Goal: Task Accomplishment & Management: Complete application form

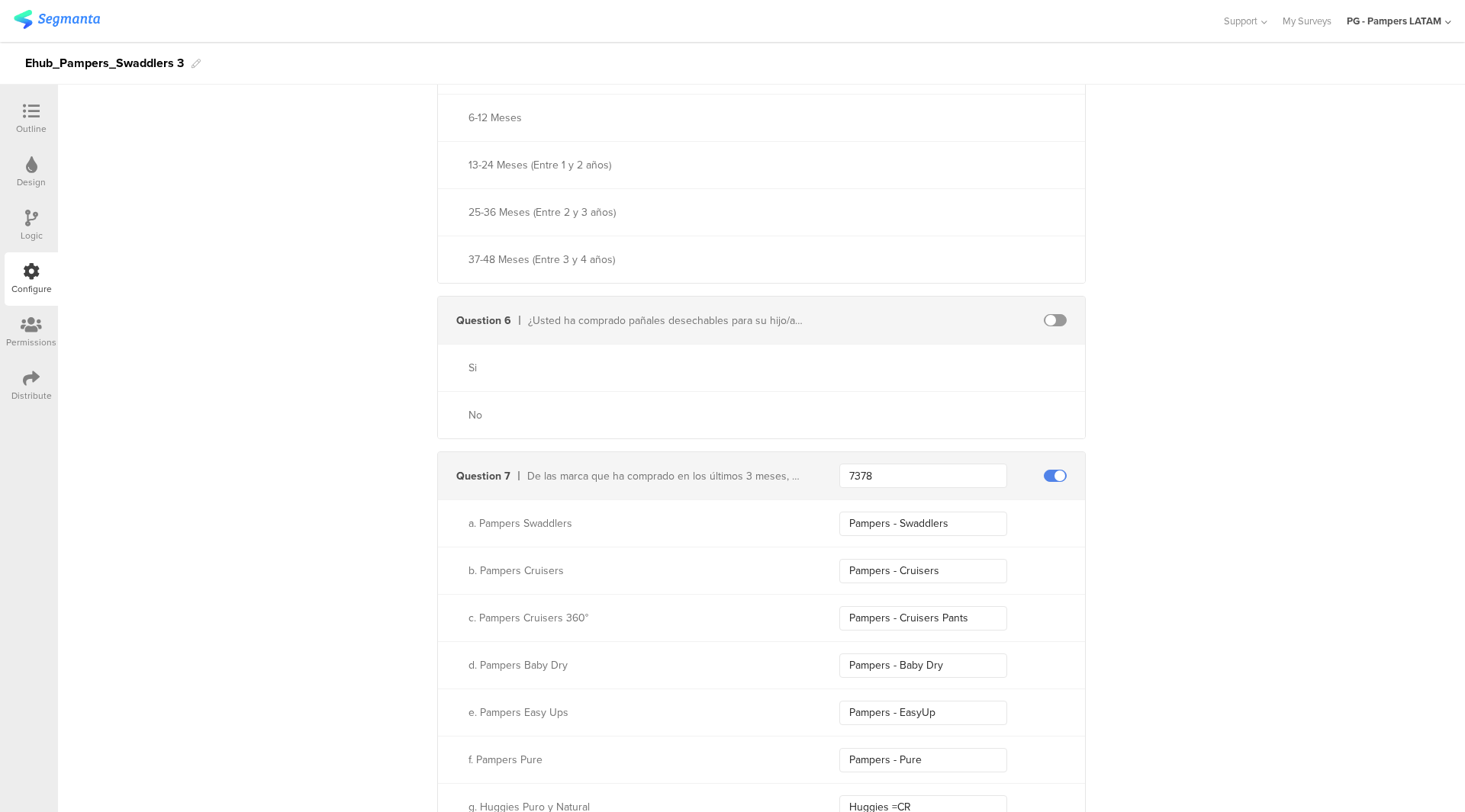
scroll to position [1578, 0]
click at [60, 31] on link at bounding box center [57, 22] width 86 height 24
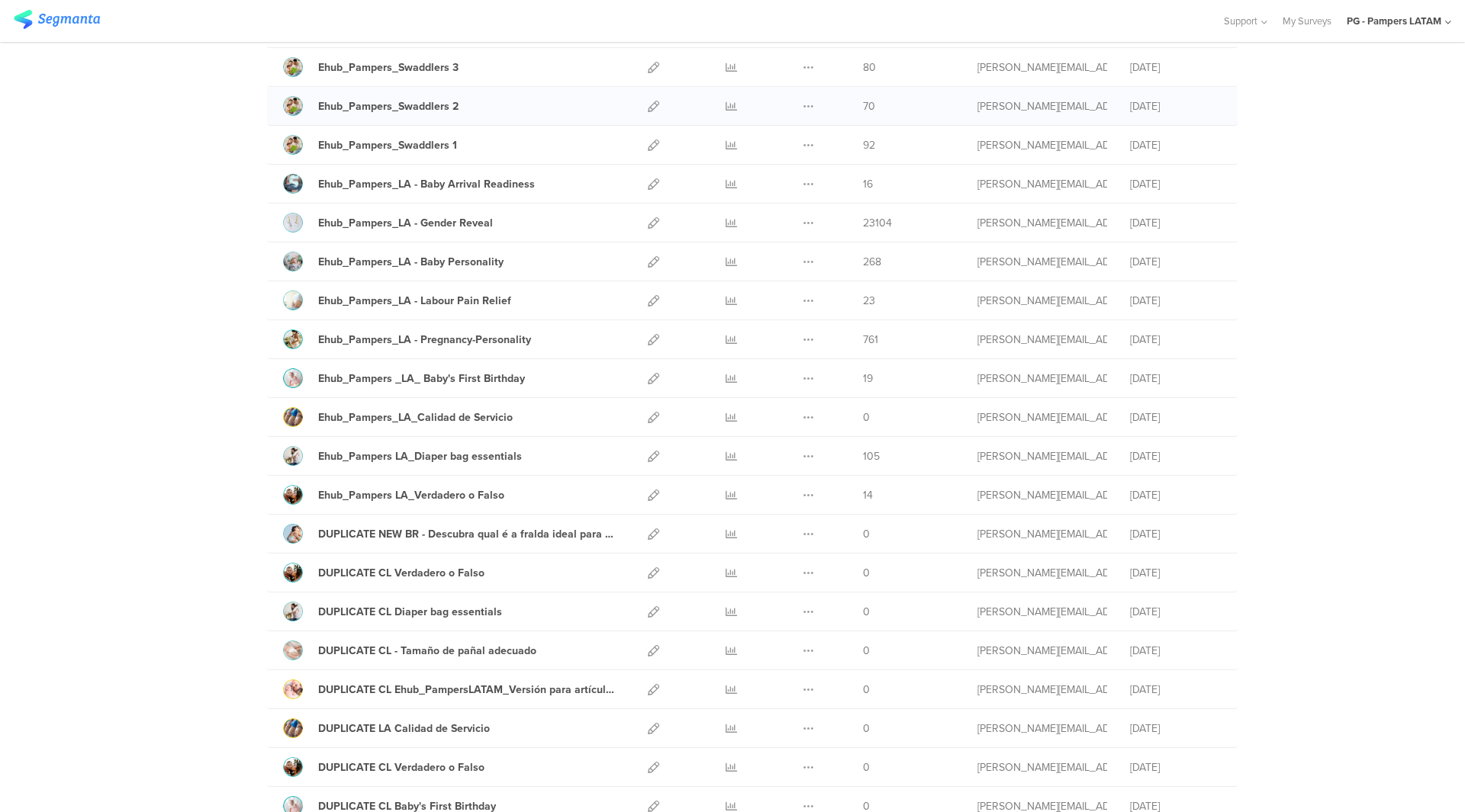
scroll to position [470, 0]
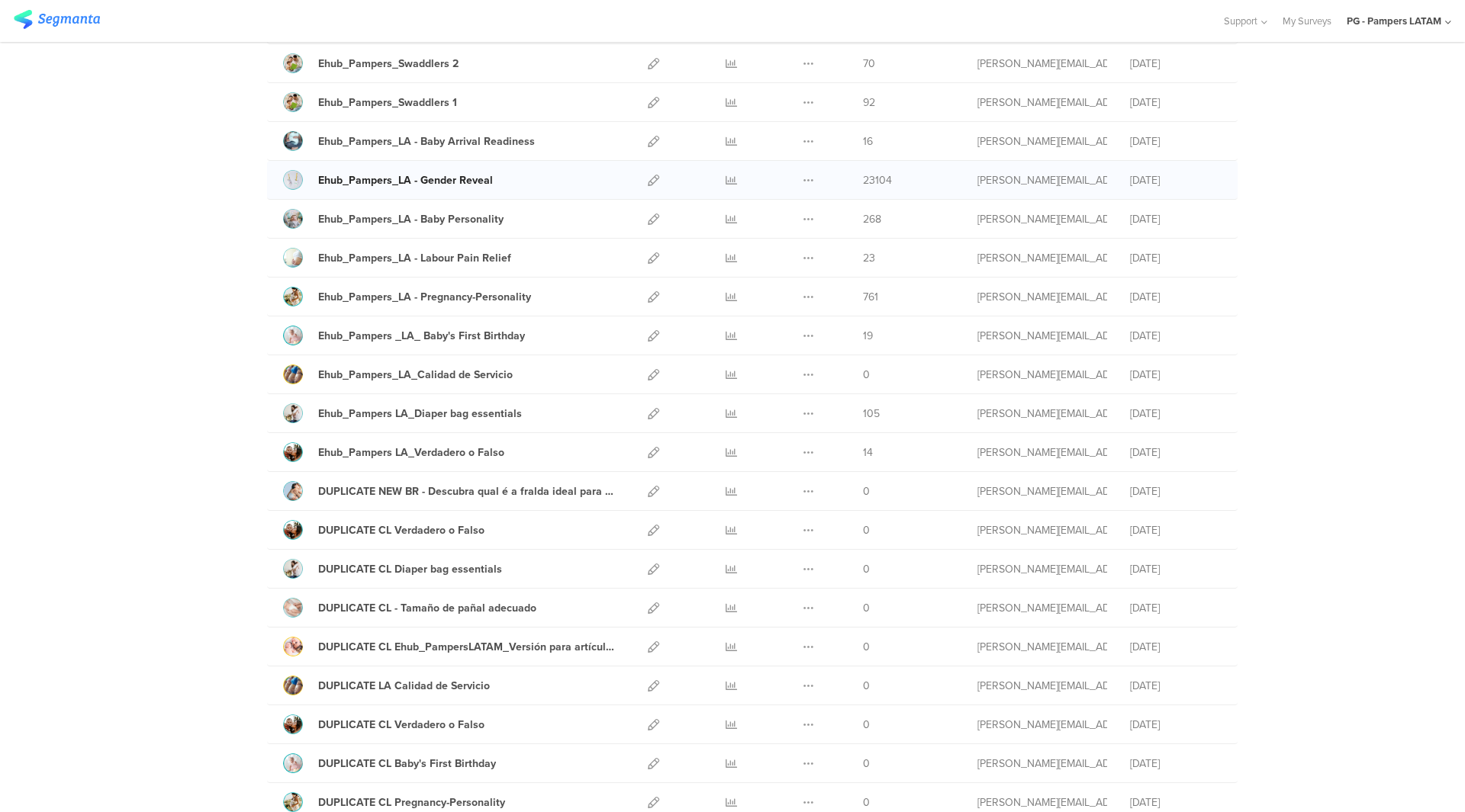
click at [471, 184] on div "Ehub_Pampers_LA - Gender Reveal" at bounding box center [405, 181] width 174 height 16
click at [648, 185] on icon at bounding box center [654, 180] width 12 height 12
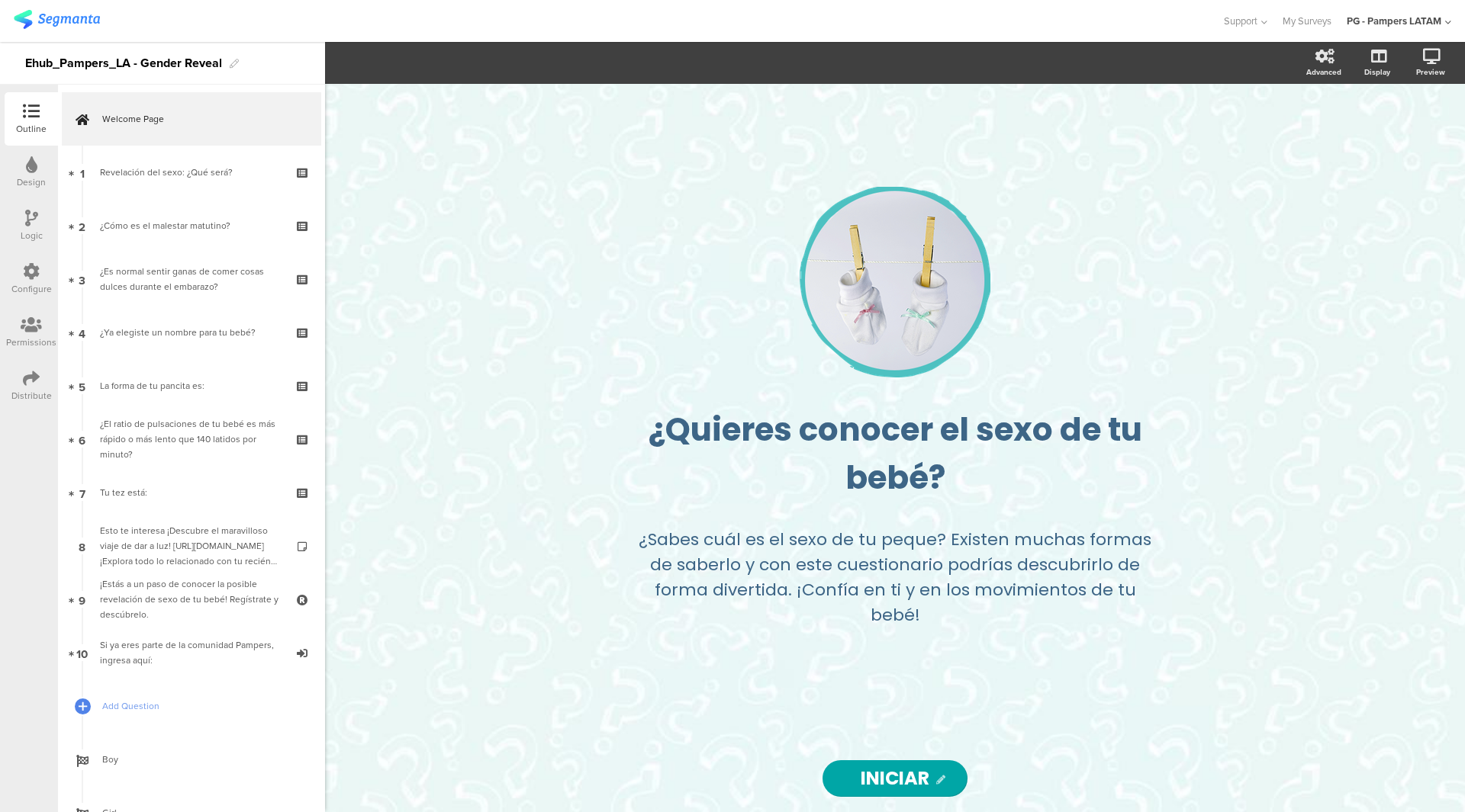
click at [28, 271] on icon at bounding box center [31, 271] width 16 height 16
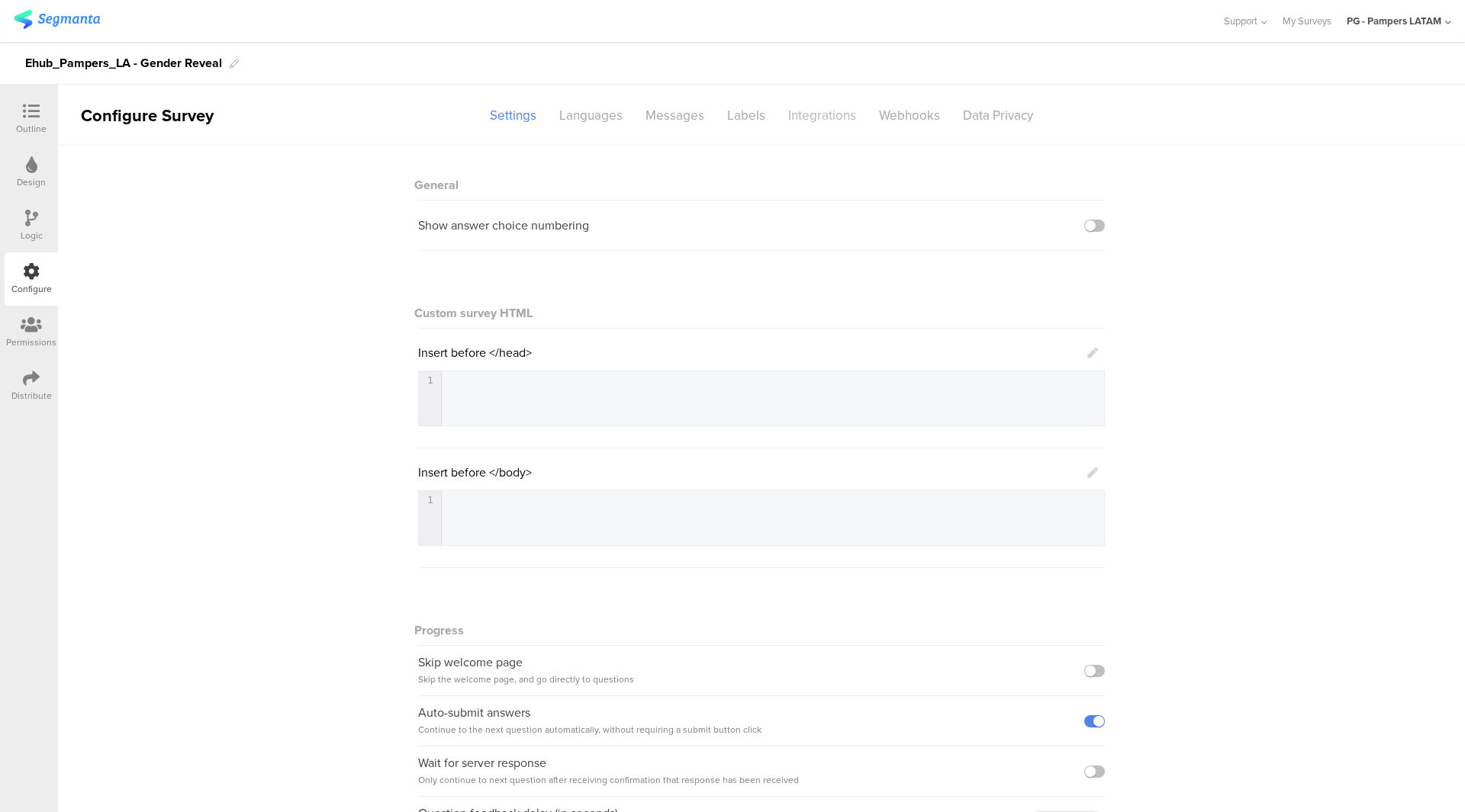
click at [830, 115] on div "Integrations" at bounding box center [822, 115] width 91 height 27
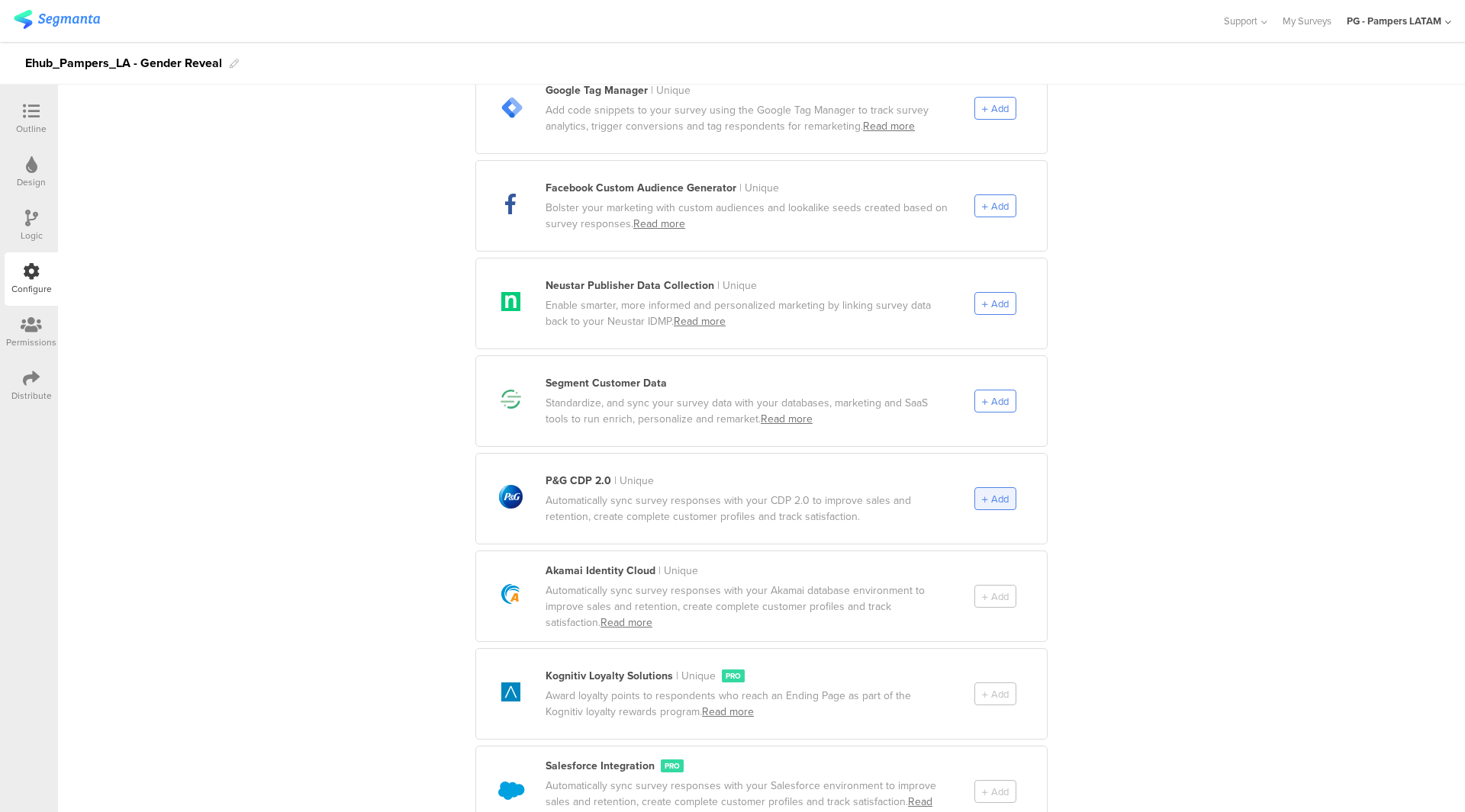
scroll to position [610, 0]
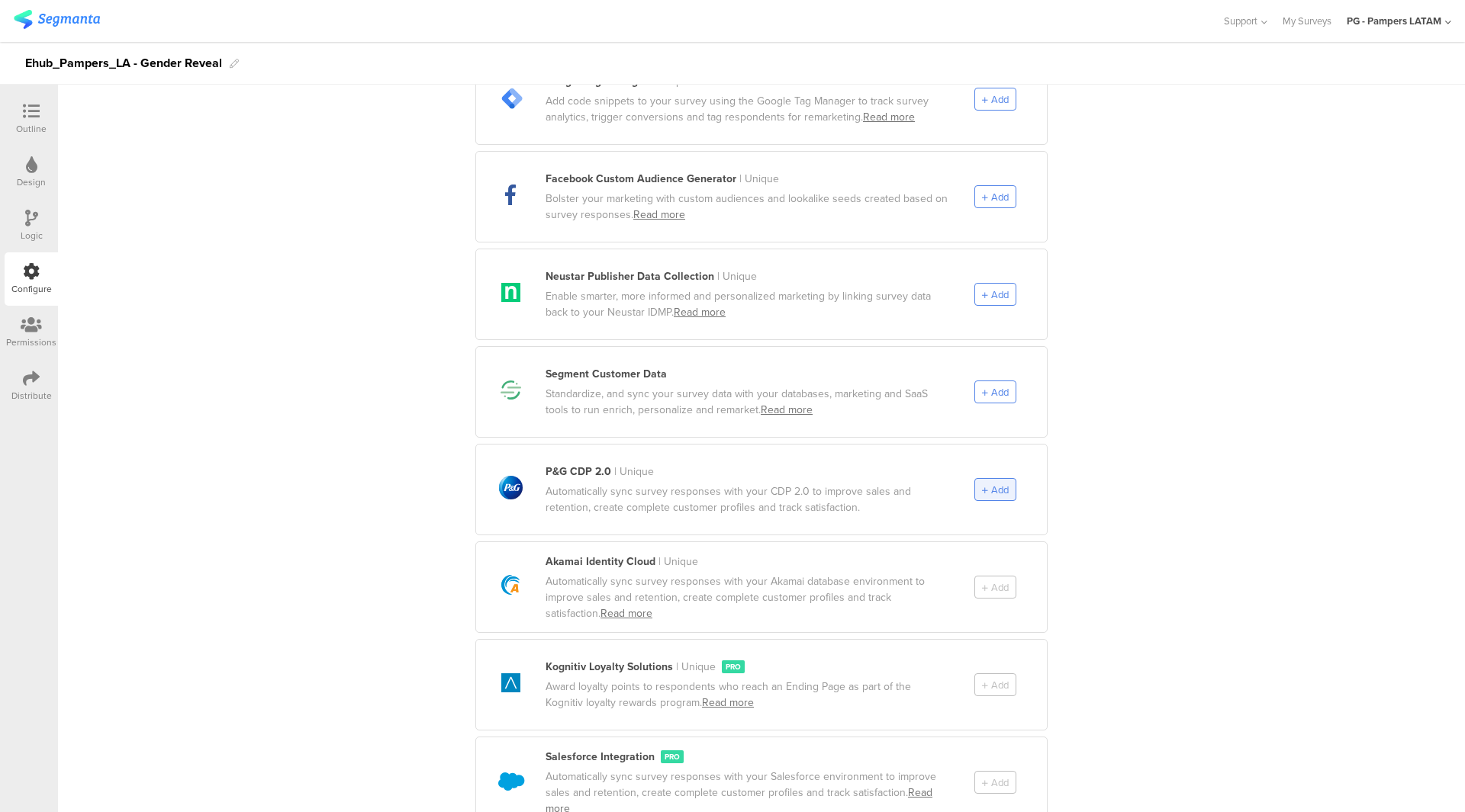
click at [974, 478] on div "Add" at bounding box center [994, 489] width 42 height 23
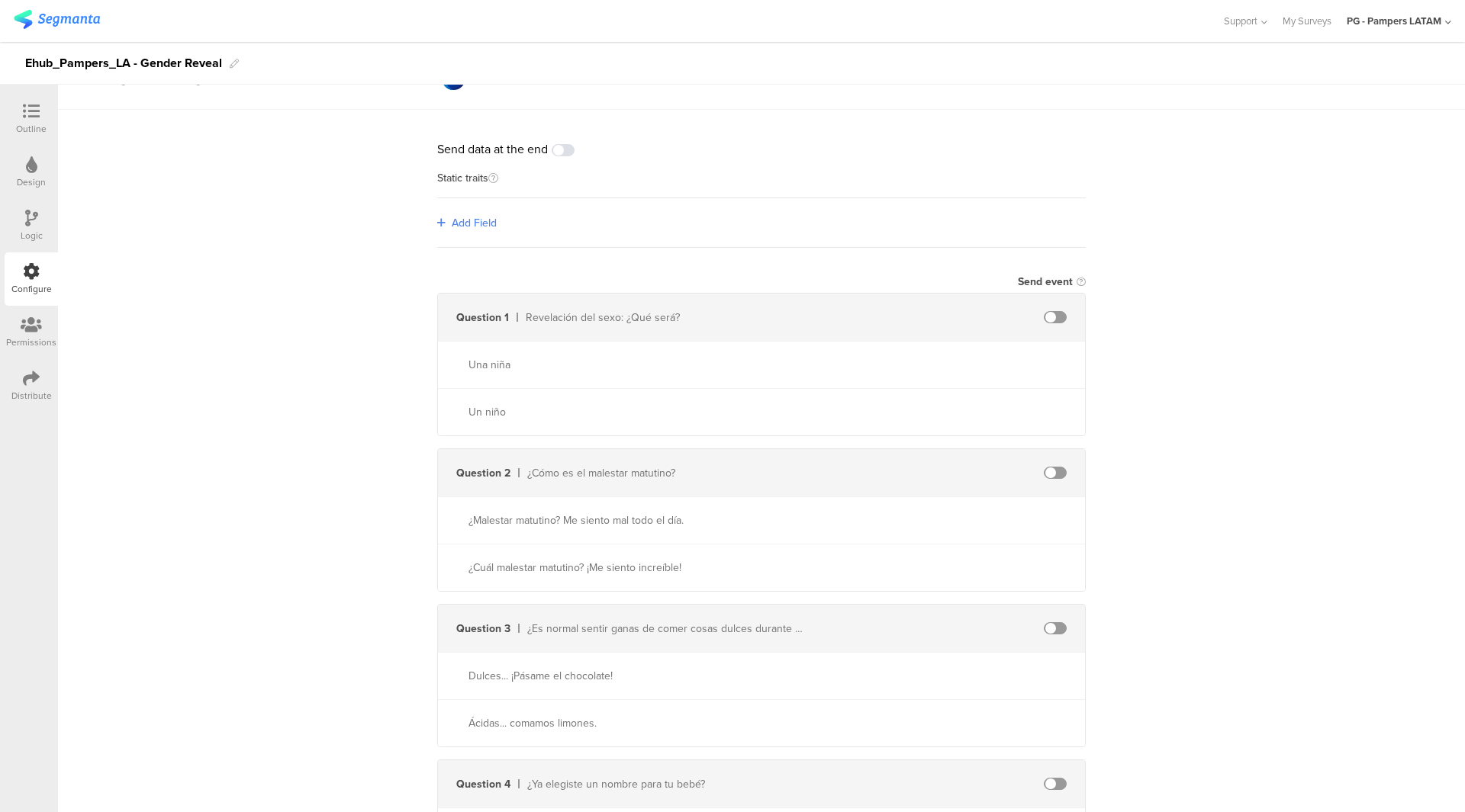
scroll to position [0, 0]
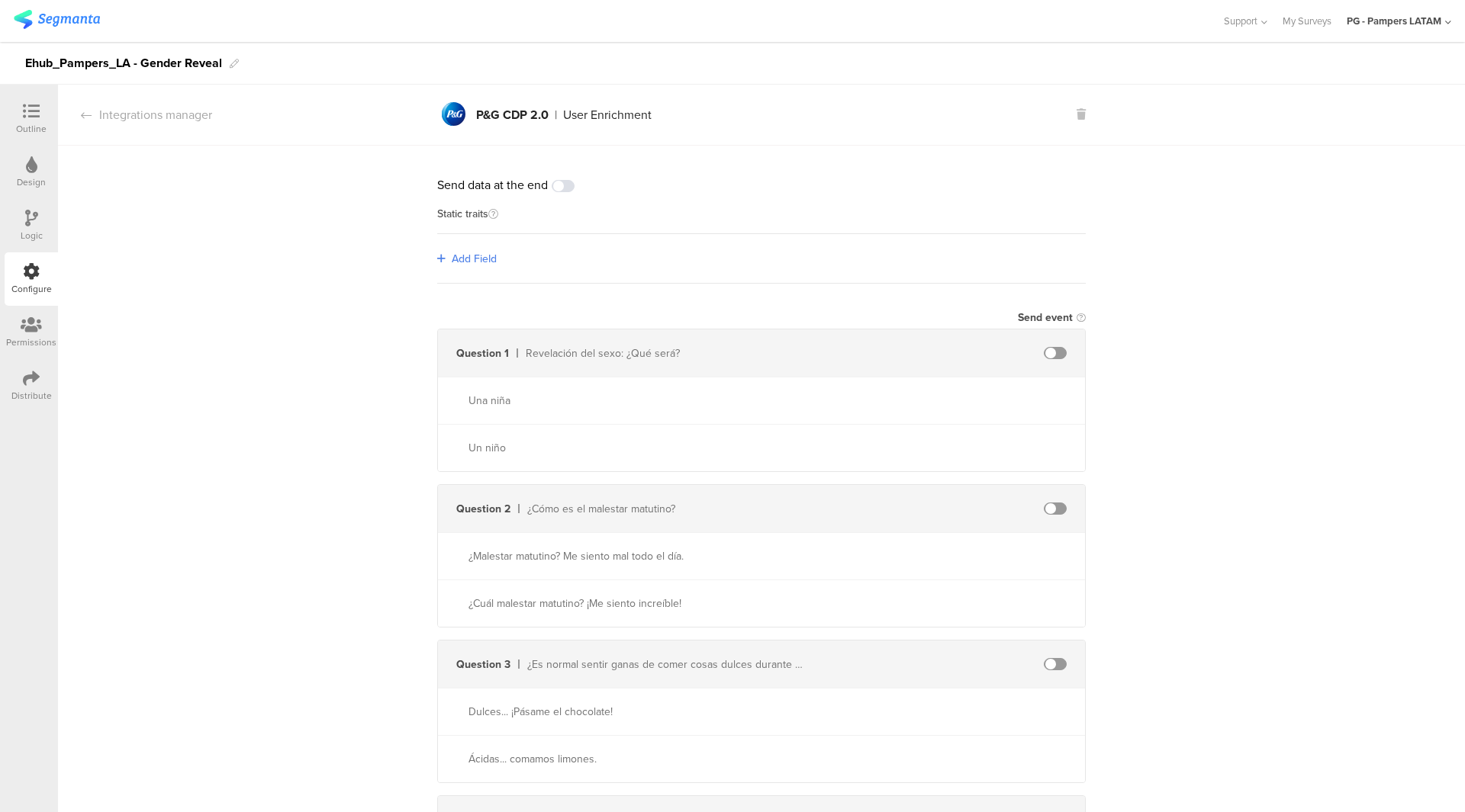
click at [466, 258] on span "Add Field" at bounding box center [474, 259] width 45 height 16
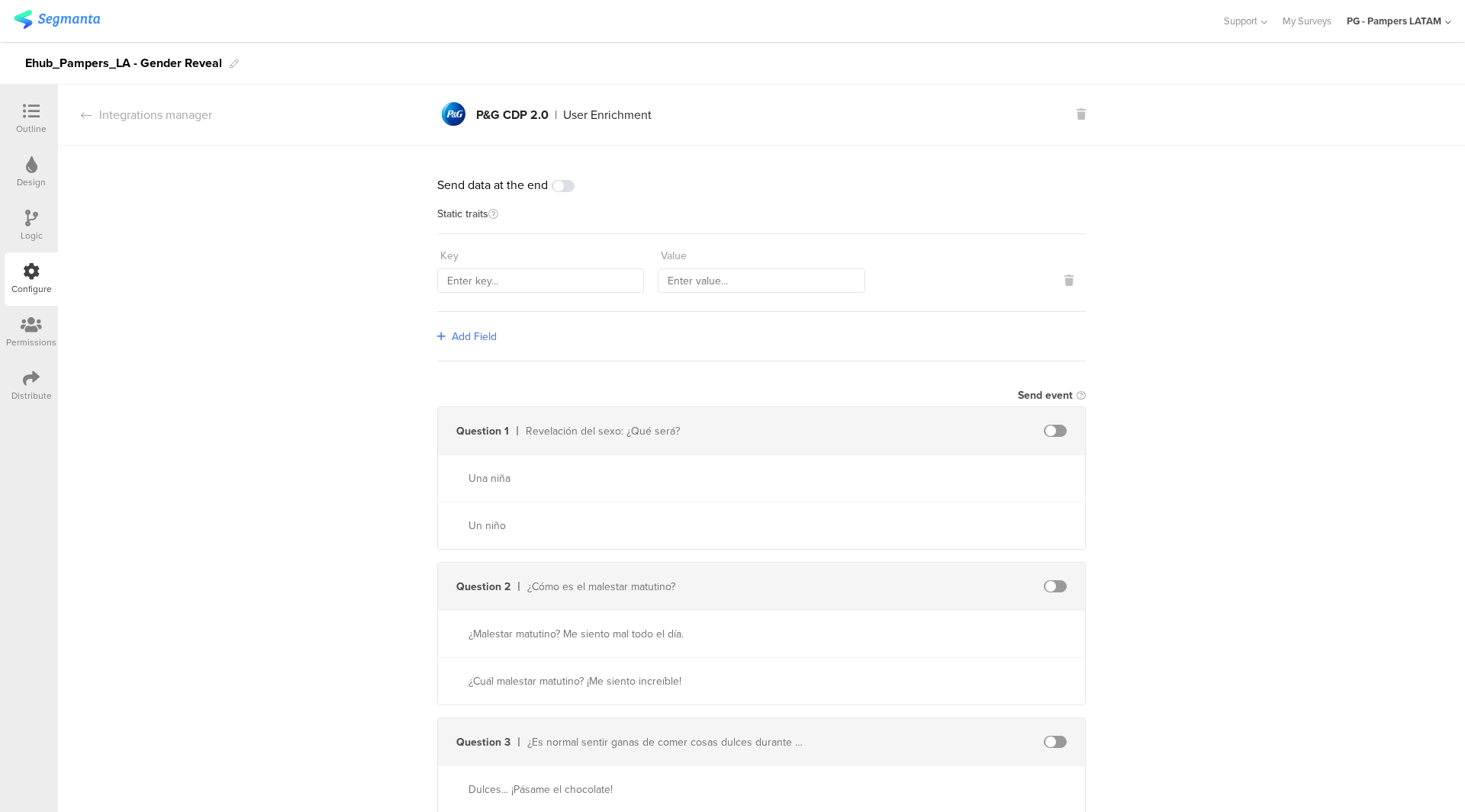
drag, startPoint x: 887, startPoint y: 114, endPoint x: 678, endPoint y: 231, distance: 239.5
click at [887, 114] on div "pg logo P&G CDP 2.0 | User Enrichment pg logo P&G CDP 2.0 | User Enrichment" at bounding box center [762, 115] width 649 height 35
click at [559, 289] on input "text" at bounding box center [540, 280] width 207 height 24
paste input "sourceId"
type input "sourceId"
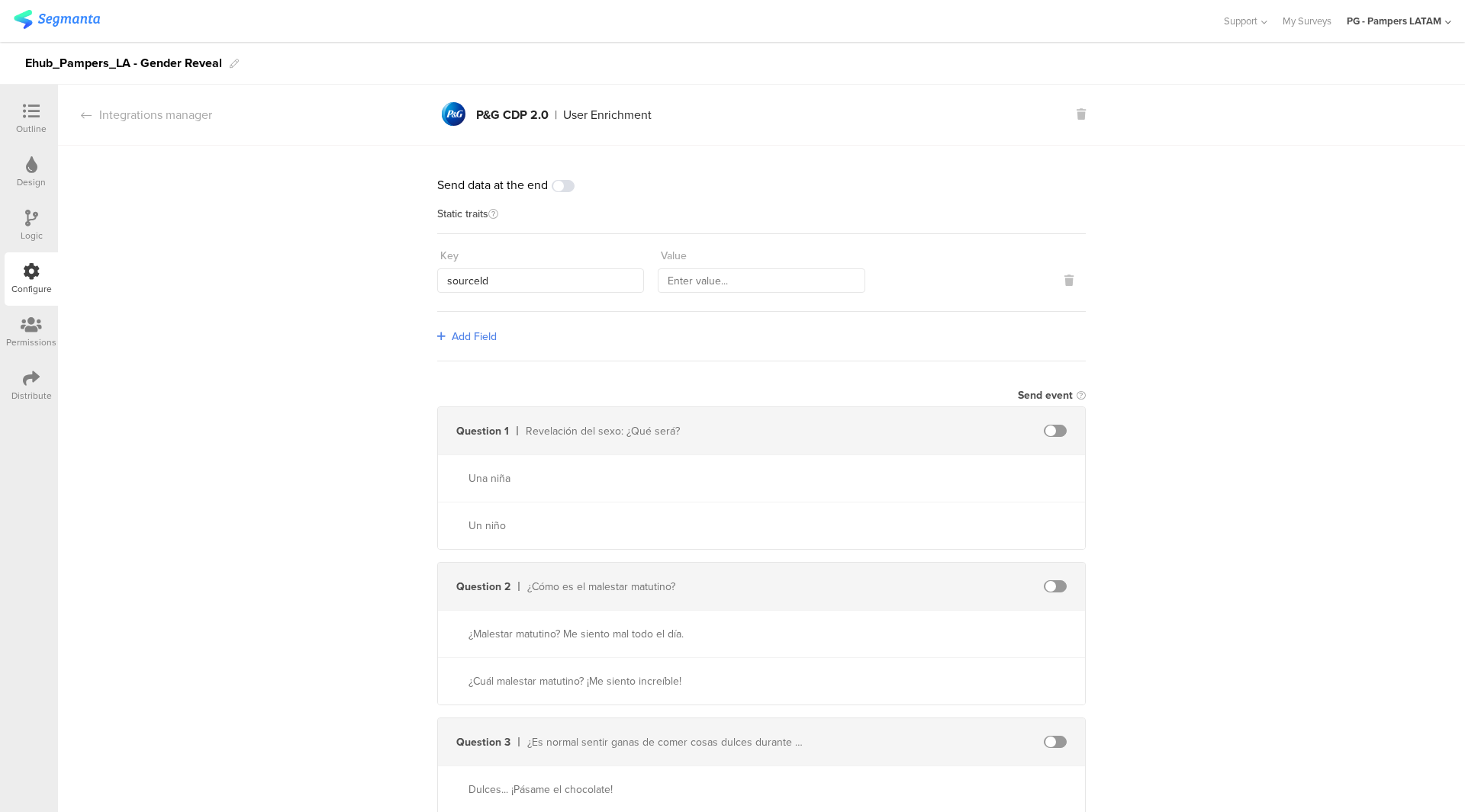
click at [490, 338] on span "Add Field" at bounding box center [474, 337] width 45 height 16
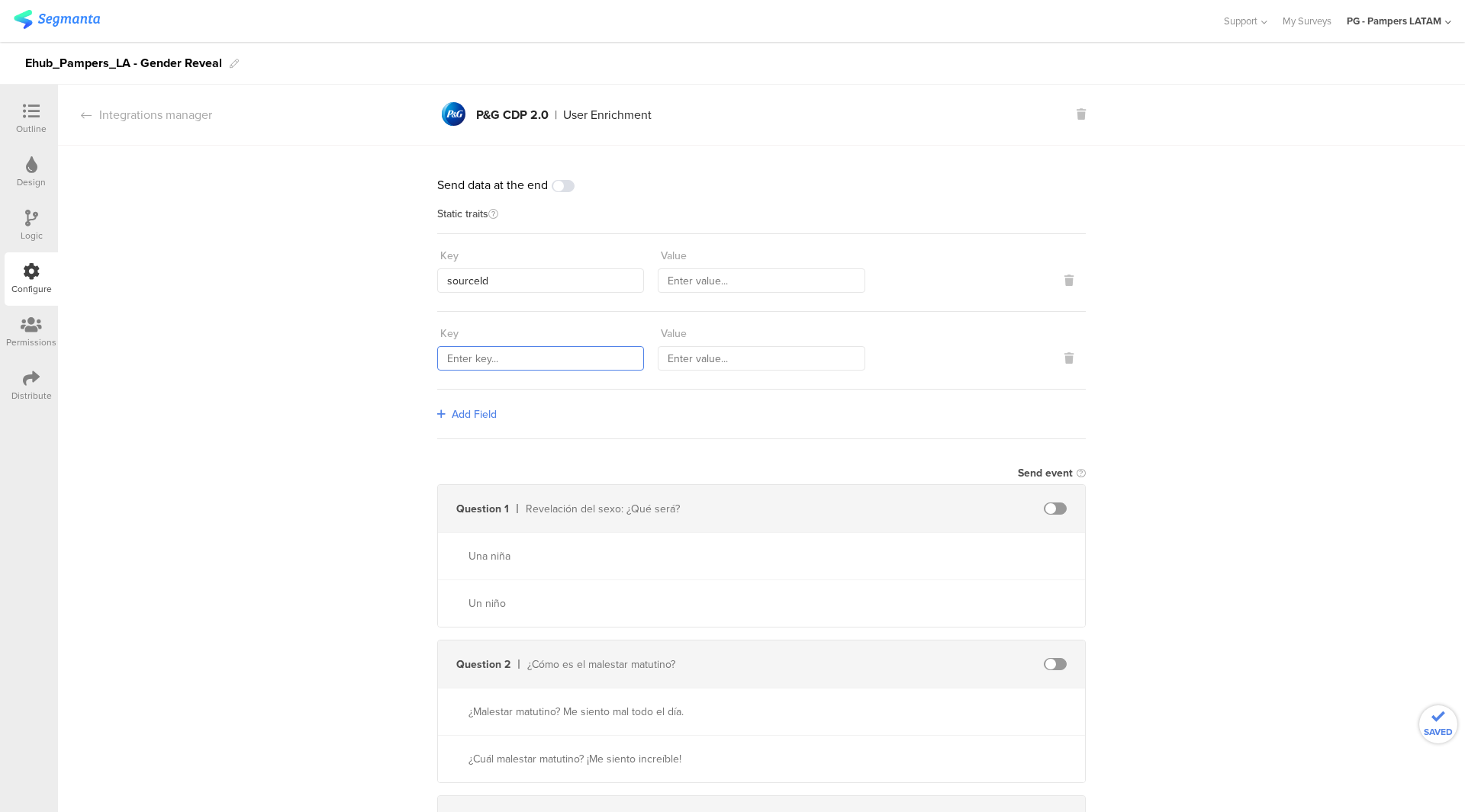
click at [479, 353] on input "text" at bounding box center [540, 358] width 207 height 24
paste input "marketingProgramNumber"
type input "marketingProgramNumber"
click at [484, 407] on span "Add Field" at bounding box center [474, 415] width 45 height 16
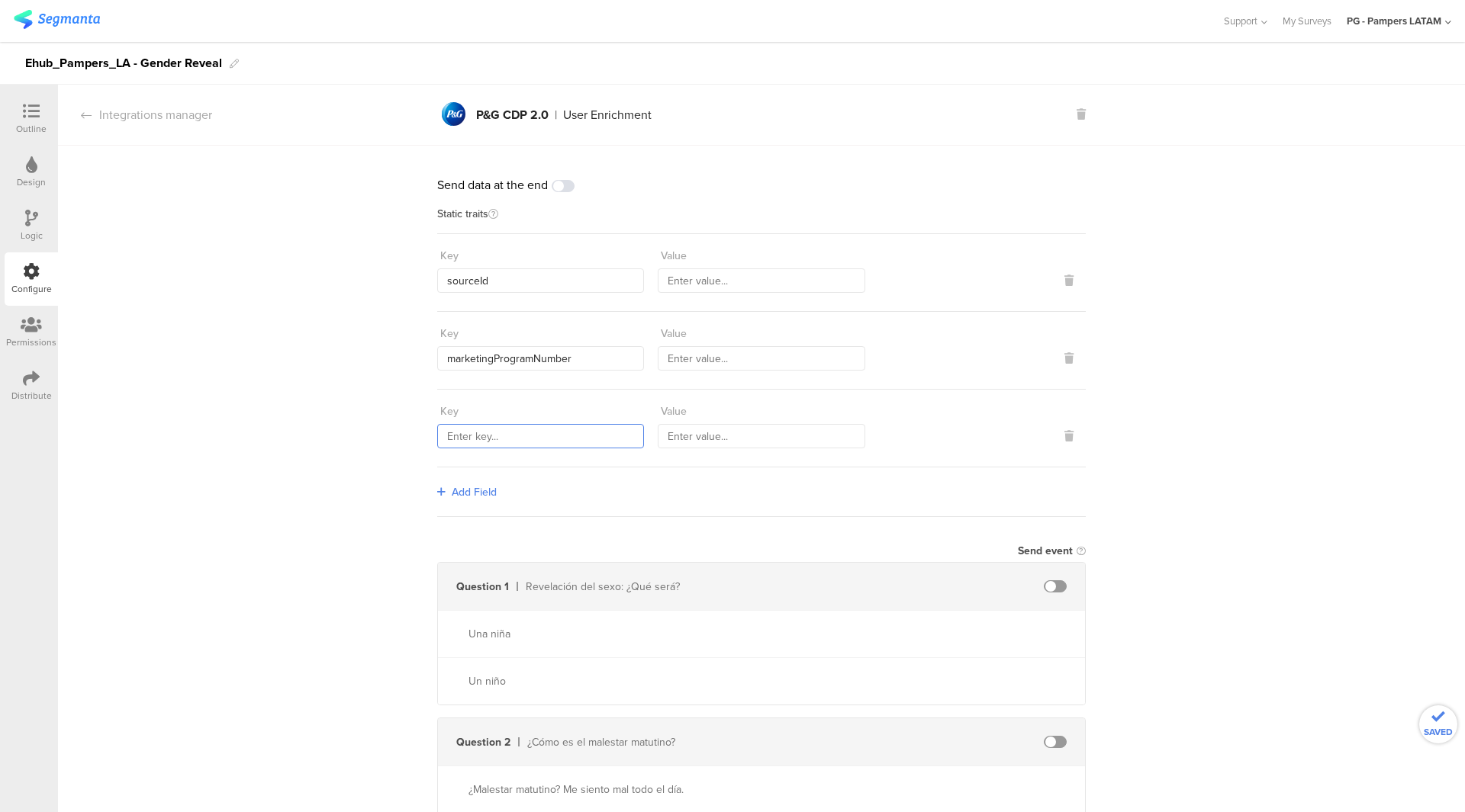
click at [481, 431] on input "text" at bounding box center [540, 436] width 207 height 24
paste input "countryCode"
type input "countryCode"
drag, startPoint x: 797, startPoint y: 256, endPoint x: 791, endPoint y: 279, distance: 23.8
click at [797, 256] on div "Value" at bounding box center [760, 256] width 207 height 25
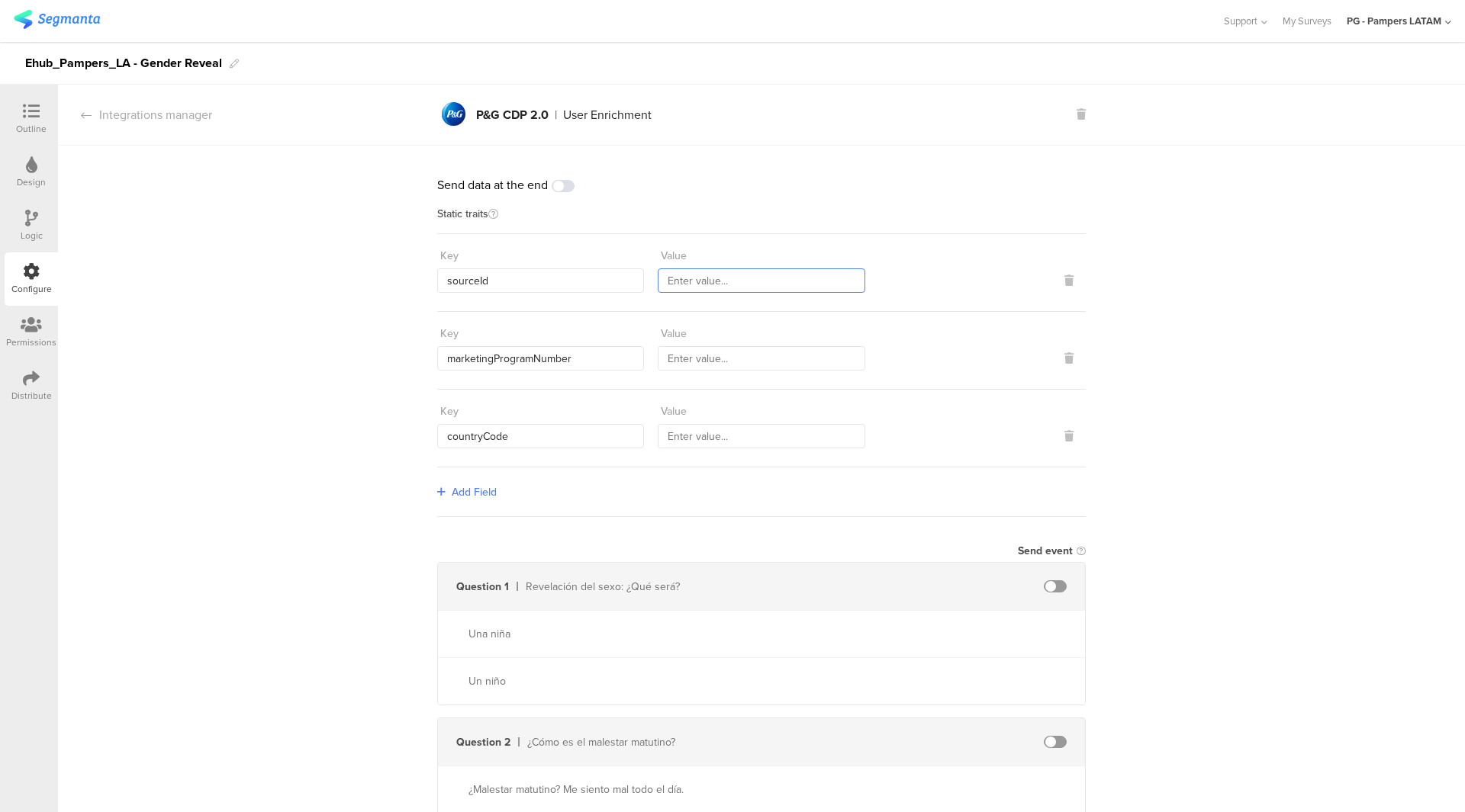
click at [790, 280] on input "text" at bounding box center [760, 280] width 207 height 24
paste input "11619"
type input "11619"
click at [793, 367] on input "text" at bounding box center [760, 358] width 207 height 24
paste input "167"
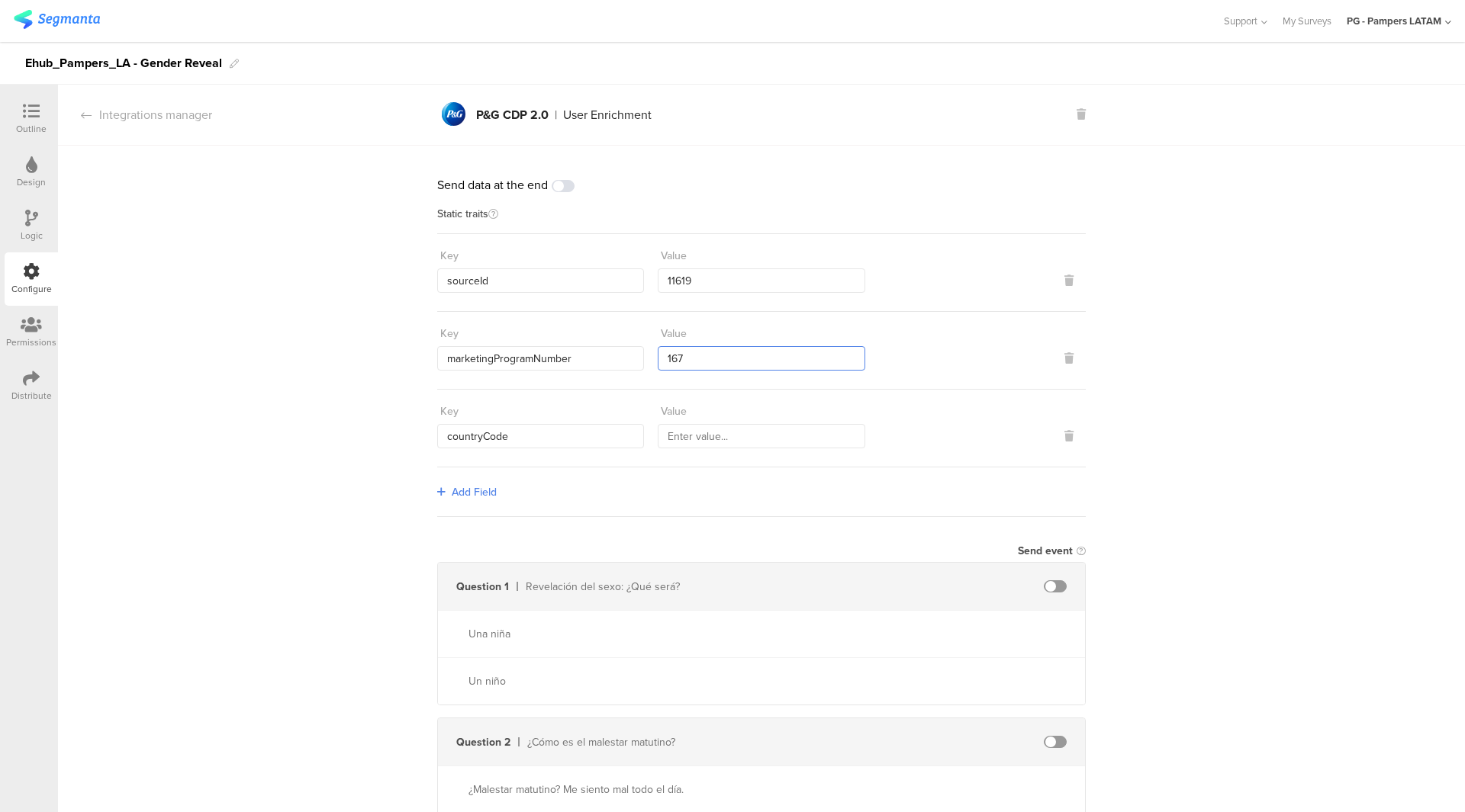
type input "167"
click at [783, 445] on div "Key countryCode Value" at bounding box center [762, 428] width 649 height 78
click at [773, 430] on input "text" at bounding box center [760, 436] width 207 height 24
paste input "LAT"
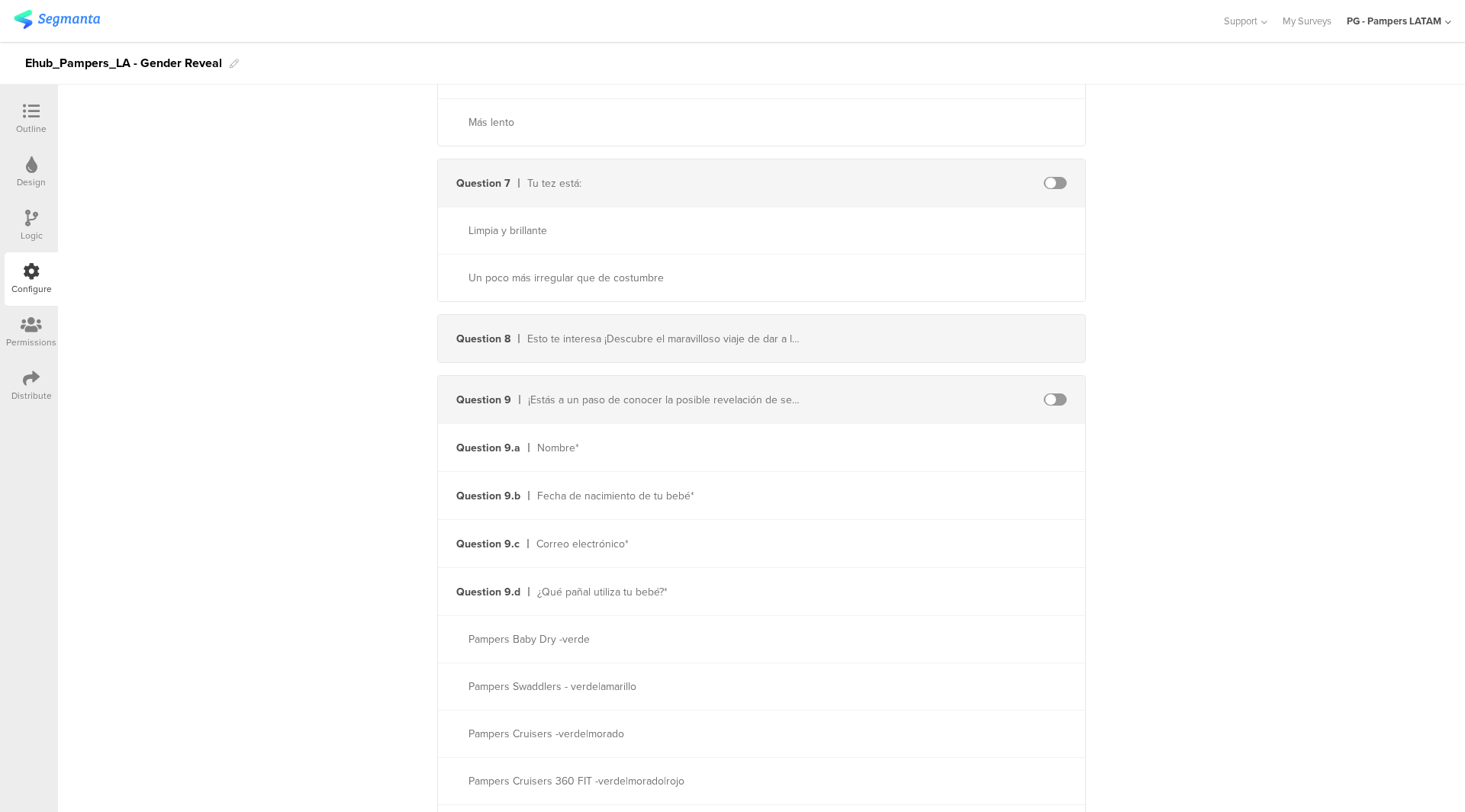
scroll to position [1373, 0]
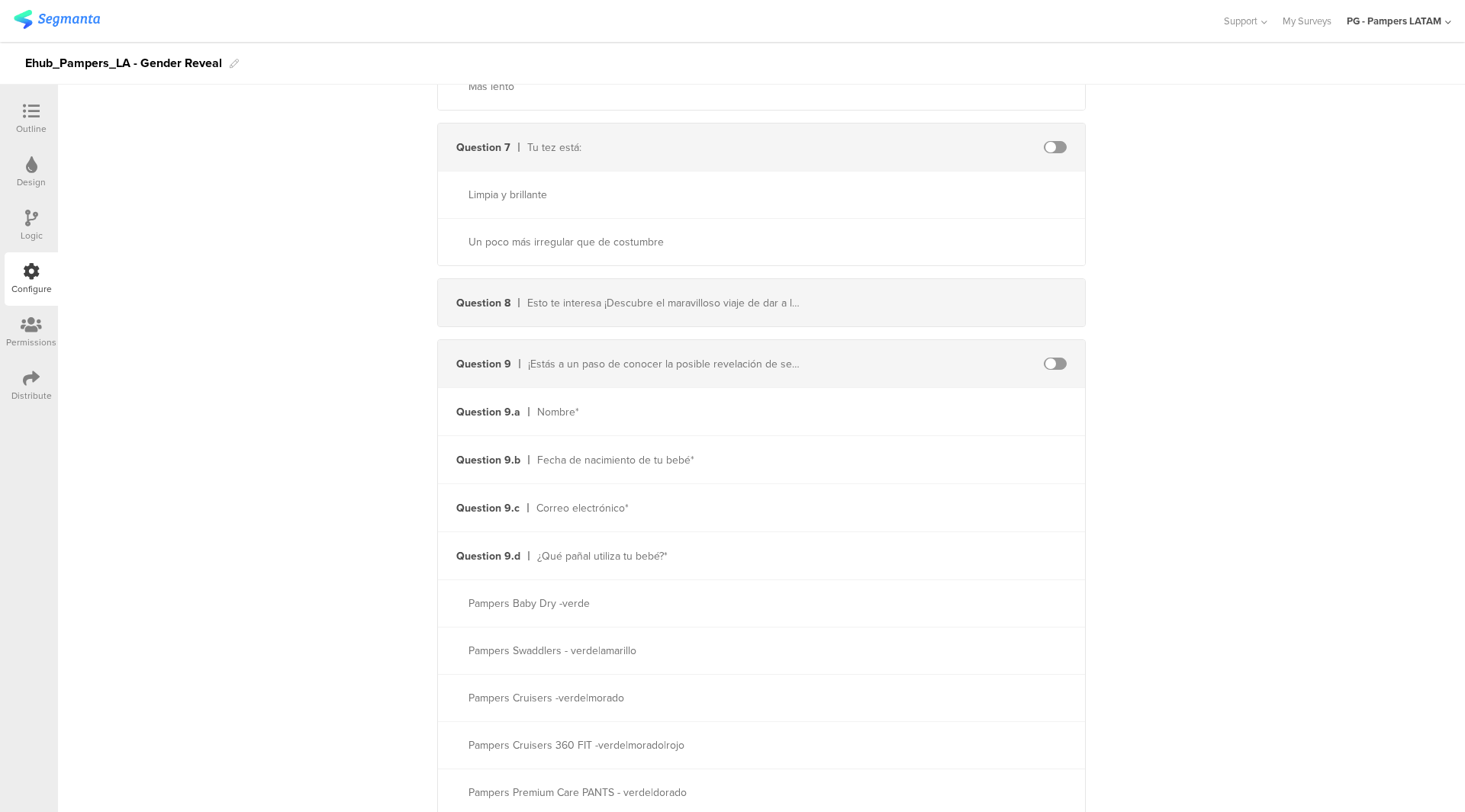
type input "LAT"
click at [850, 302] on div "Question 8 Esto te interesa ¡Descubre el maravilloso viaje de dar a luz! https:…" at bounding box center [762, 302] width 647 height 47
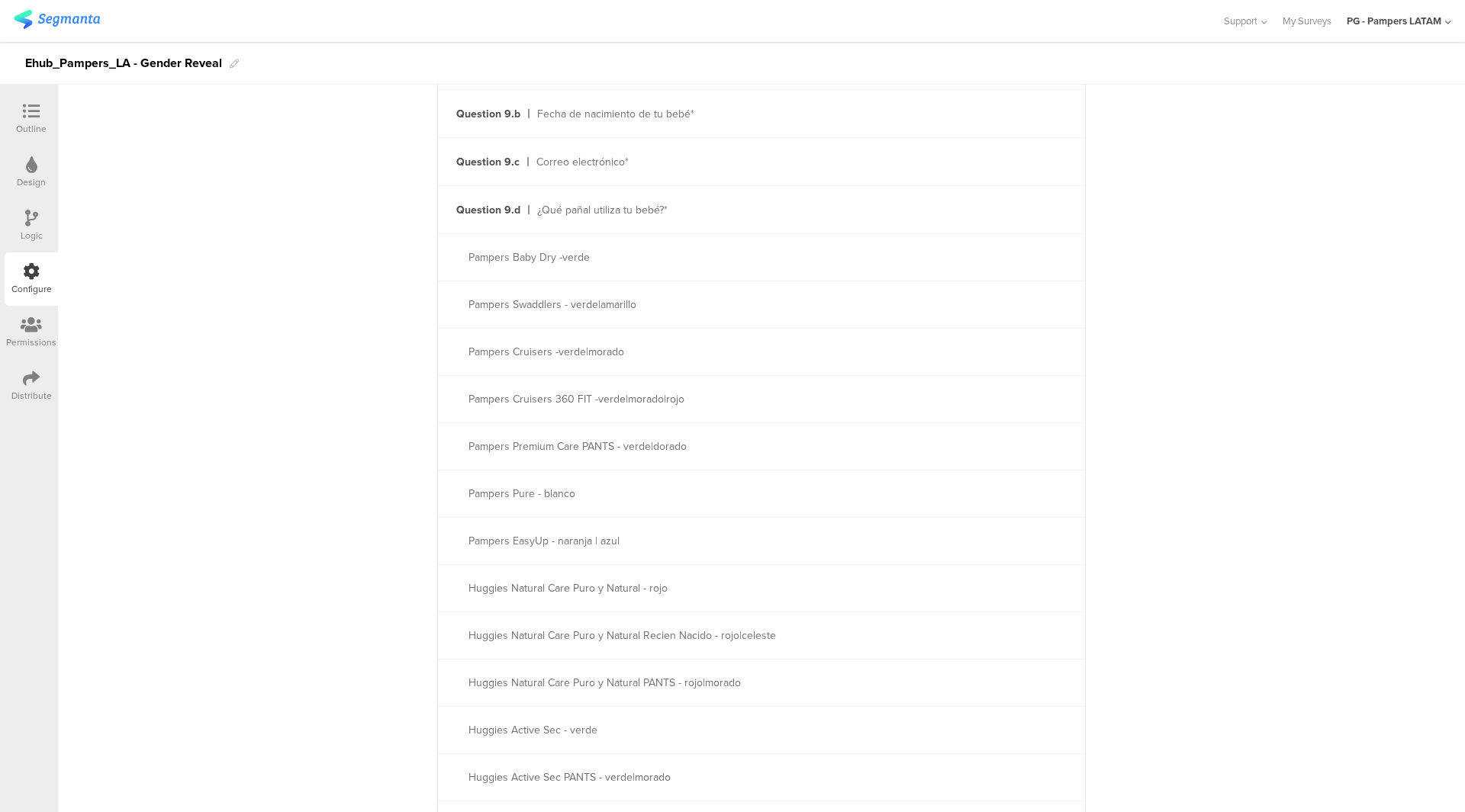
scroll to position [1526, 0]
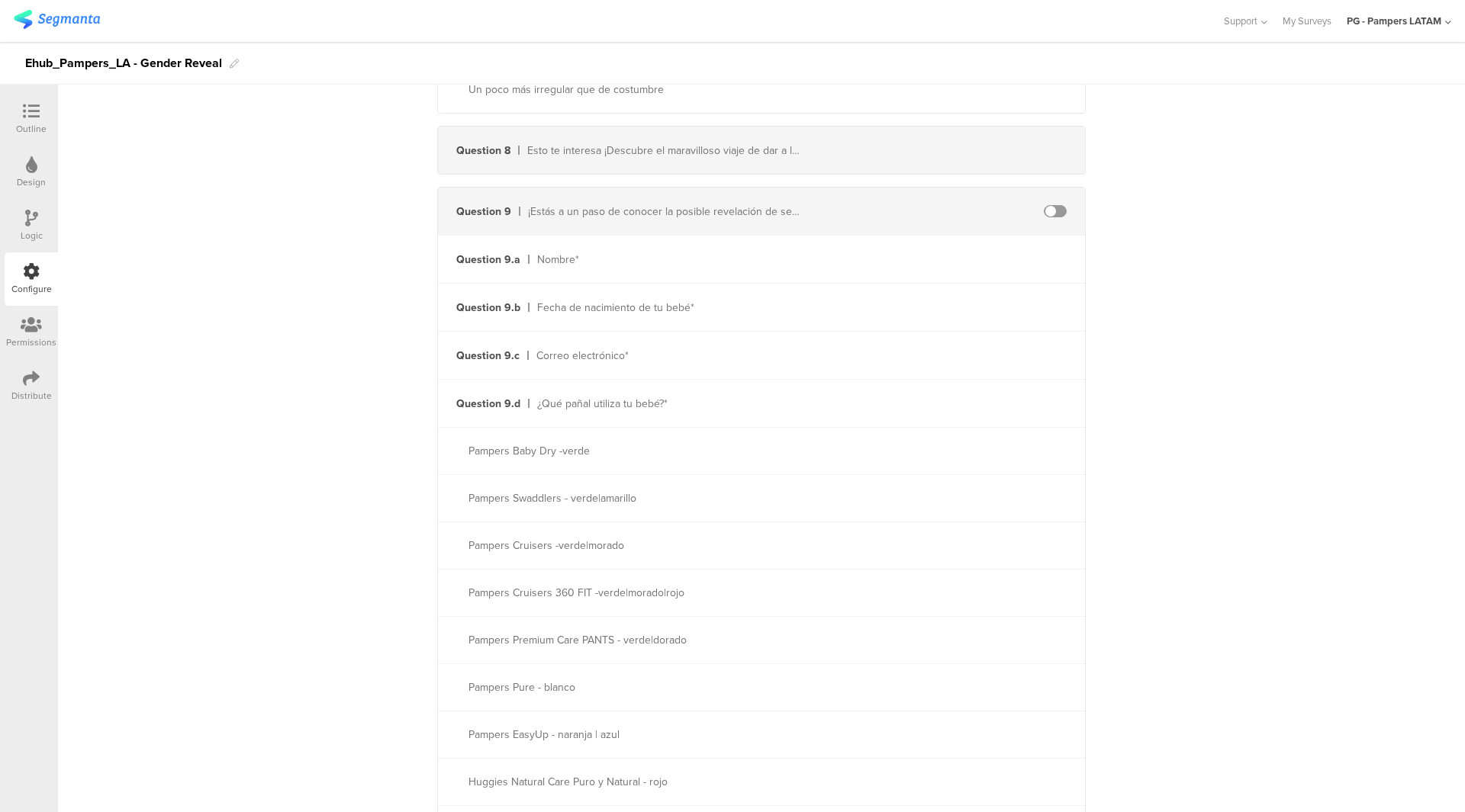
click at [811, 397] on div "Question 9.d ¿Qué pañal utiliza tu bebé?*" at bounding box center [762, 404] width 647 height 47
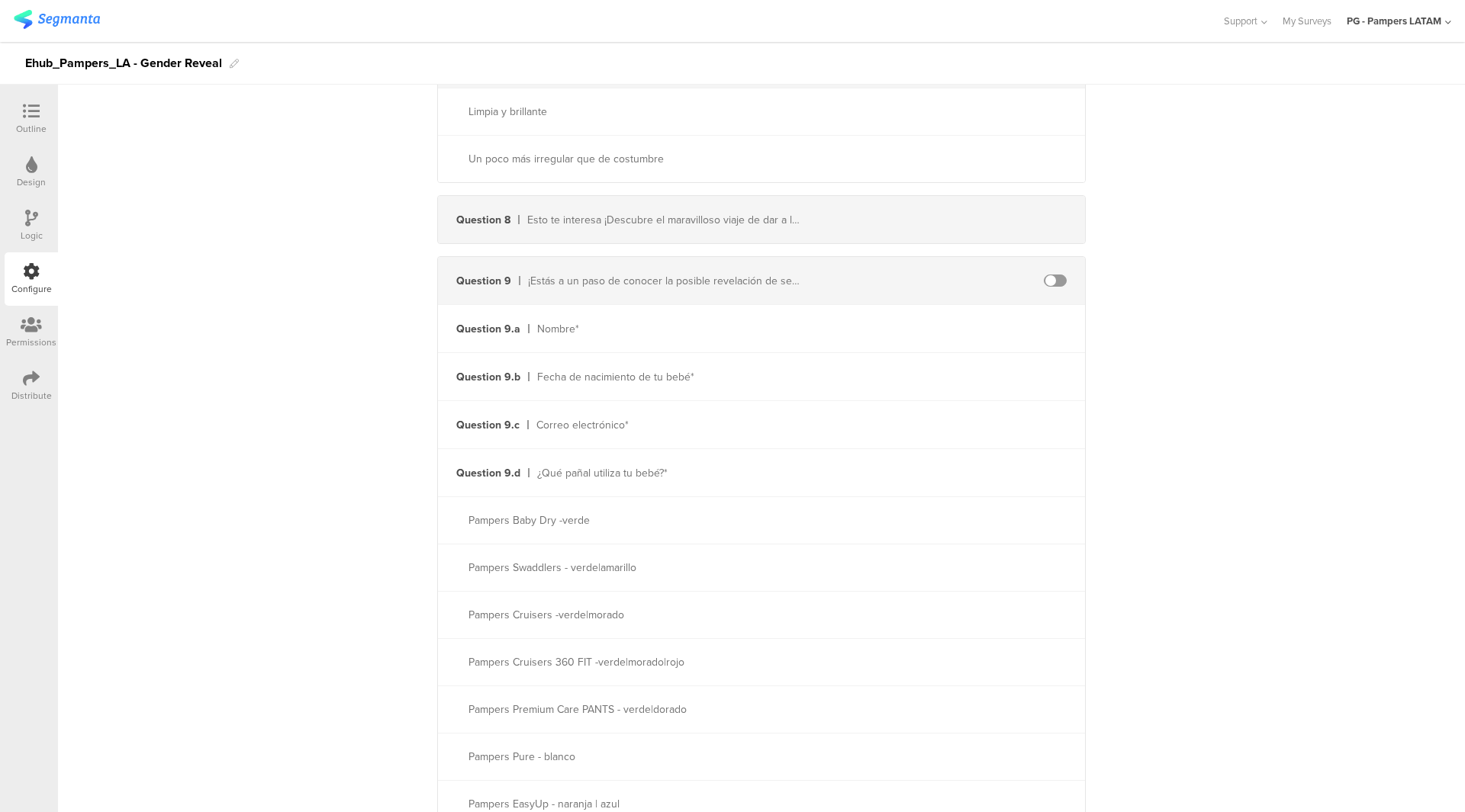
scroll to position [1449, 0]
click at [1047, 281] on span at bounding box center [1055, 287] width 23 height 13
click at [972, 292] on div "Question 9 ¡Estás a un paso de conocer la posible revelación de sexo de tu bebé…" at bounding box center [762, 287] width 647 height 47
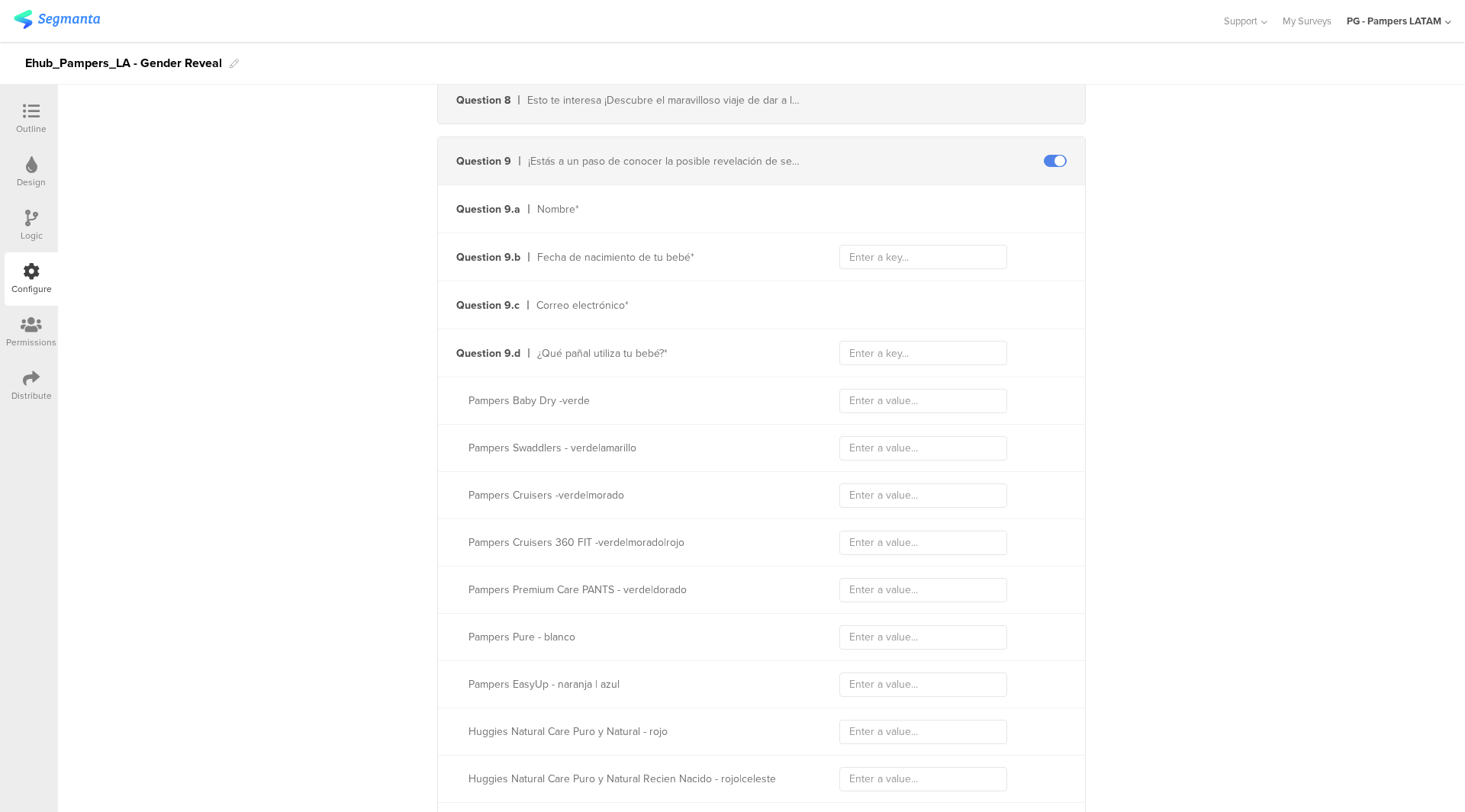
scroll to position [1602, 0]
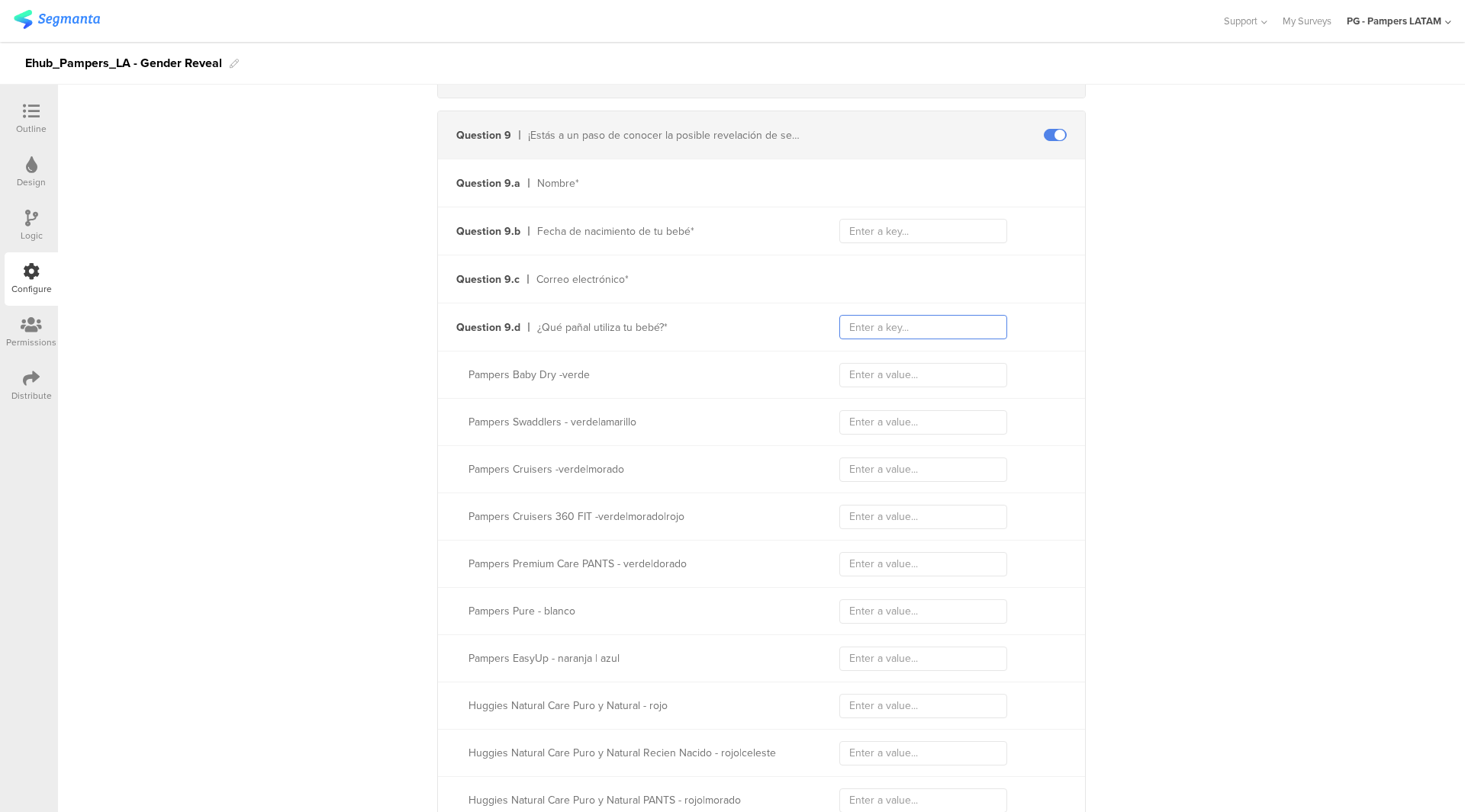
click at [889, 328] on input "text" at bounding box center [923, 327] width 168 height 24
paste input "7378"
type input "7378"
click at [1196, 371] on div "Send data at the end Static traits Key sourceId Value 11619 Key marketingProgra…" at bounding box center [761, 486] width 1407 height 3884
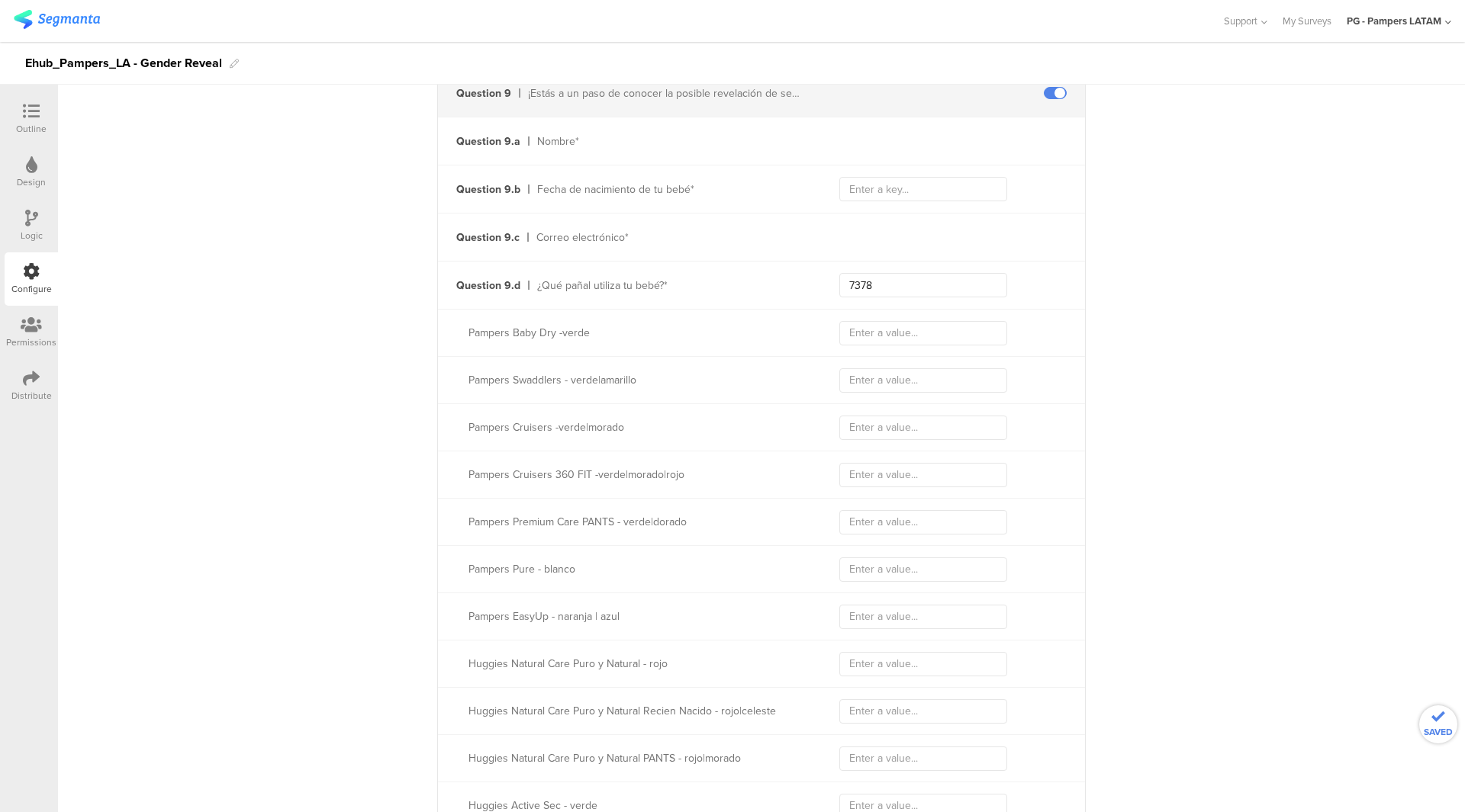
scroll to position [1678, 0]
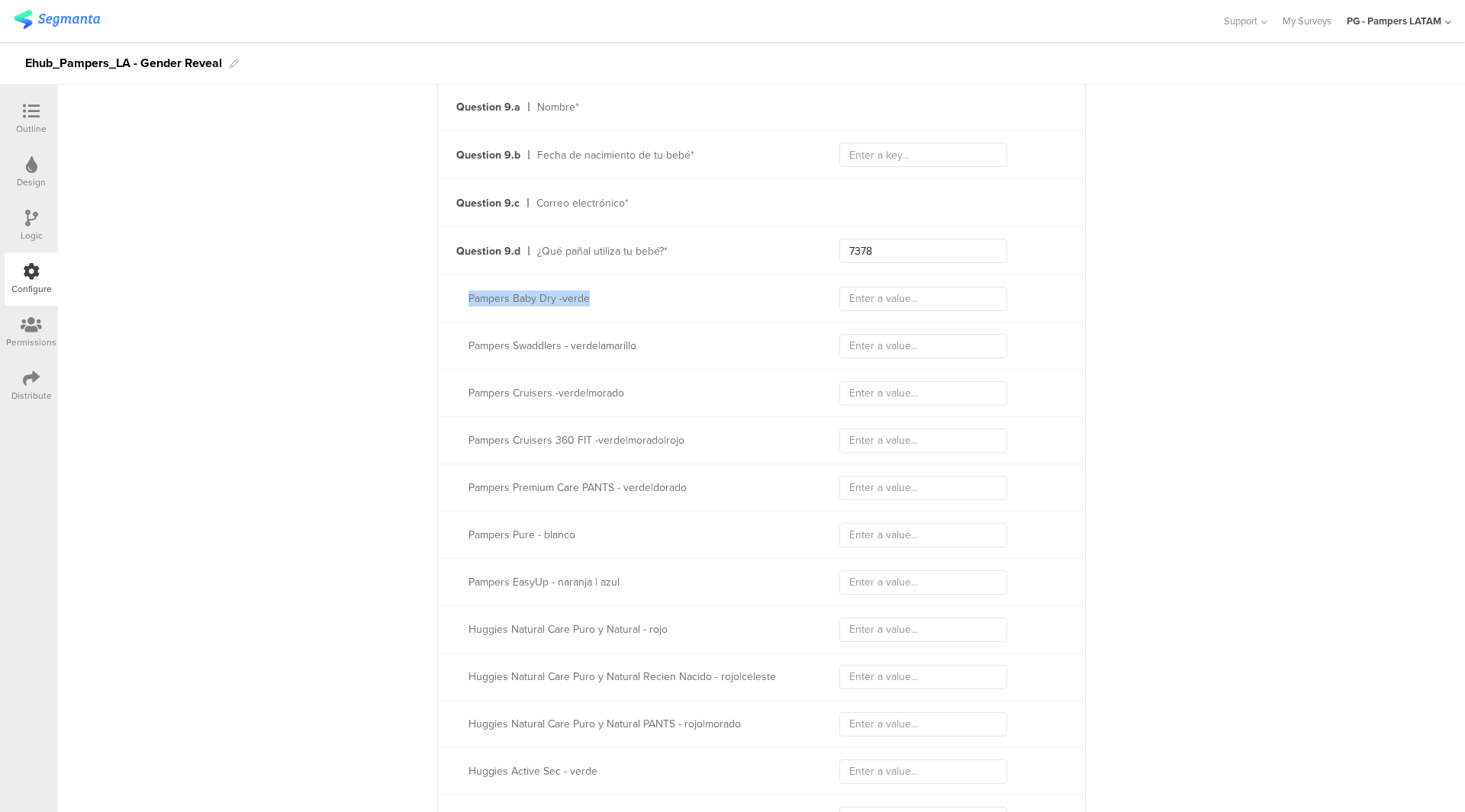
drag, startPoint x: 624, startPoint y: 305, endPoint x: 458, endPoint y: 304, distance: 166.0
click at [458, 304] on div "Pampers Baby Dry -verde" at bounding box center [762, 298] width 647 height 47
copy div "Pampers Baby Dry -verde"
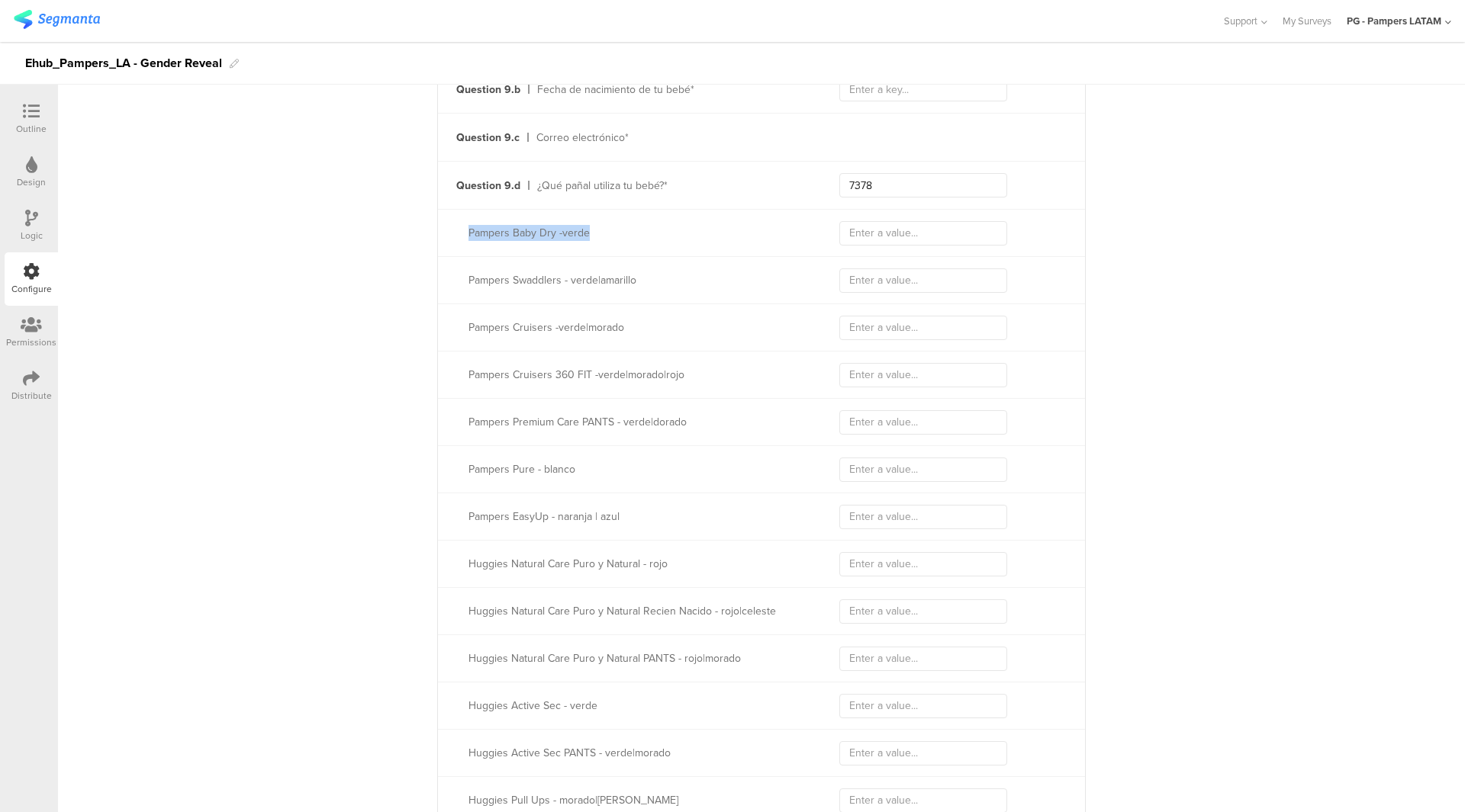
scroll to position [1602, 0]
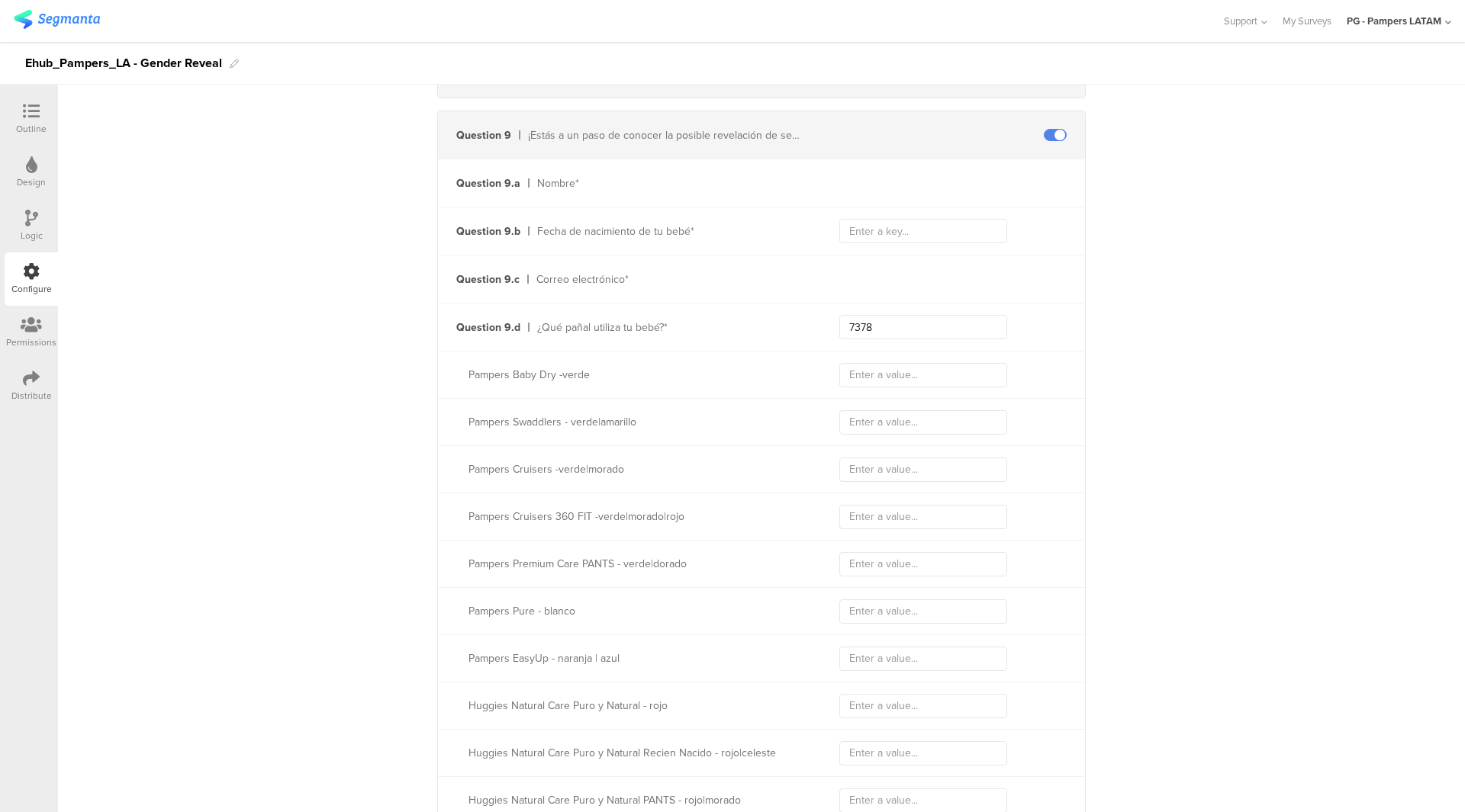
drag, startPoint x: 677, startPoint y: 332, endPoint x: 652, endPoint y: 332, distance: 25.0
click at [677, 332] on div "Question 9.d ¿Qué pañal utiliza tu bebé?* 7378" at bounding box center [762, 327] width 647 height 47
click at [638, 331] on div "¿Qué pañal utiliza tu bebé?*" at bounding box center [670, 327] width 266 height 16
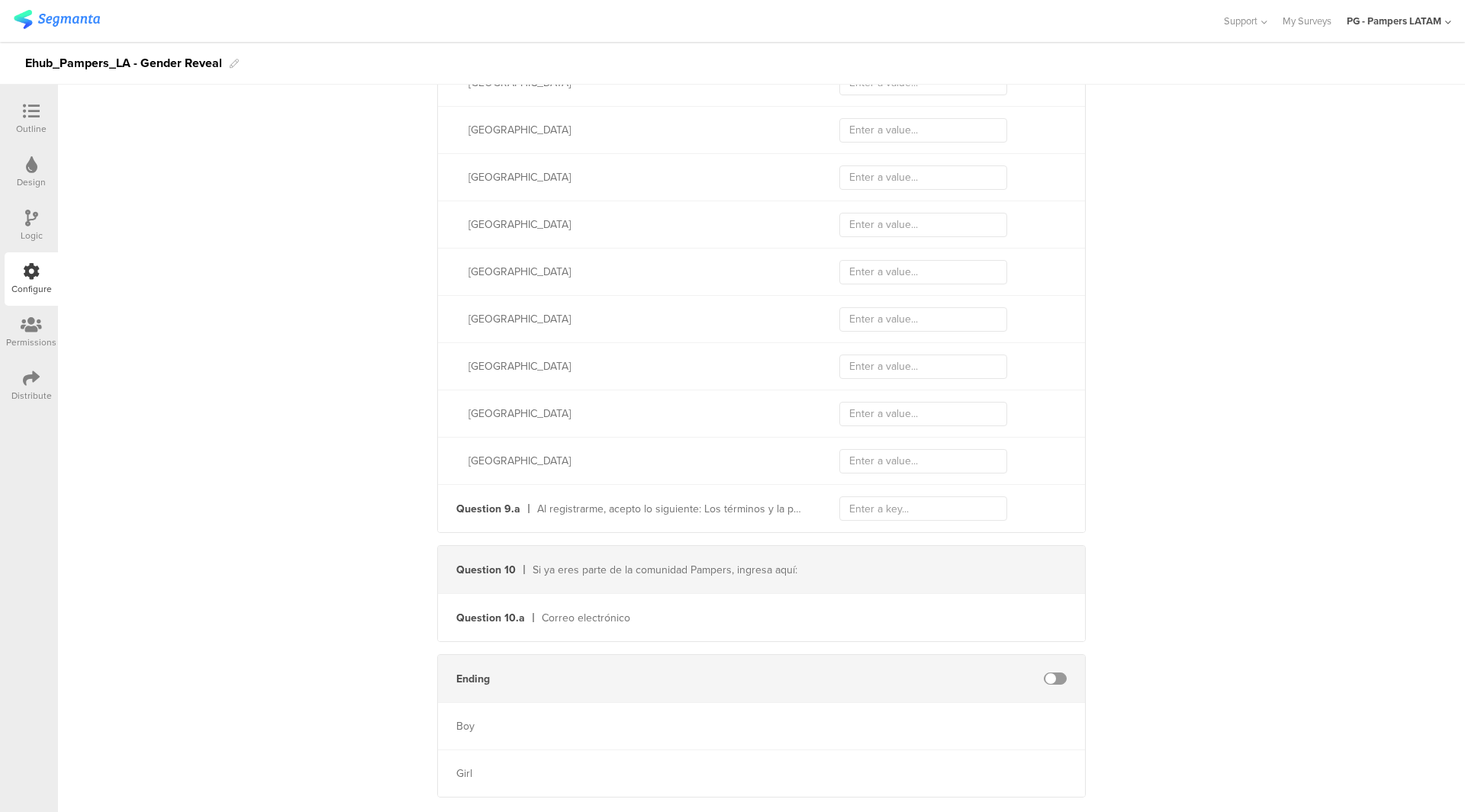
scroll to position [3252, 0]
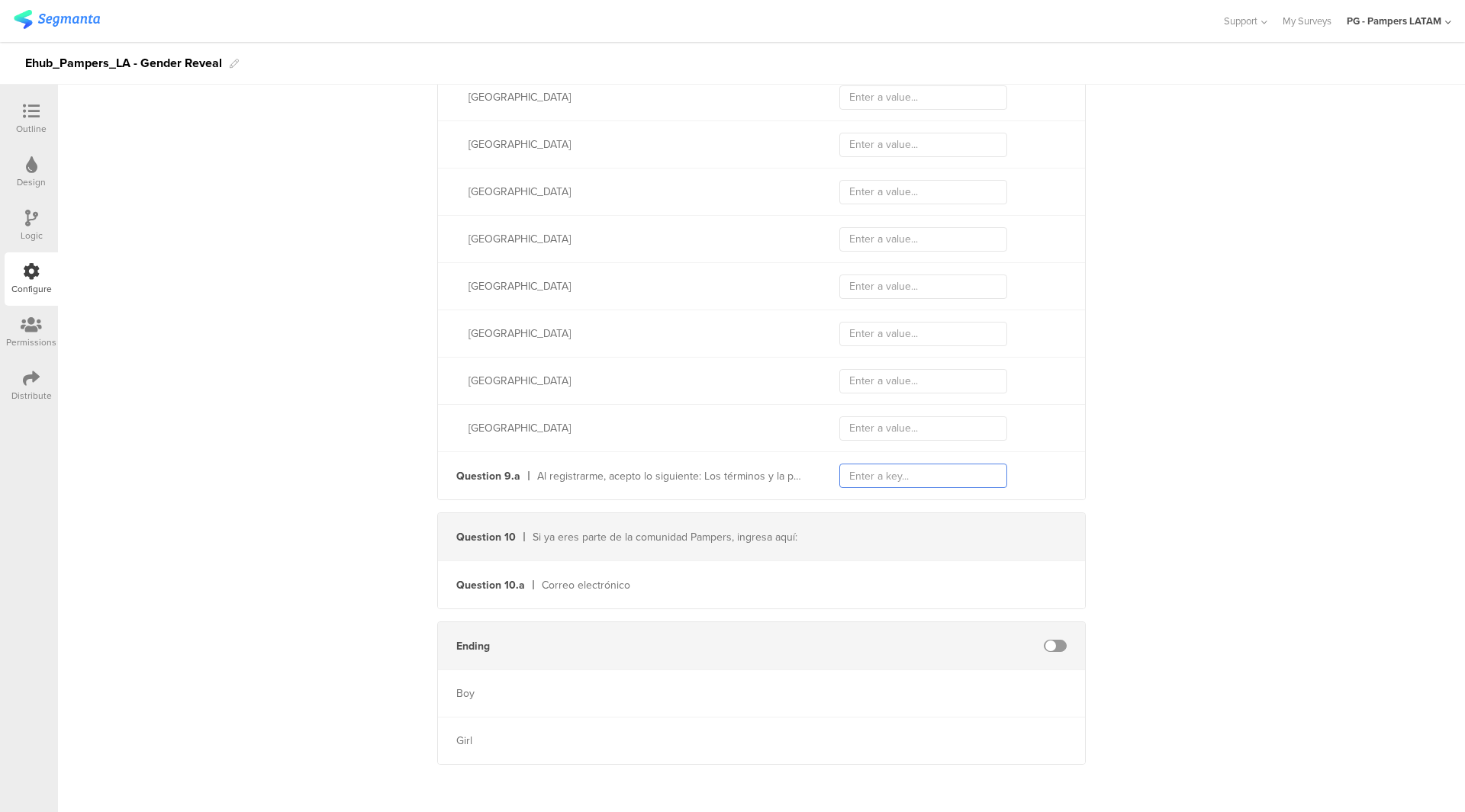
click at [874, 474] on input "text" at bounding box center [923, 476] width 168 height 24
paste input "167_01"
type input "167_01"
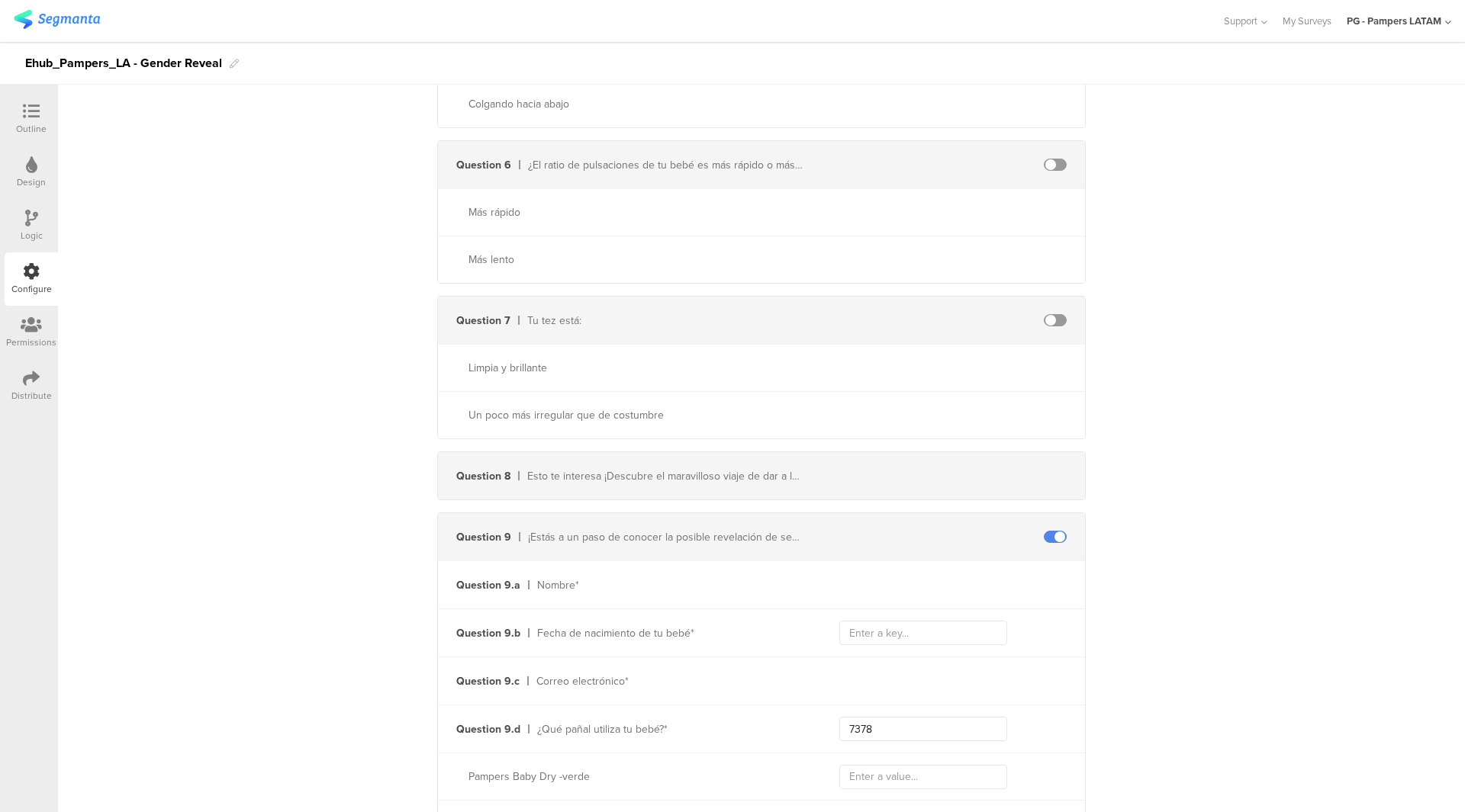
scroll to position [1421, 0]
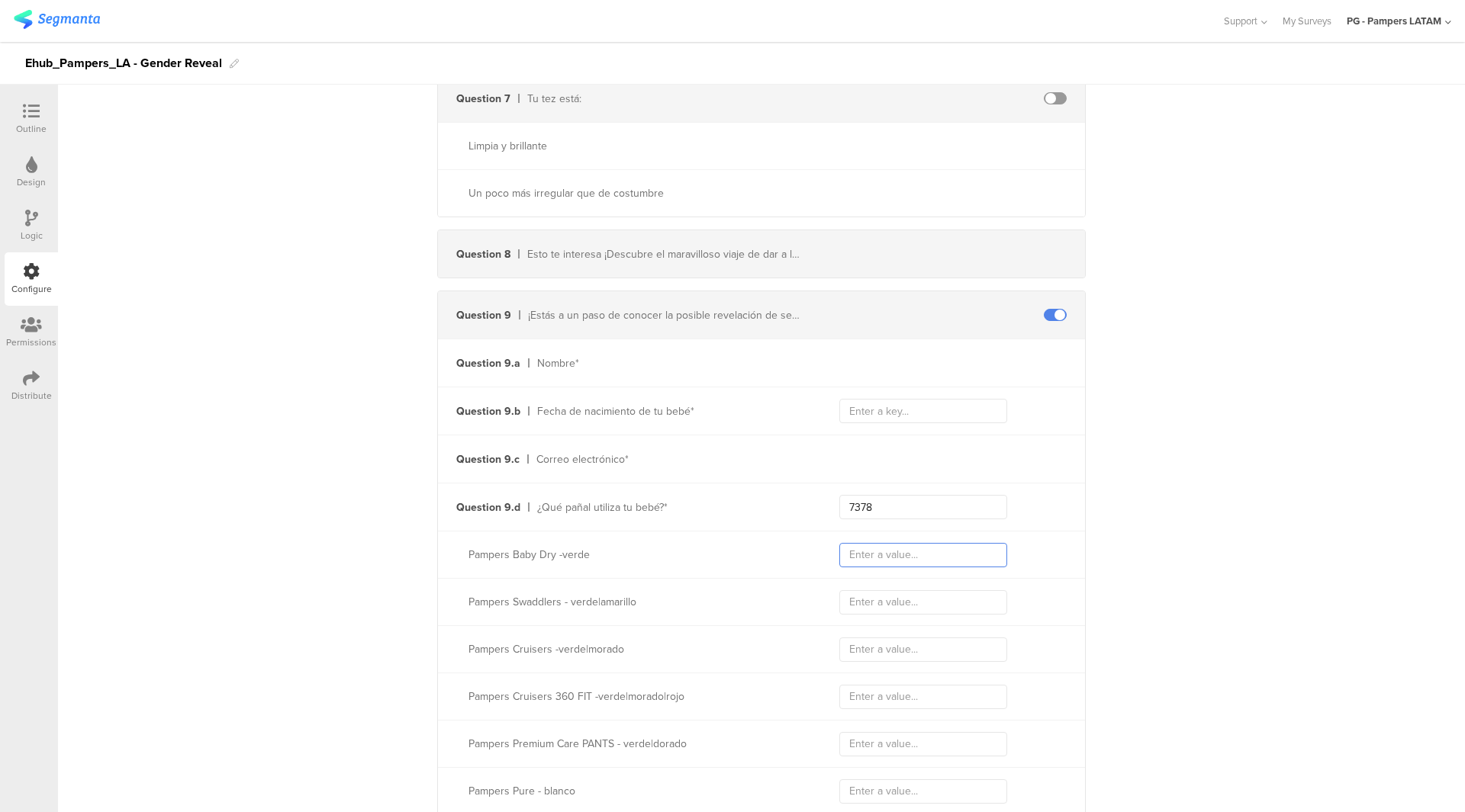
click at [886, 543] on input "text" at bounding box center [923, 555] width 168 height 24
paste input "Pampers - Baby Dry"
type input "Pampers - Baby Dry"
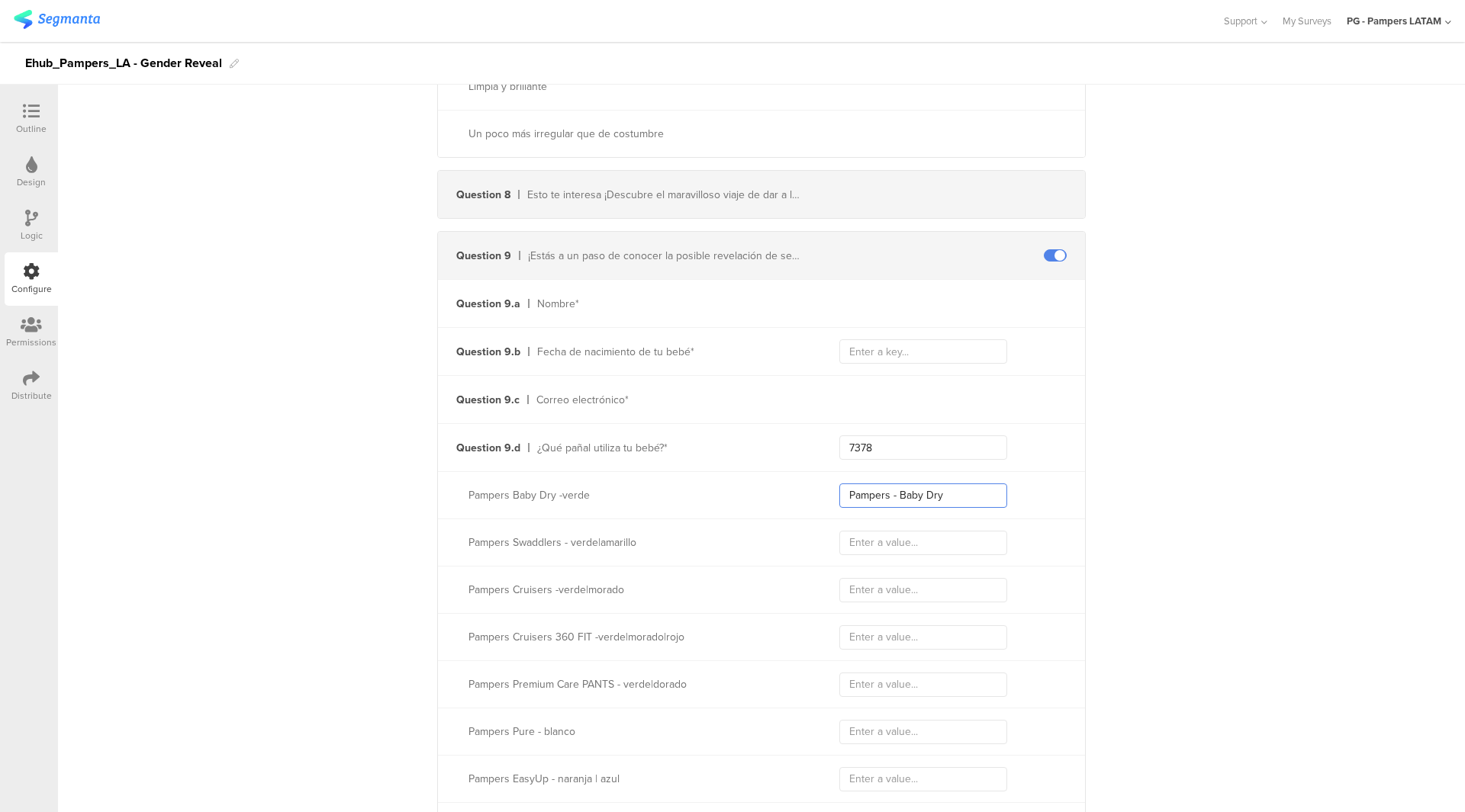
scroll to position [1575, 0]
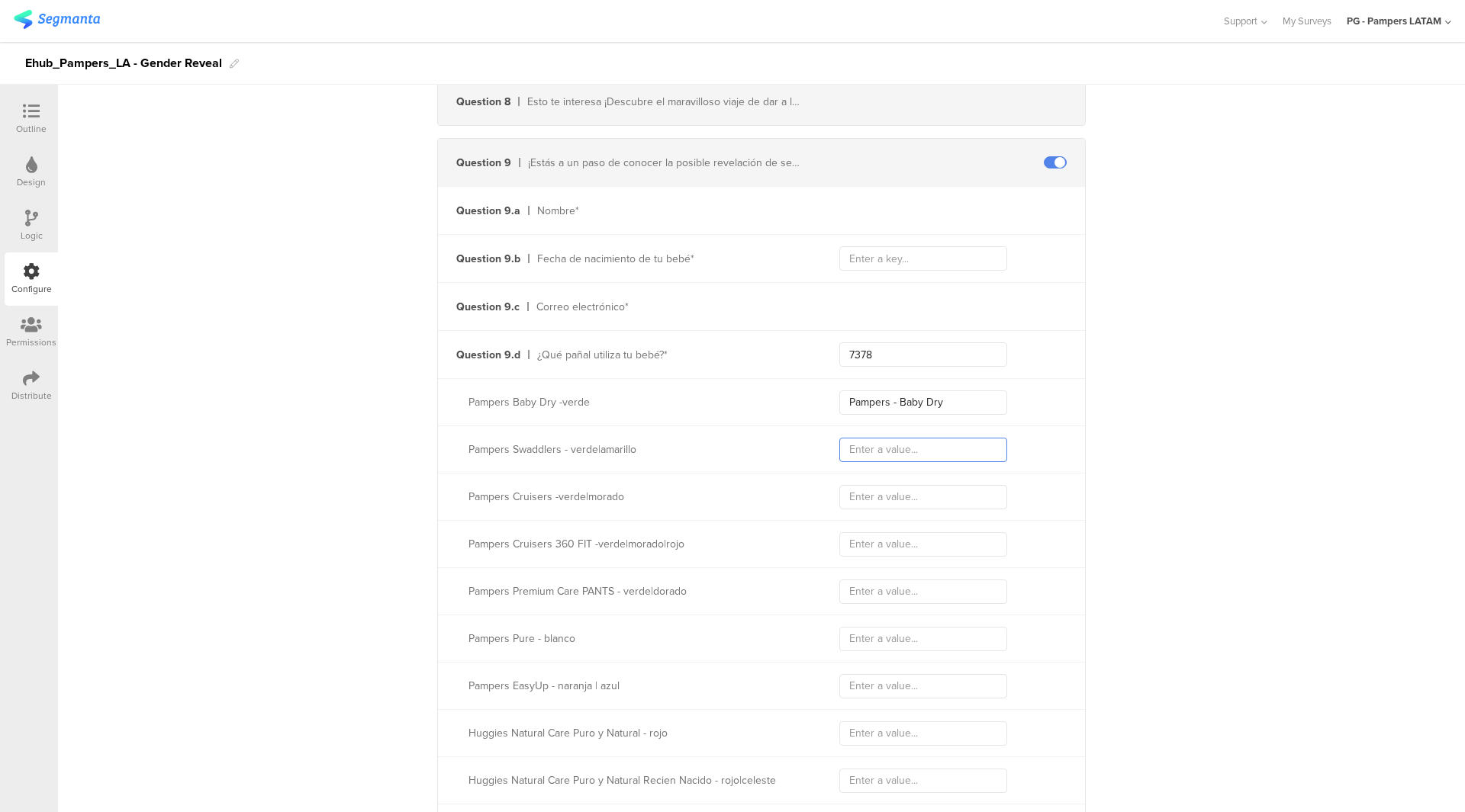
click at [923, 454] on input "text" at bounding box center [923, 450] width 168 height 24
paste input "Pampers - Swaddlers"
type input "Pampers - Swaddlers"
click at [872, 492] on input "text" at bounding box center [923, 497] width 168 height 24
paste input "Pampers - Cruisers"
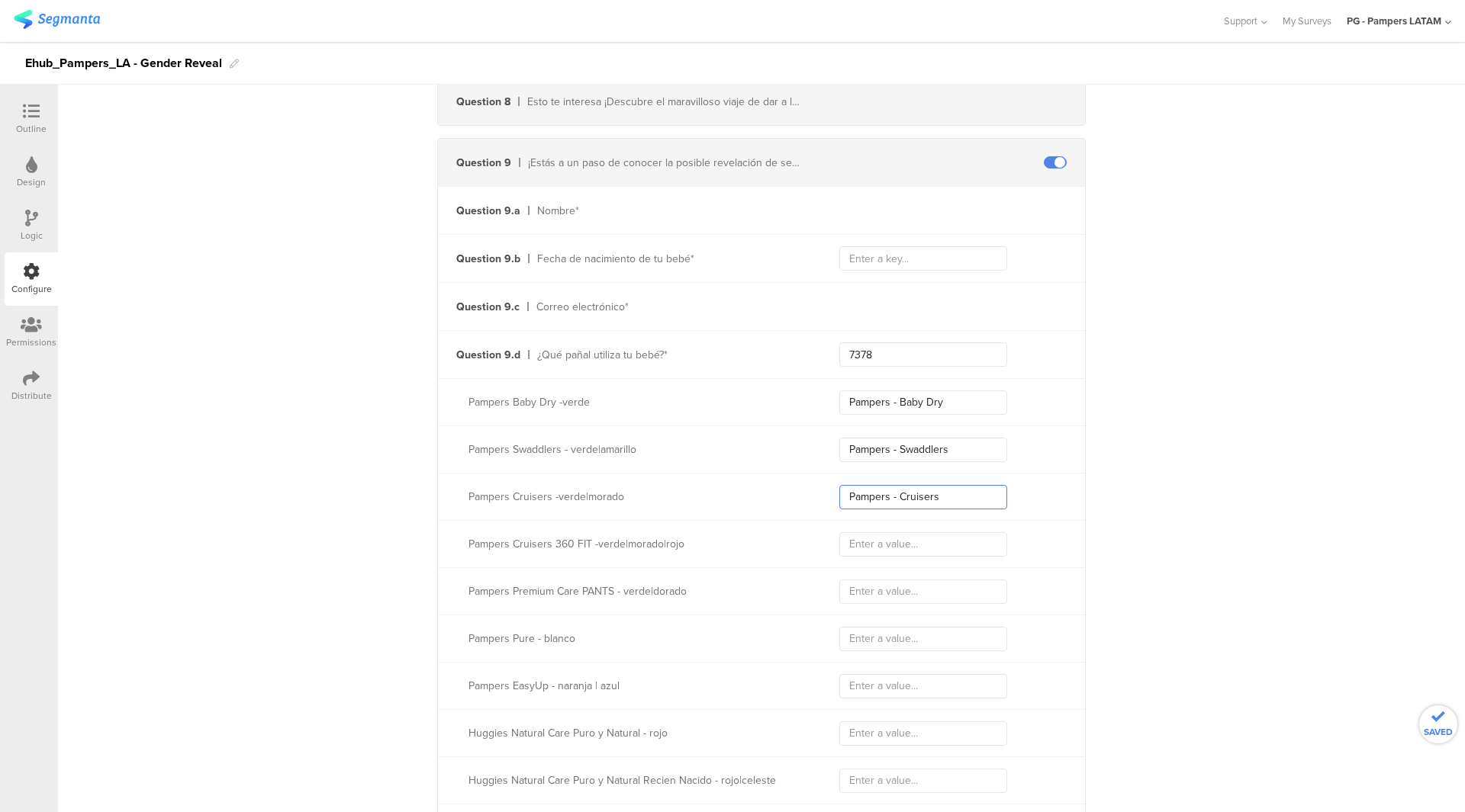
type input "Pampers - Cruisers"
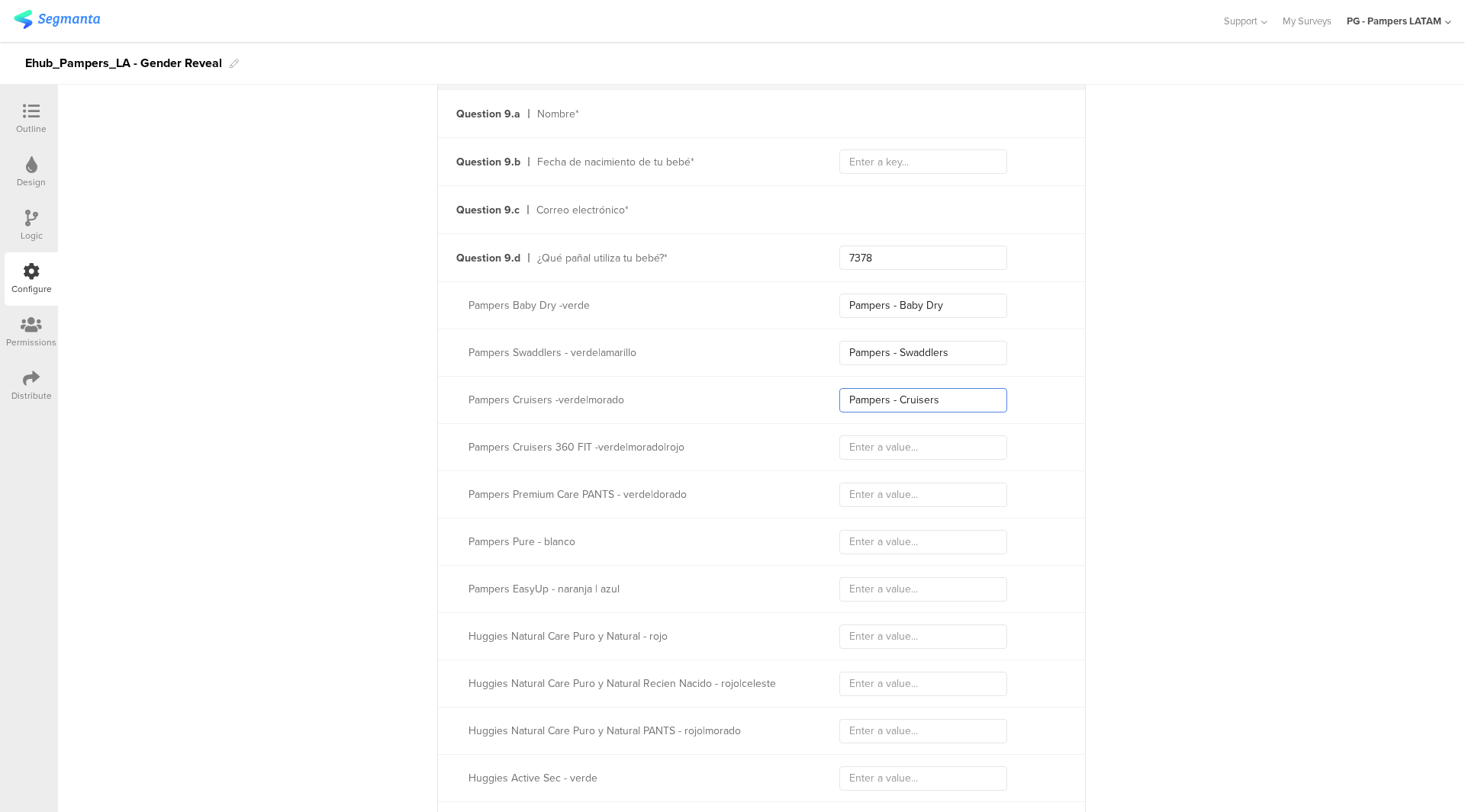
scroll to position [1727, 0]
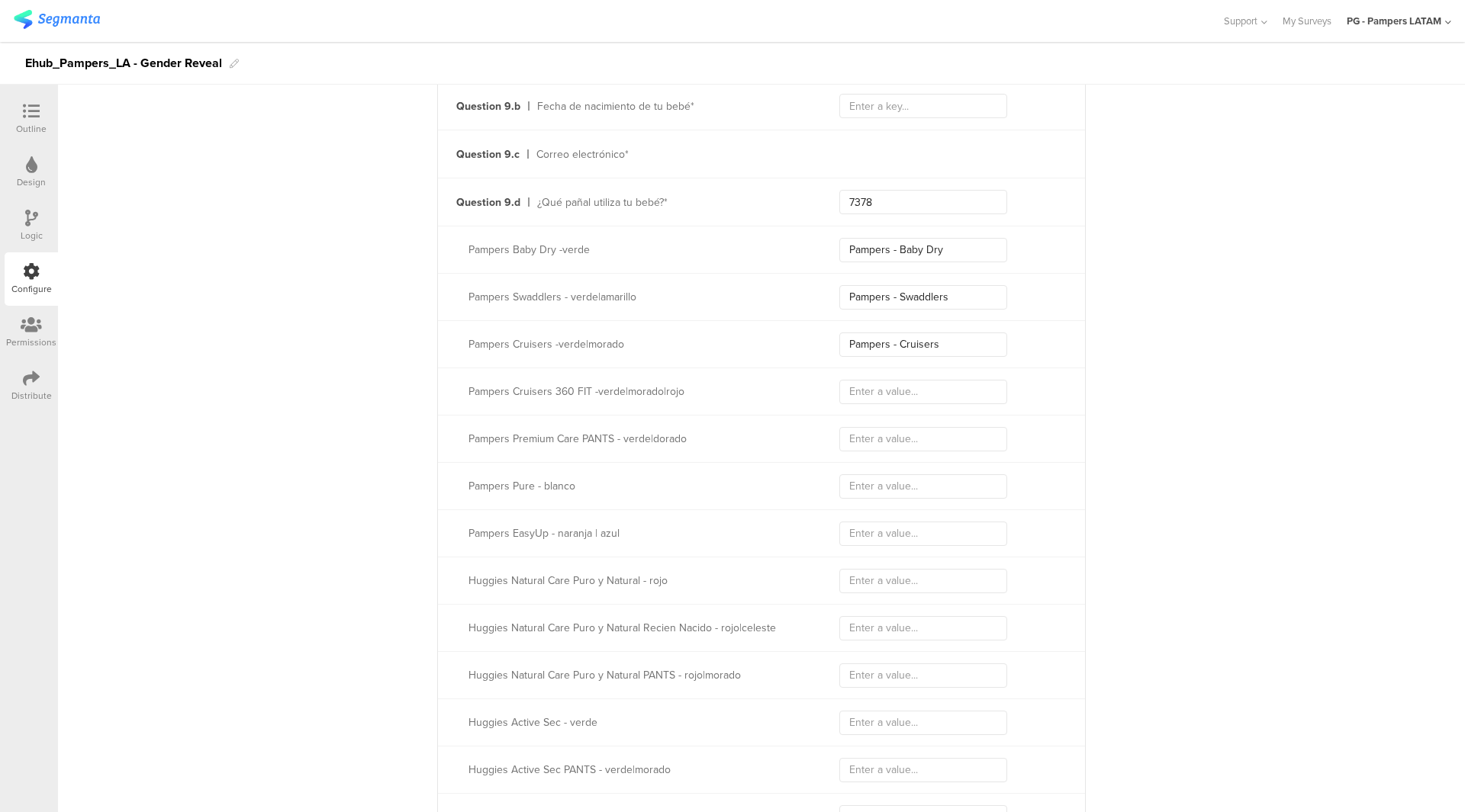
click at [884, 402] on div "Pampers Cruisers 360 FIT -verde|morado|rojo" at bounding box center [762, 391] width 647 height 47
click at [895, 381] on input "text" at bounding box center [923, 392] width 168 height 24
paste input "Pampers - Cruisers Pants"
type input "Pampers - Cruisers Pants"
click at [891, 444] on input "text" at bounding box center [923, 439] width 168 height 24
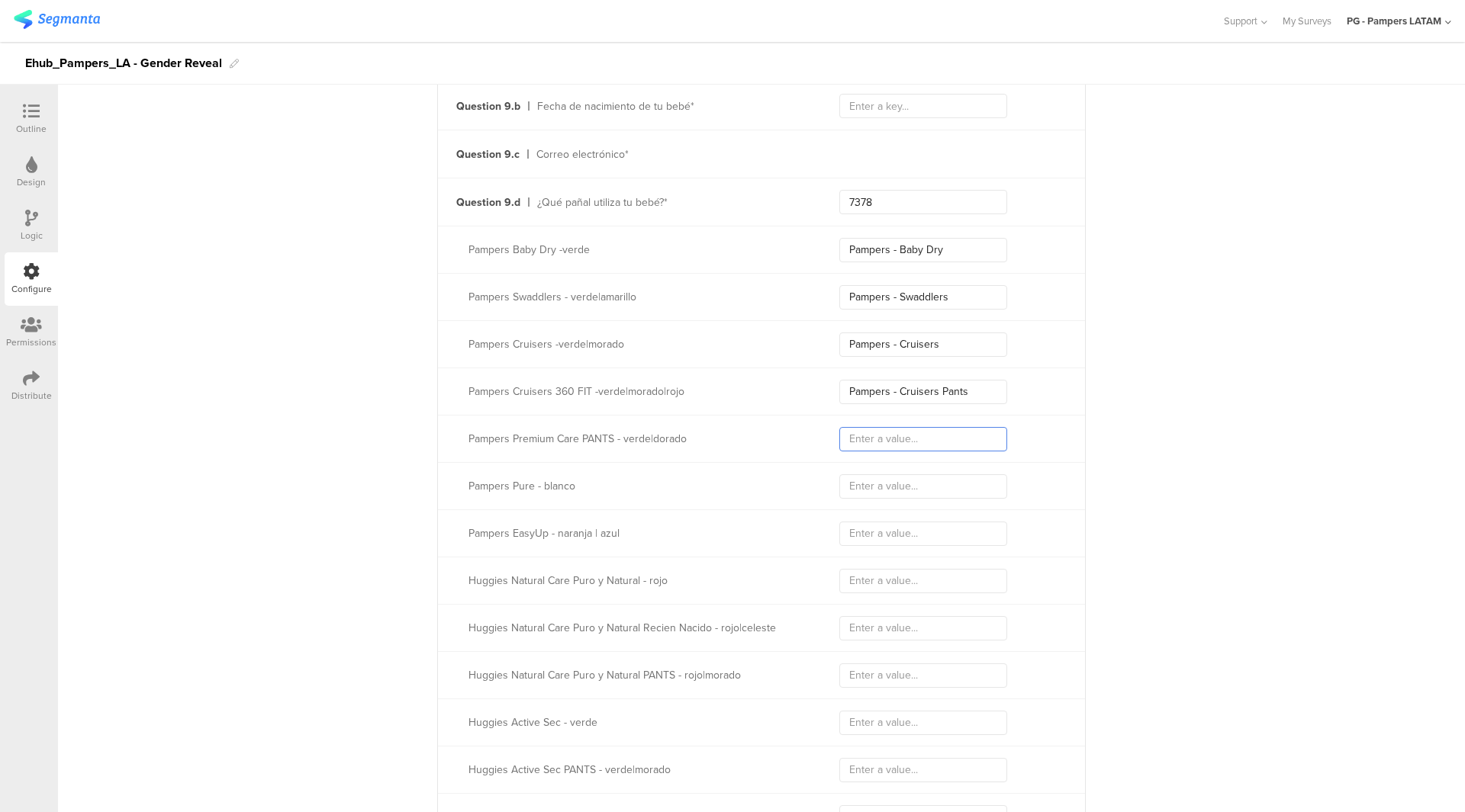
paste input "Pampers - Premium Care Pants"
type input "Pampers - Premium Care Pants"
click at [846, 479] on input "text" at bounding box center [923, 486] width 168 height 24
paste input "Pampers - Pure"
type input "Pampers - Pure"
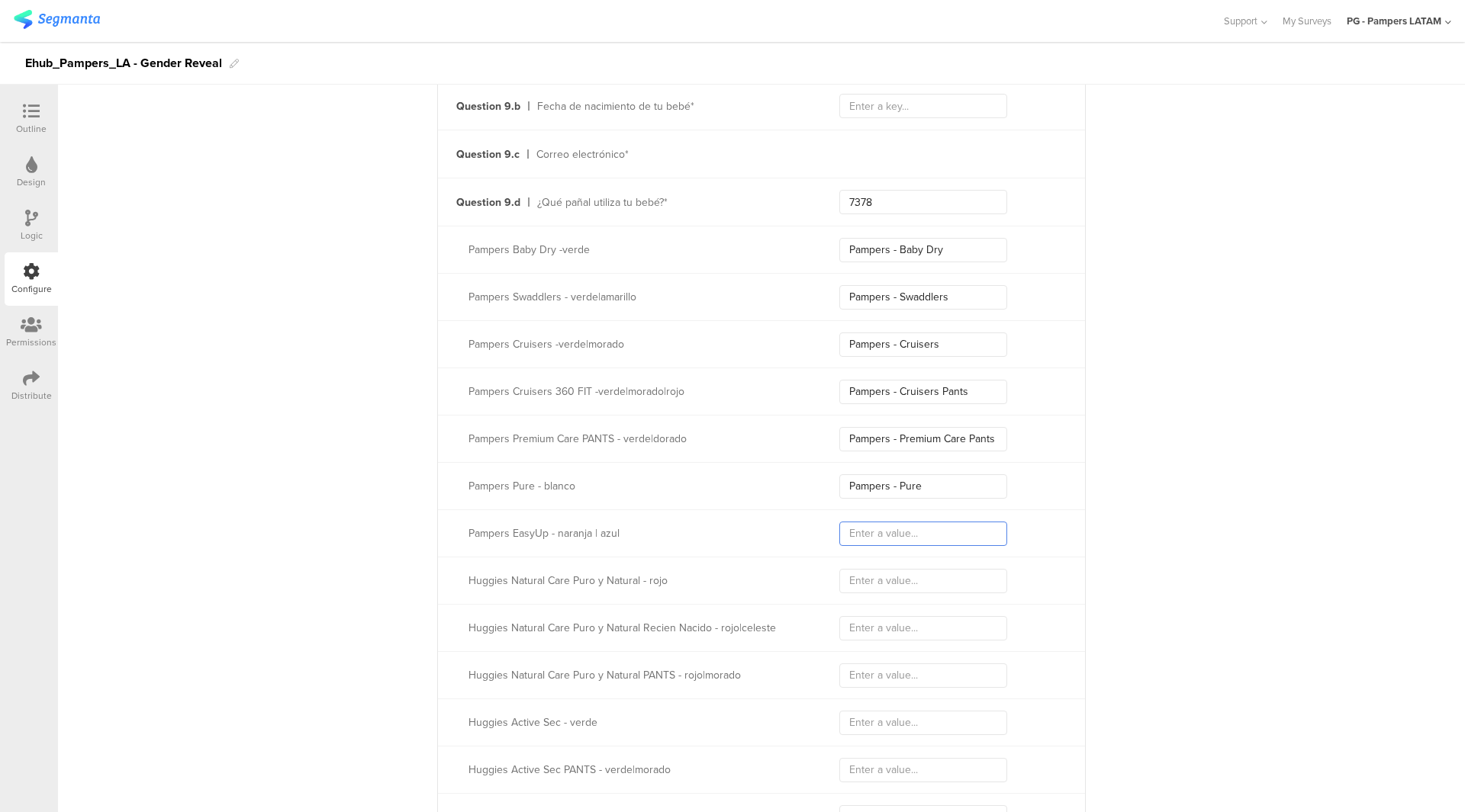
click at [875, 533] on input "text" at bounding box center [923, 533] width 168 height 24
paste input "Pampers - EasyUp"
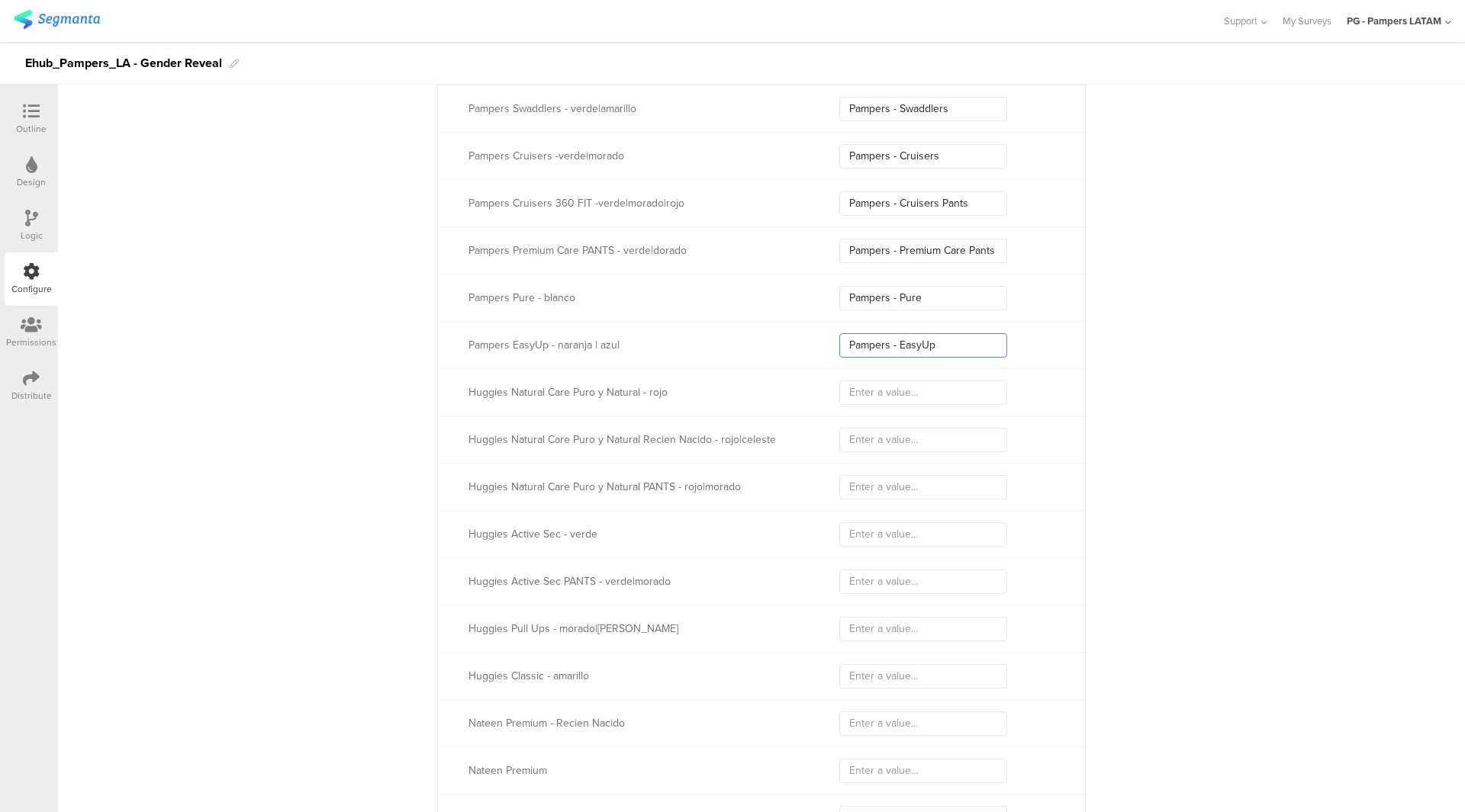
scroll to position [1955, 0]
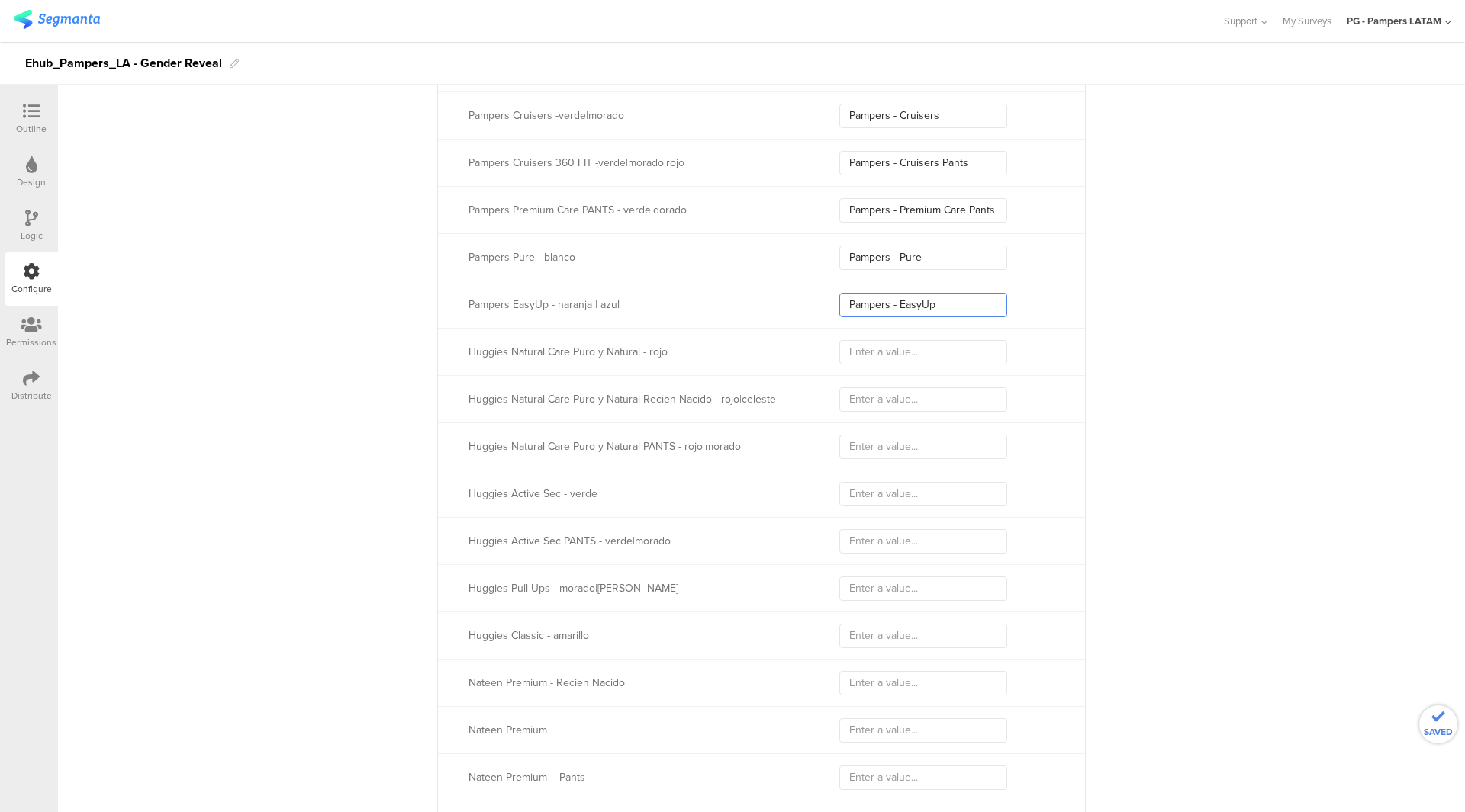
type input "Pampers - EasyUp"
click at [859, 356] on input "text" at bounding box center [923, 352] width 168 height 24
paste input "Huggies =CR"
type input "Huggies =CR"
click at [909, 397] on input "text" at bounding box center [923, 399] width 168 height 24
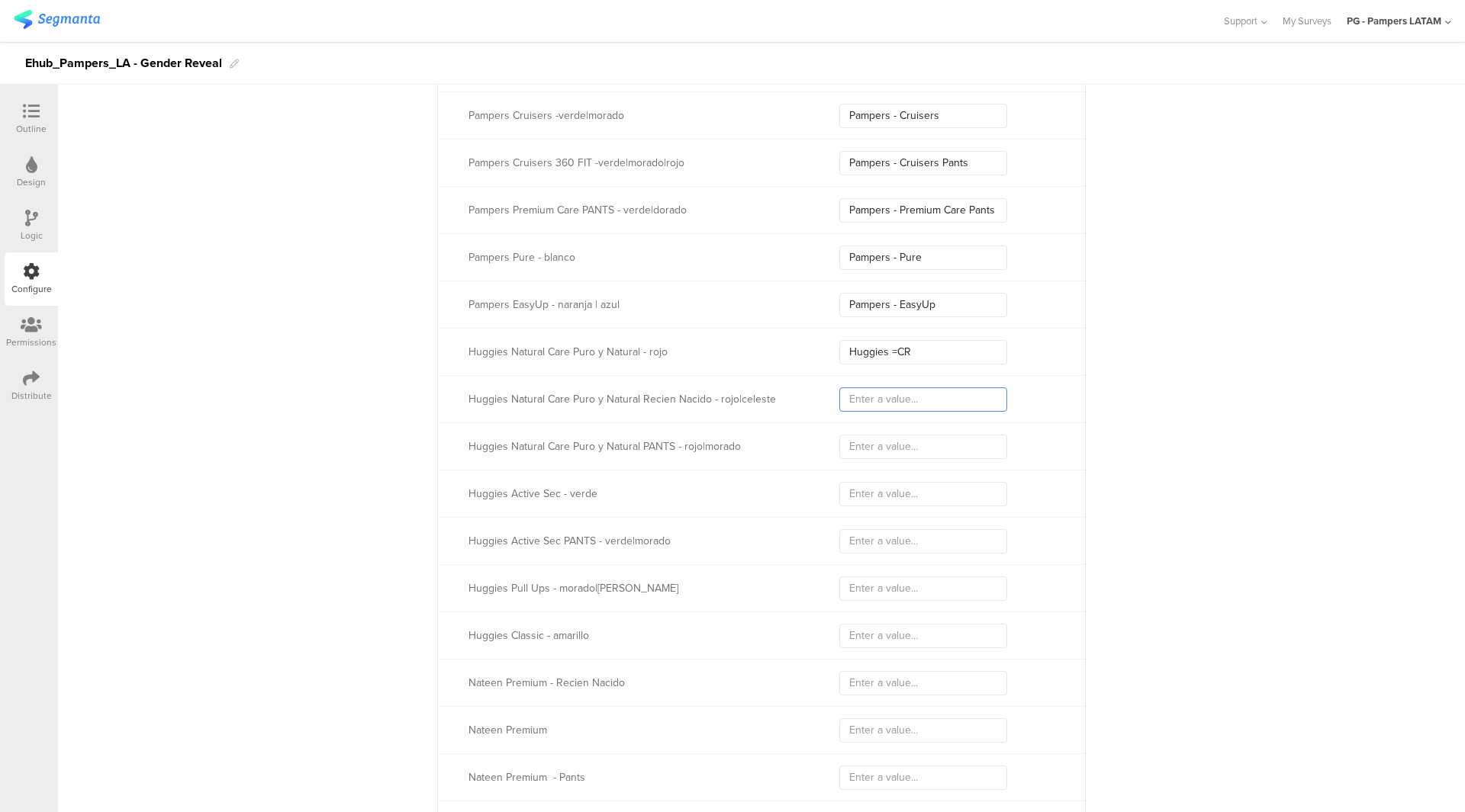
paste input "Huggies =SW"
type input "Huggies =SW"
click at [854, 452] on input "text" at bounding box center [923, 447] width 168 height 24
paste input "Huggies =CR PANTS"
type input "Huggies =CR PANTS"
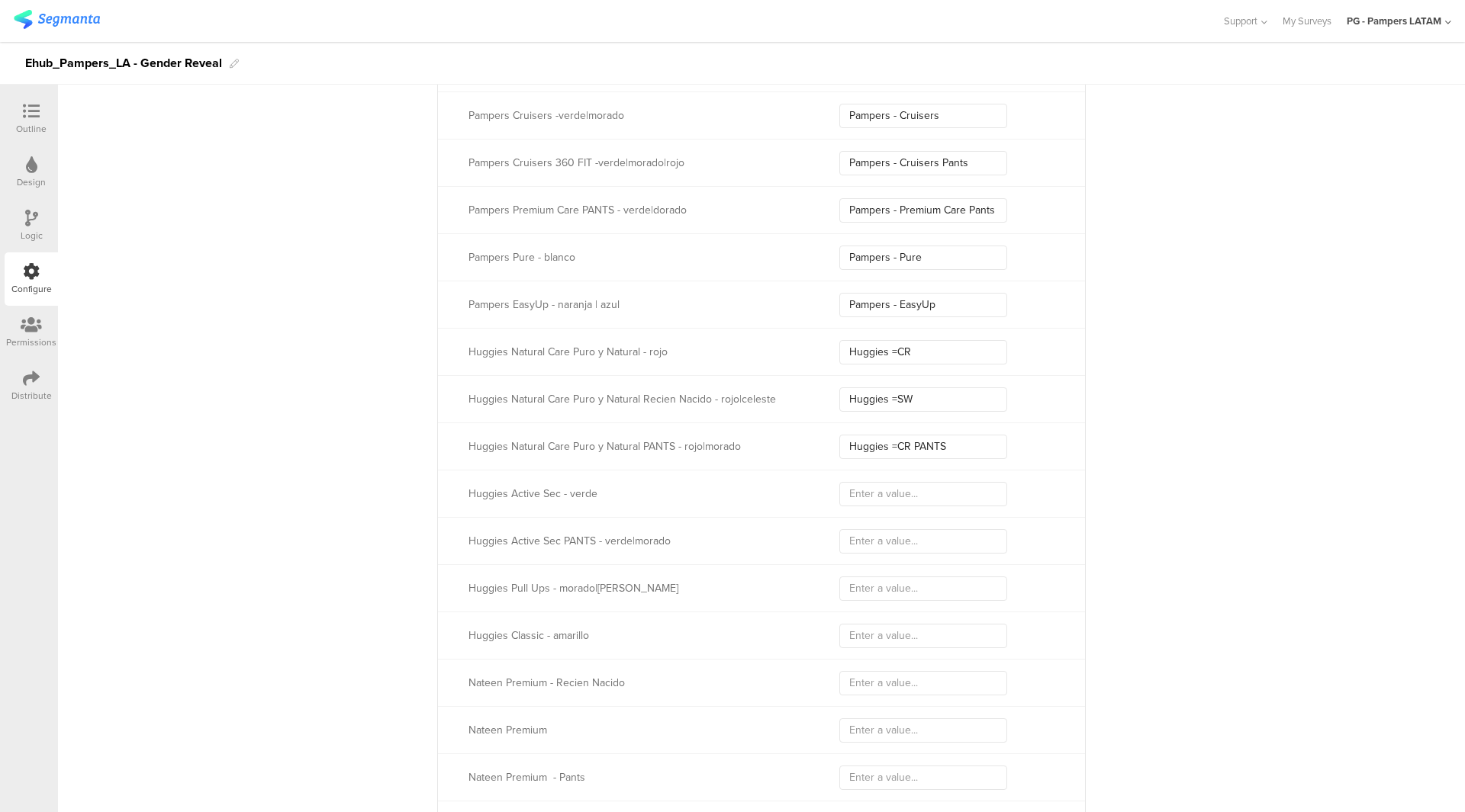
click at [852, 509] on div "Huggies Active Sec - verde" at bounding box center [762, 493] width 647 height 47
click at [862, 498] on input "text" at bounding box center [923, 494] width 168 height 24
paste input "Huggies AS =BD"
type input "Huggies AS =BD"
click at [874, 540] on input "text" at bounding box center [923, 541] width 168 height 24
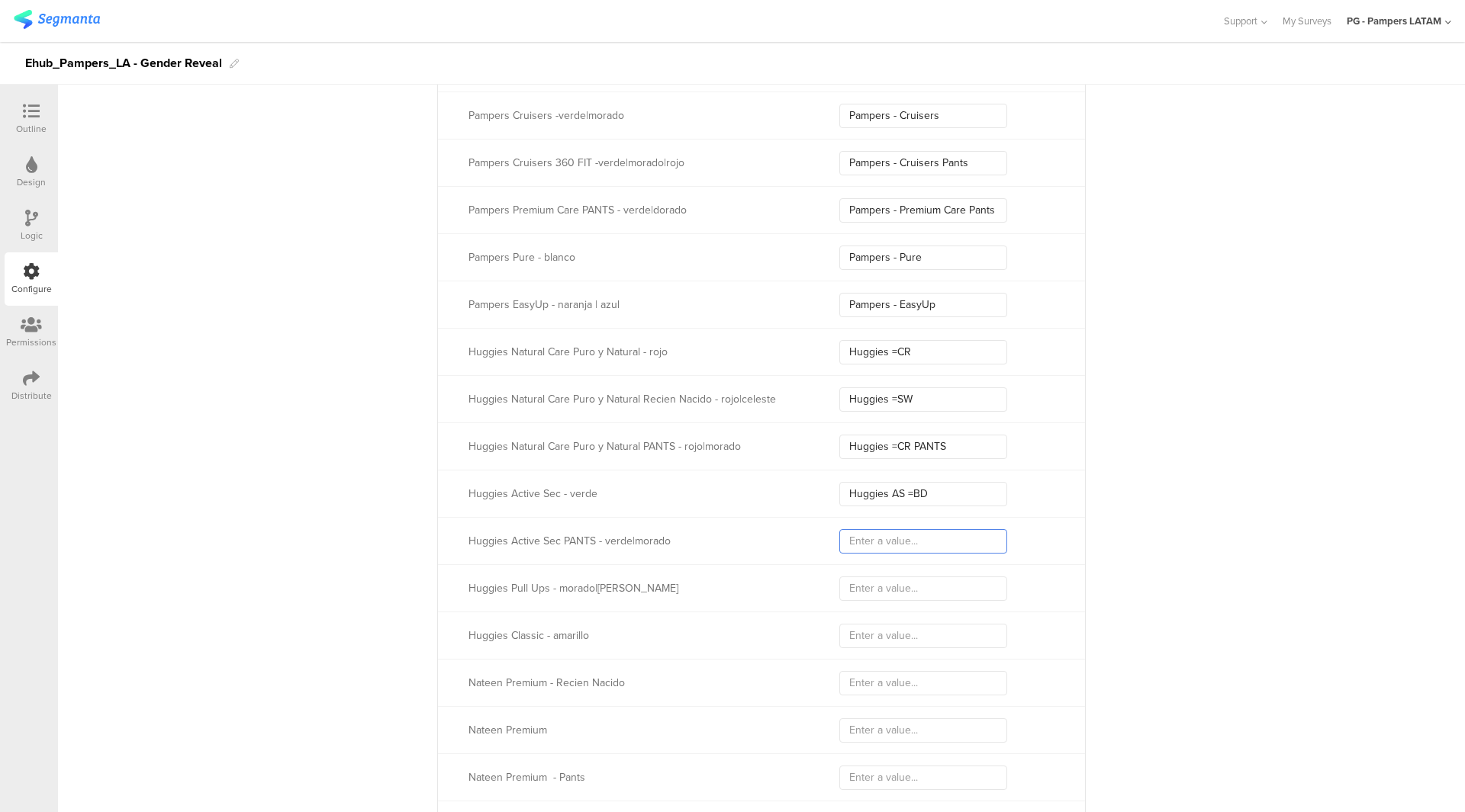
paste input "Huggies =BD PANTS"
type input "Huggies =BD PANTS"
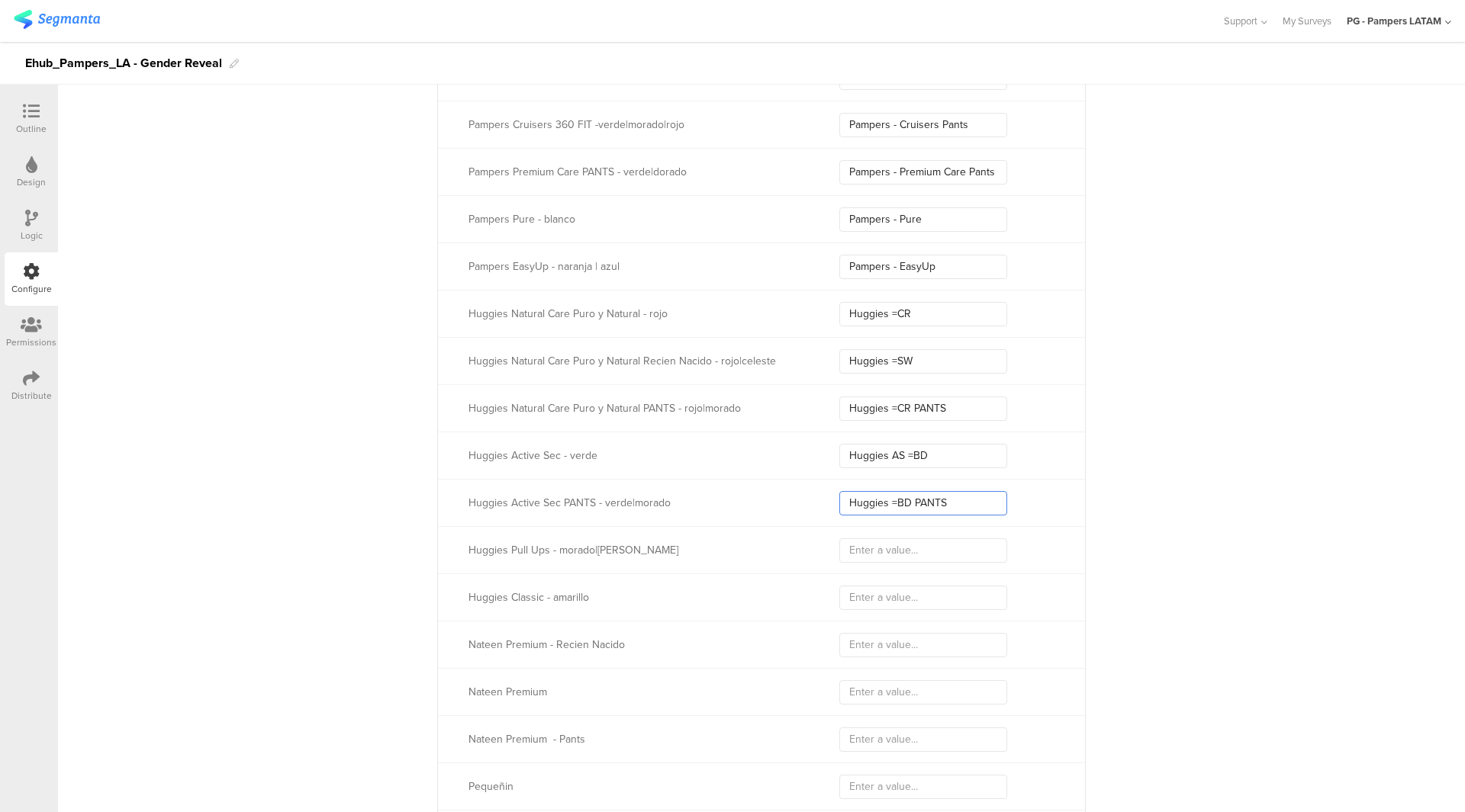
scroll to position [2032, 0]
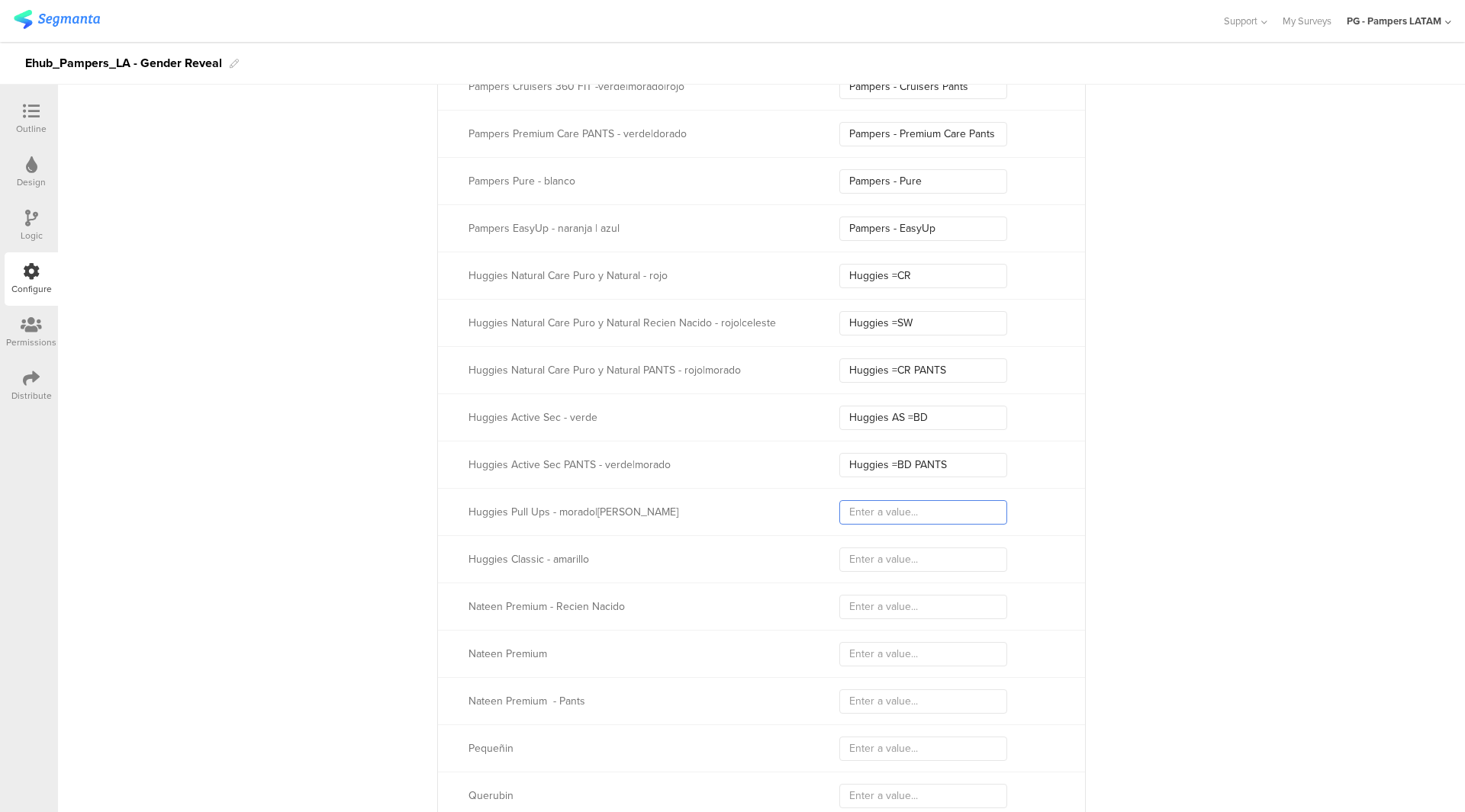
click at [899, 501] on input "text" at bounding box center [923, 512] width 168 height 24
paste input "Huggies =EUp"
type input "Huggies =EUp"
click at [852, 549] on input "text" at bounding box center [923, 559] width 168 height 24
paste input "Huggies Classic =BD"
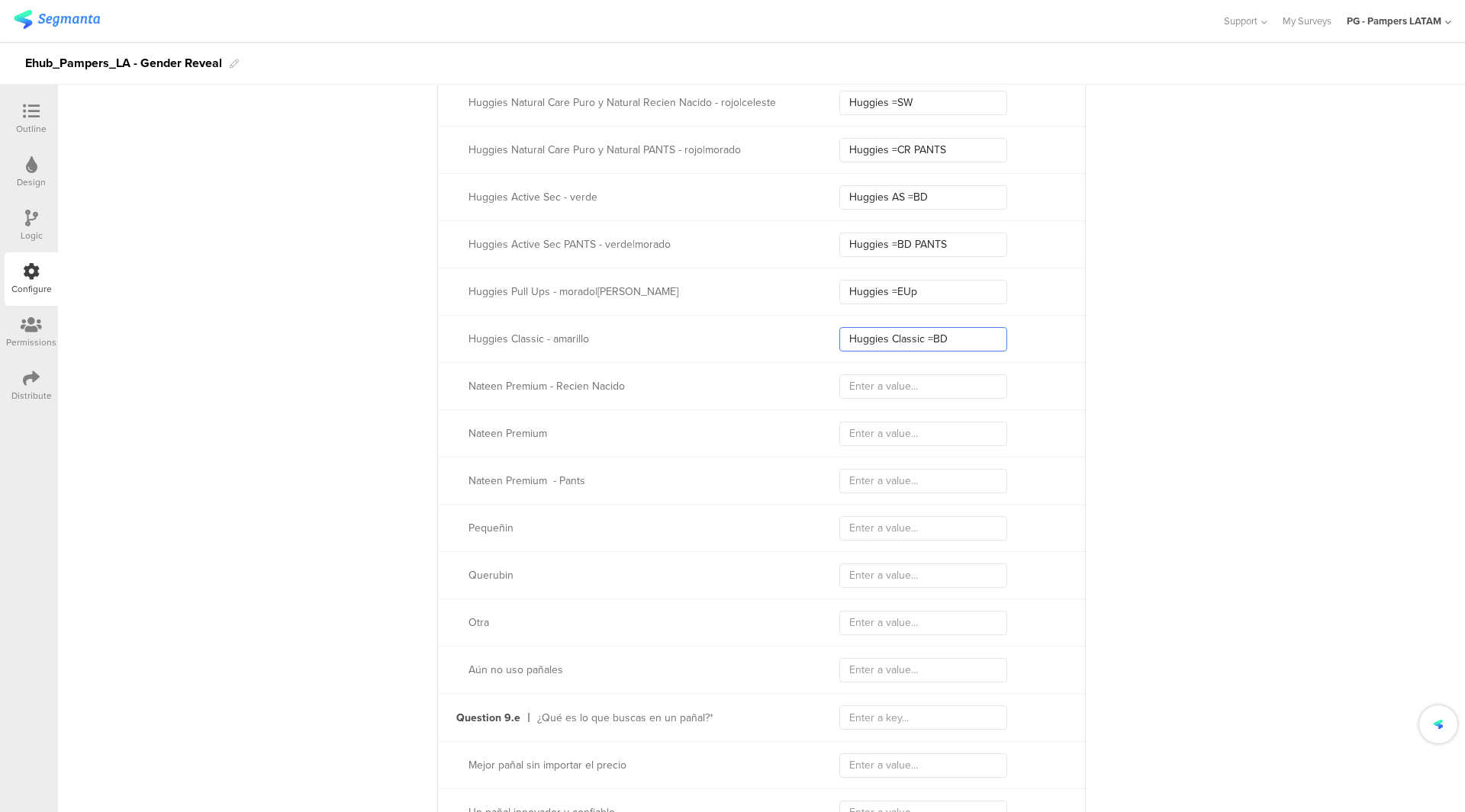
scroll to position [2261, 0]
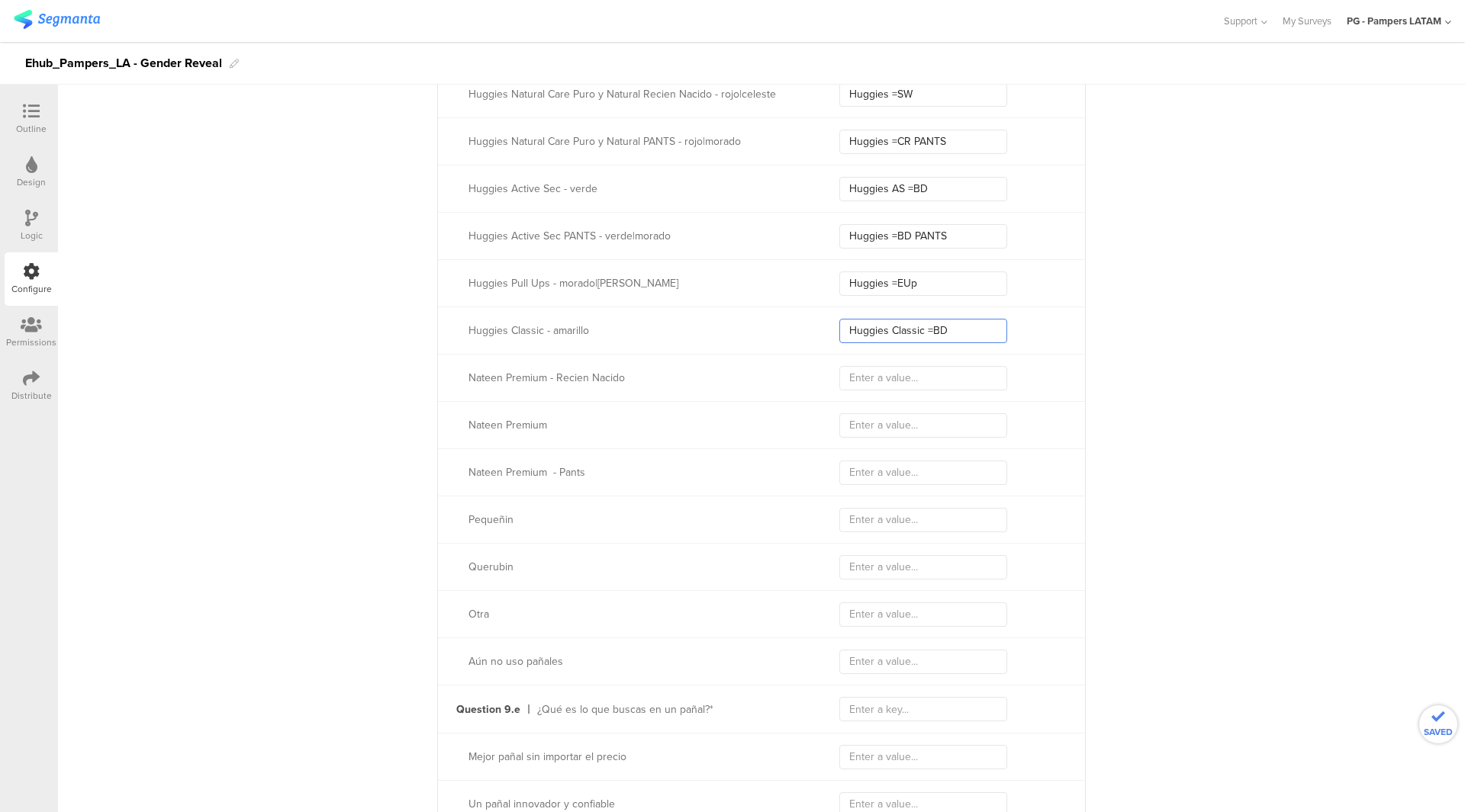
type input "Huggies Classic =BD"
click at [870, 387] on div "Nateen Premium - Recien Nacido" at bounding box center [762, 378] width 647 height 47
click at [877, 381] on input "text" at bounding box center [923, 378] width 168 height 24
paste input "Nateen =SW"
type input "Nateen =SW"
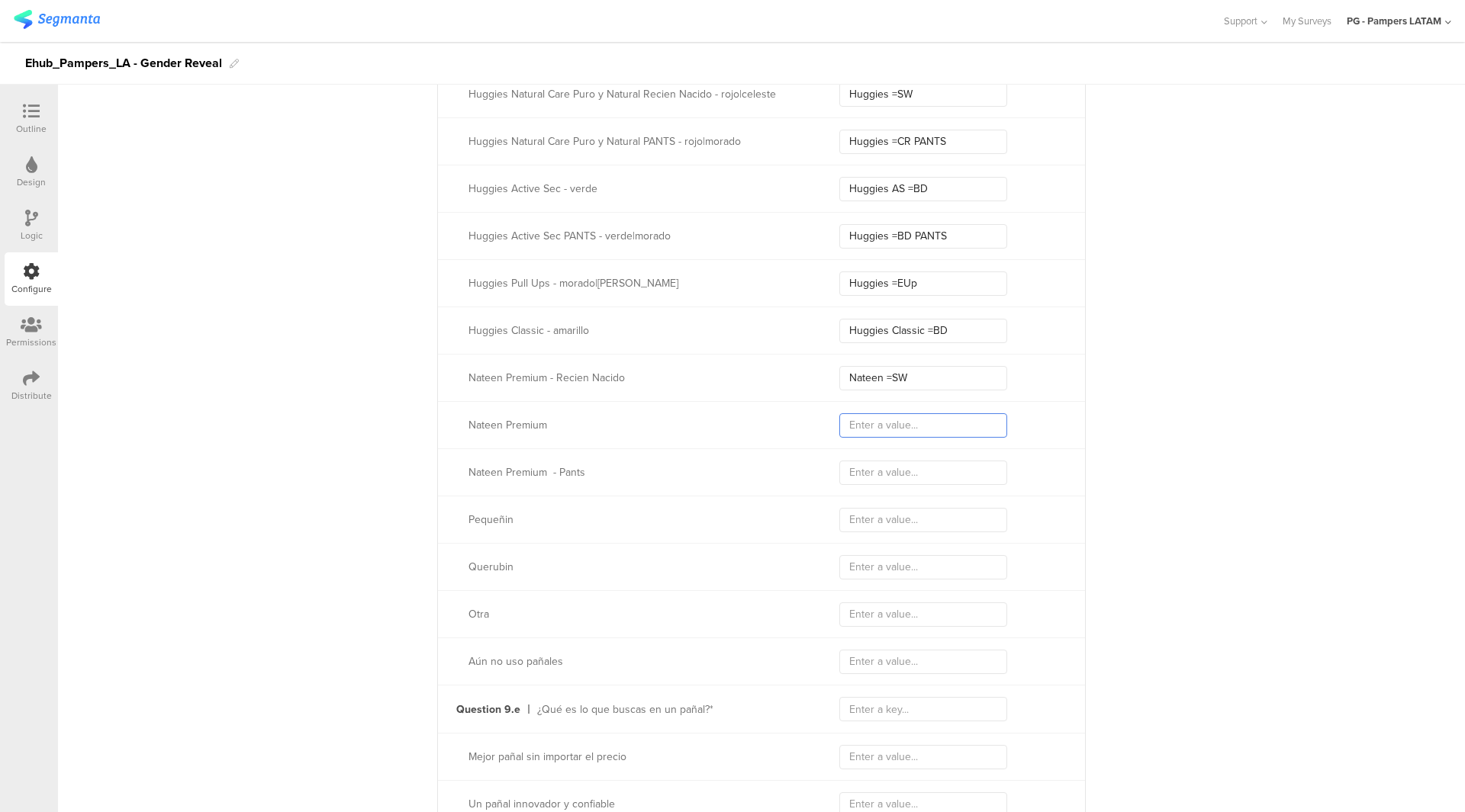
click at [885, 425] on input "text" at bounding box center [923, 425] width 168 height 24
paste input "Nateen =CR"
type input "Nateen =CR"
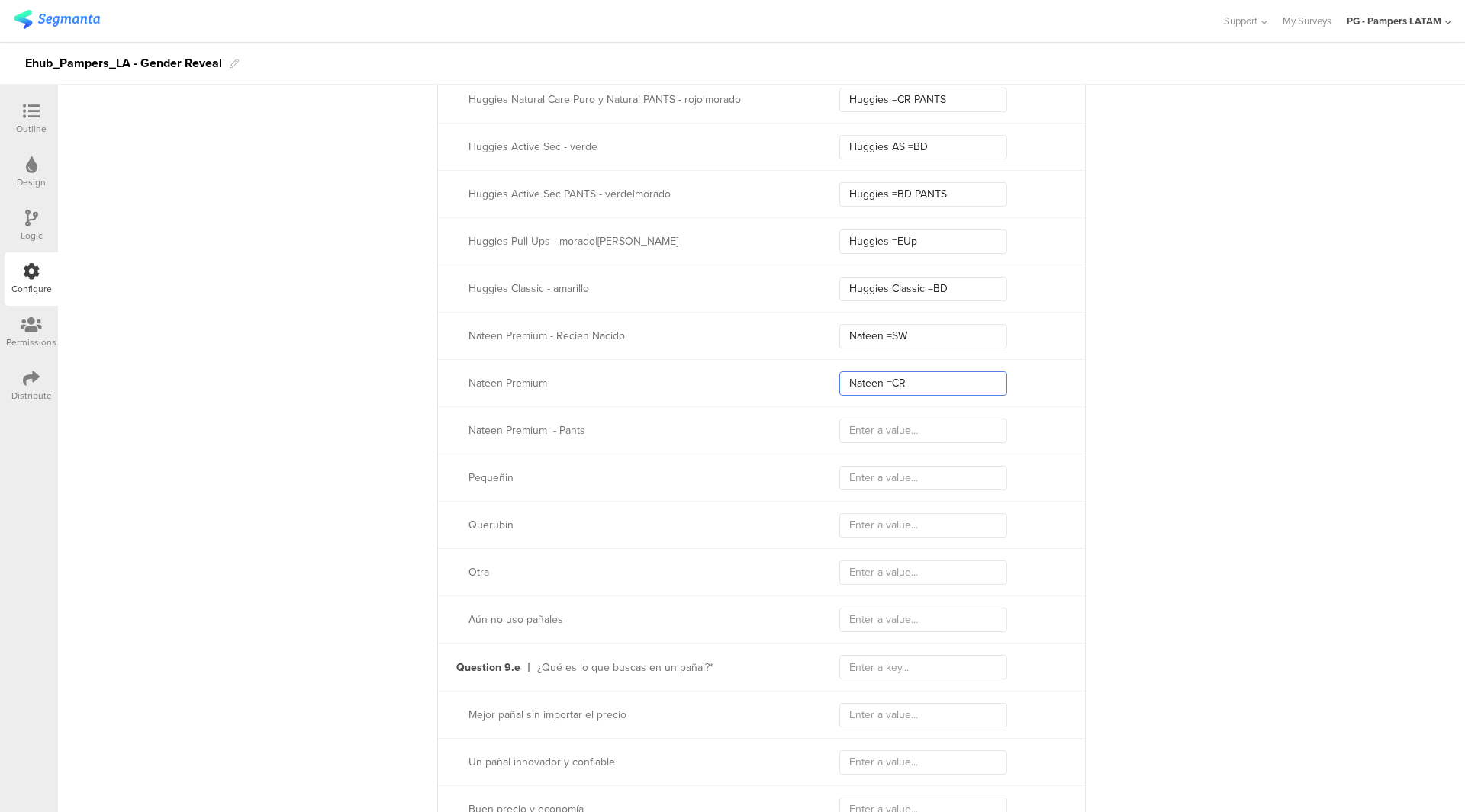
scroll to position [2337, 0]
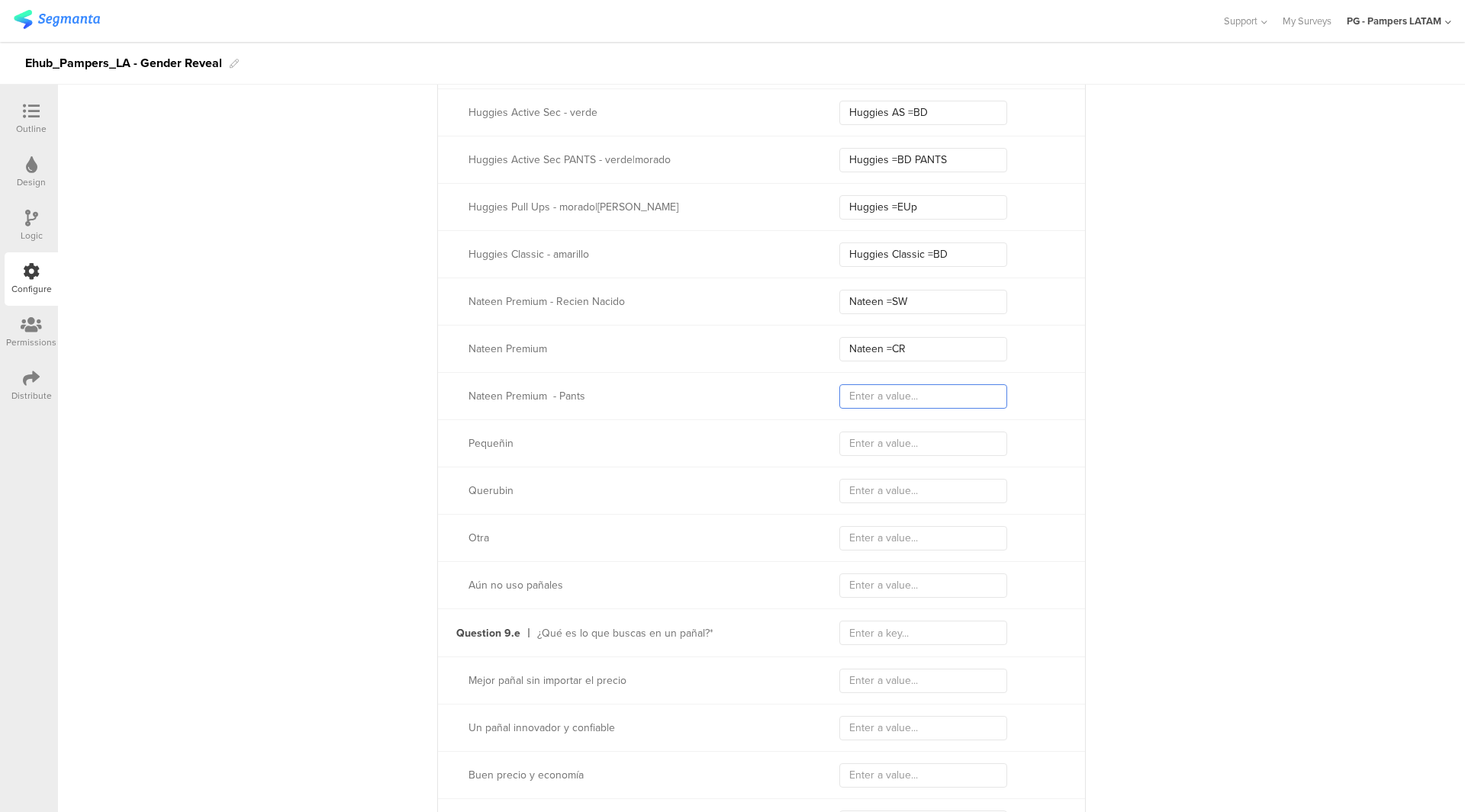
click at [868, 390] on input "text" at bounding box center [923, 397] width 168 height 24
paste input "Nateen =CR PANTS"
type input "Nateen =CR PANTS"
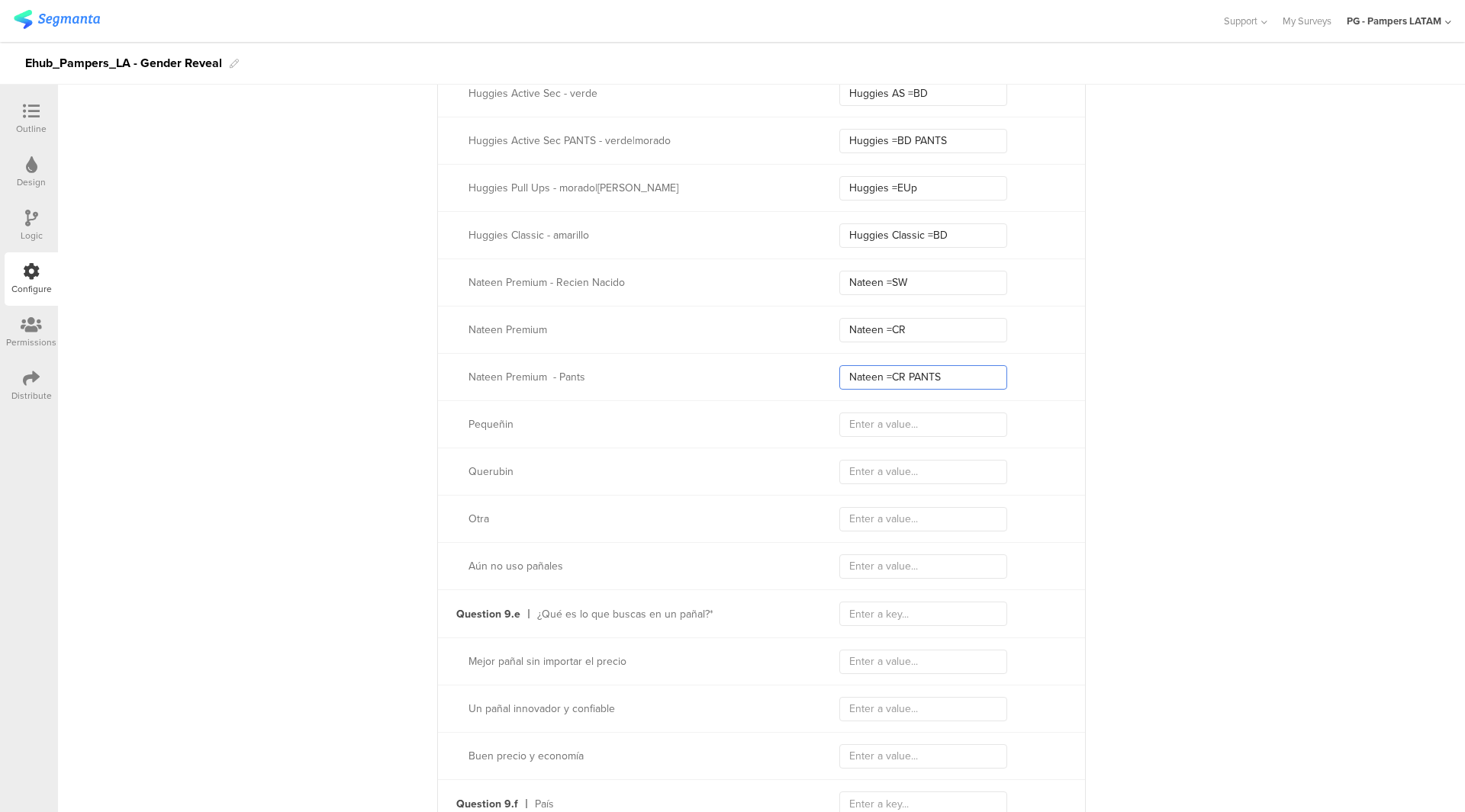
scroll to position [2413, 0]
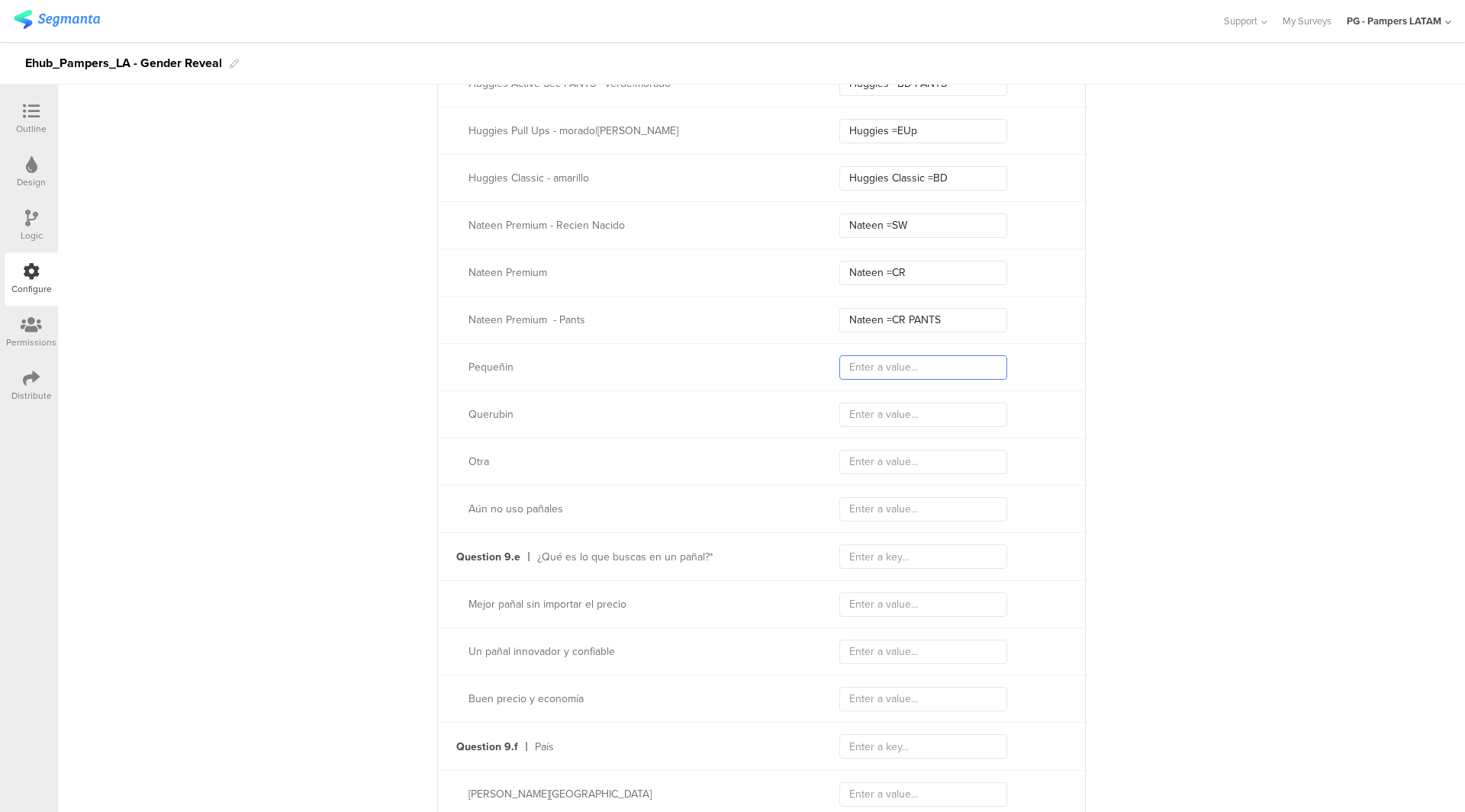
click at [877, 376] on input "text" at bounding box center [923, 368] width 168 height 24
paste input "Pequenin =BD"
type input "Pequenin =BD"
click at [928, 397] on div "Querubin" at bounding box center [762, 414] width 647 height 47
click at [921, 417] on input "text" at bounding box center [923, 415] width 168 height 24
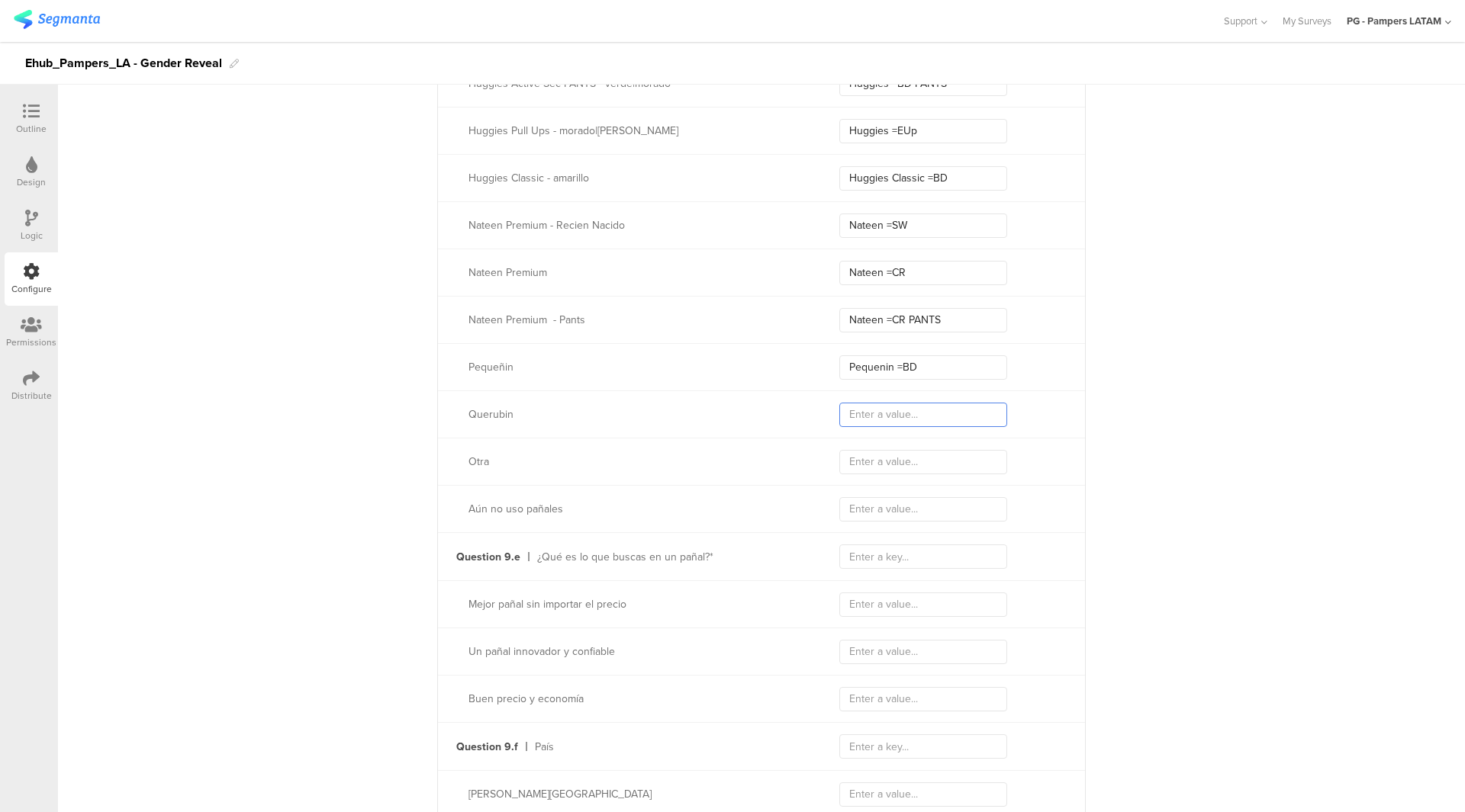
paste input "Querubin =BD"
type input "Querubin =BD"
click at [869, 458] on input "text" at bounding box center [923, 462] width 168 height 24
paste input "Otro"
type input "Otro"
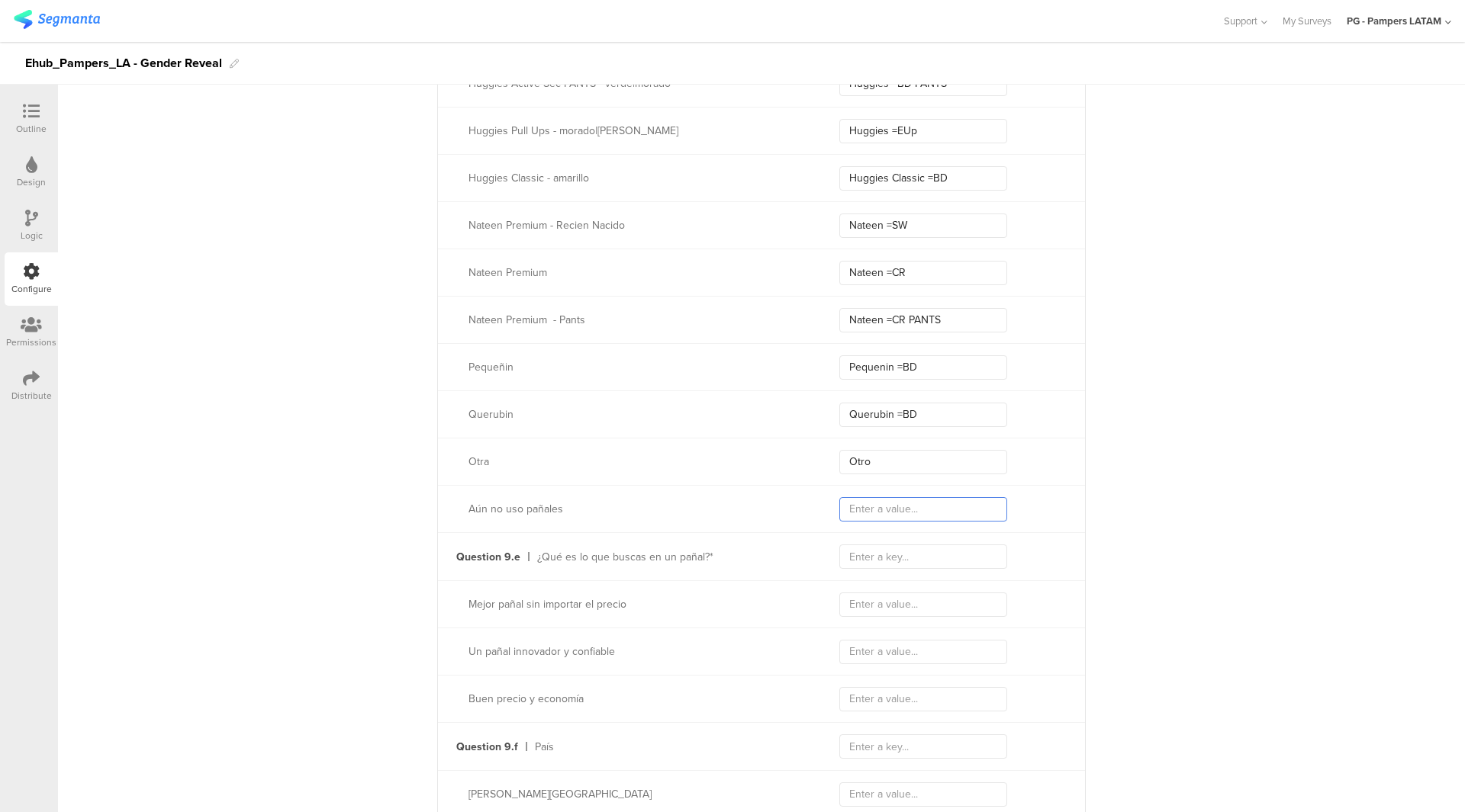
click at [954, 501] on input "text" at bounding box center [923, 509] width 168 height 24
paste input "No usa pañales"
type input "No usa pañales"
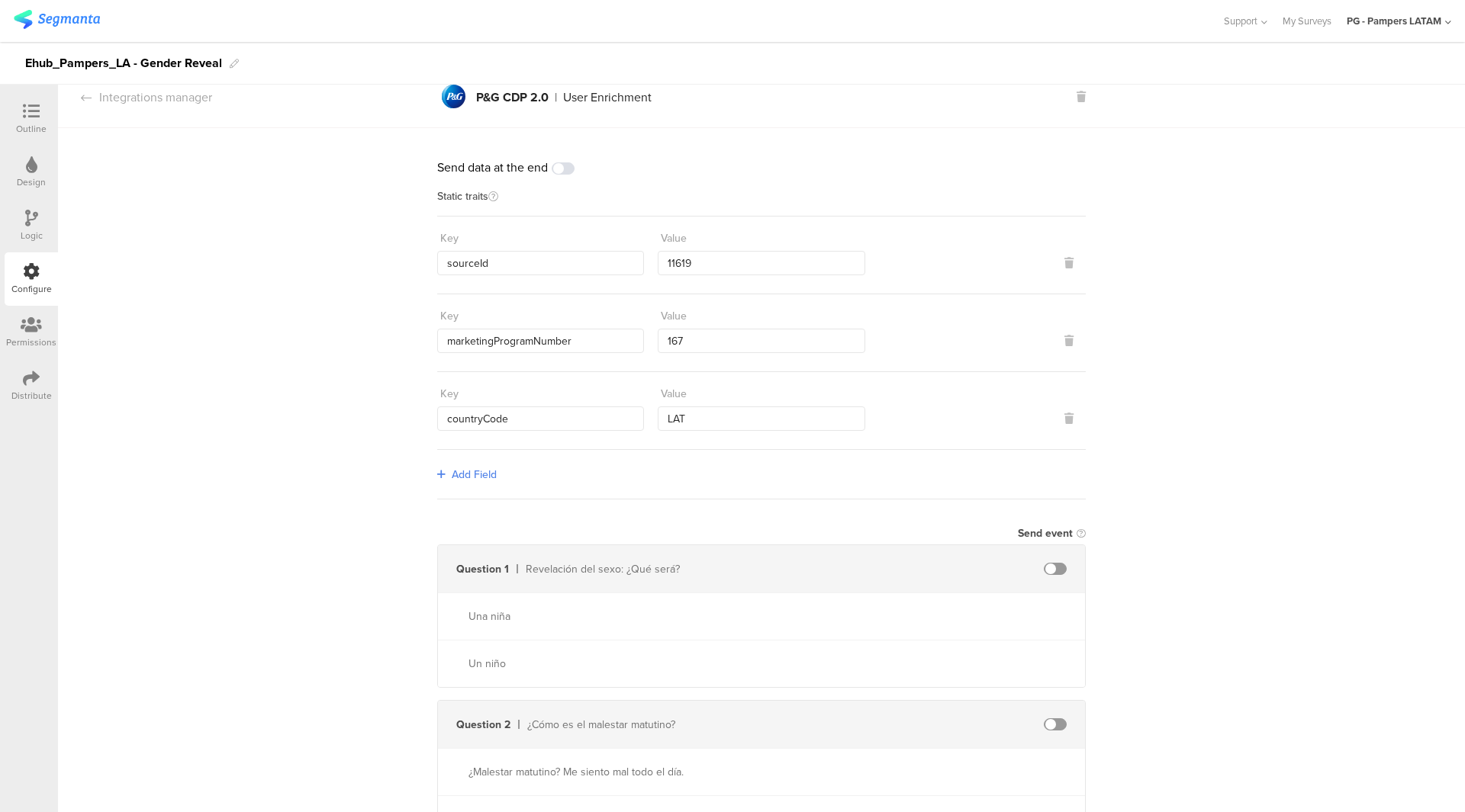
scroll to position [0, 0]
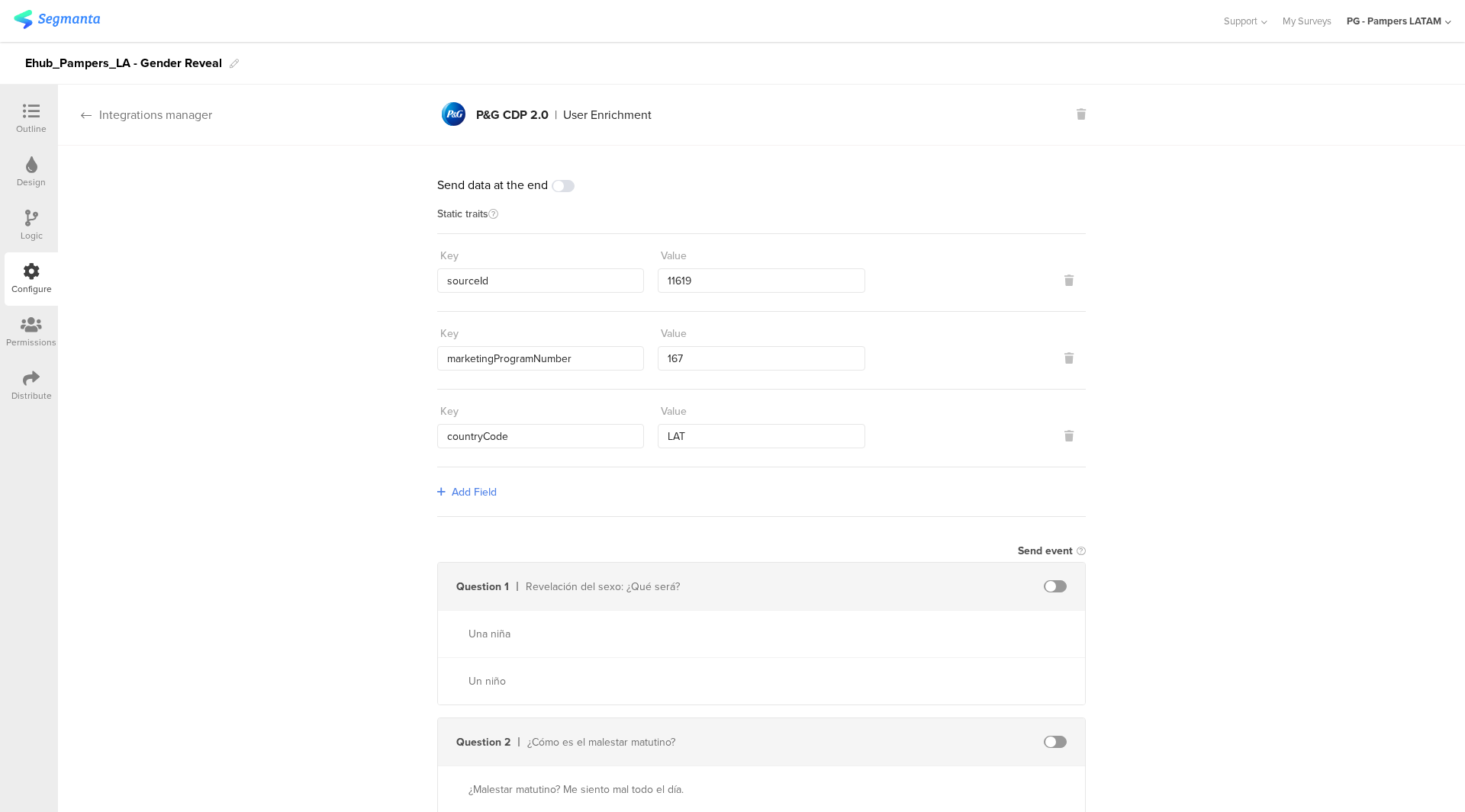
click at [90, 115] on icon at bounding box center [86, 115] width 11 height 13
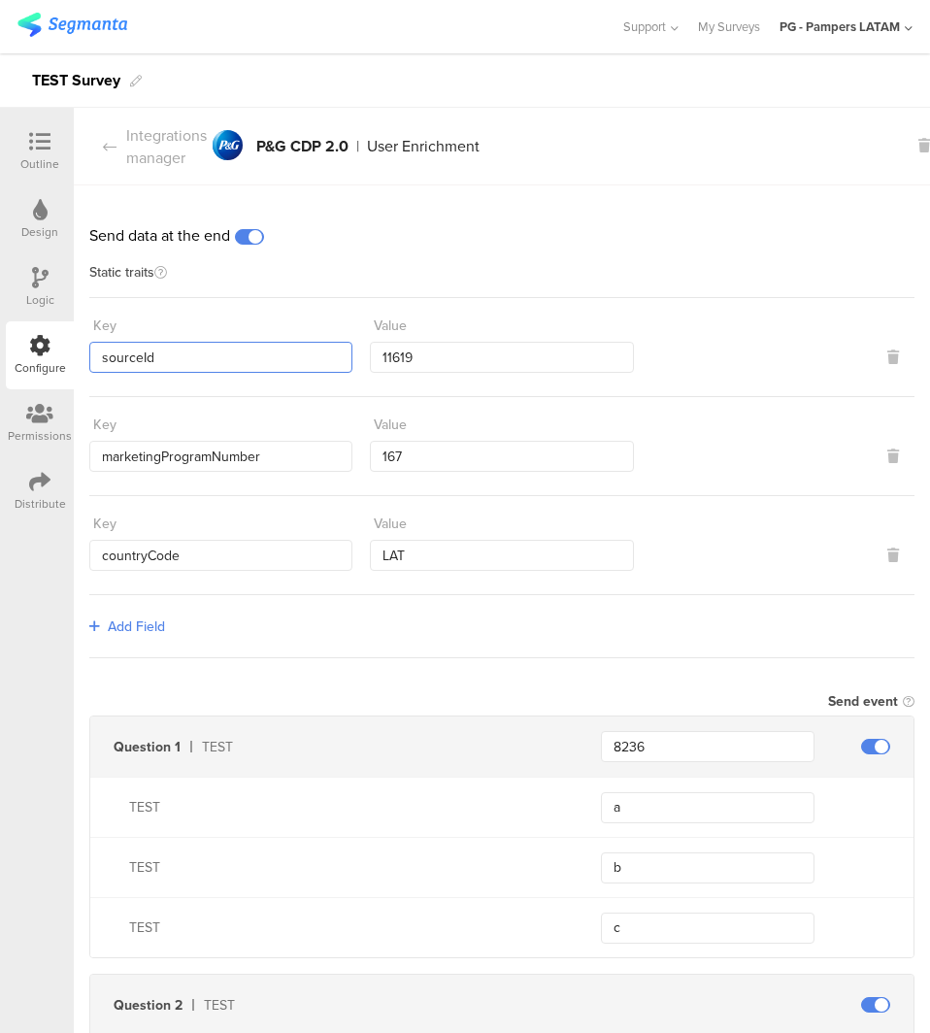
click at [191, 349] on input "sourceId" at bounding box center [220, 357] width 263 height 31
click at [181, 455] on input "marketingProgramNumber" at bounding box center [220, 456] width 263 height 31
click at [159, 543] on input "countryCode" at bounding box center [220, 555] width 263 height 31
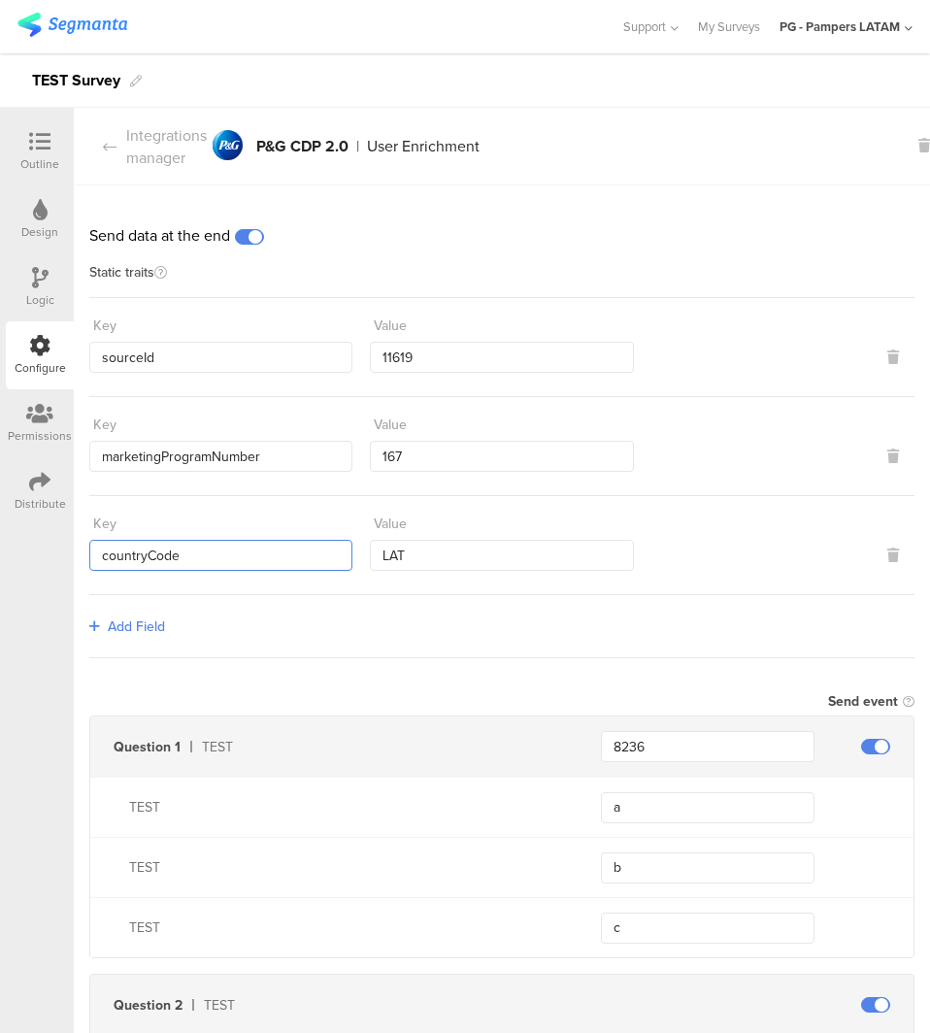
click at [159, 543] on input "countryCode" at bounding box center [220, 555] width 263 height 31
click at [411, 358] on input "11619" at bounding box center [501, 357] width 263 height 31
click at [506, 450] on input "167" at bounding box center [501, 456] width 263 height 31
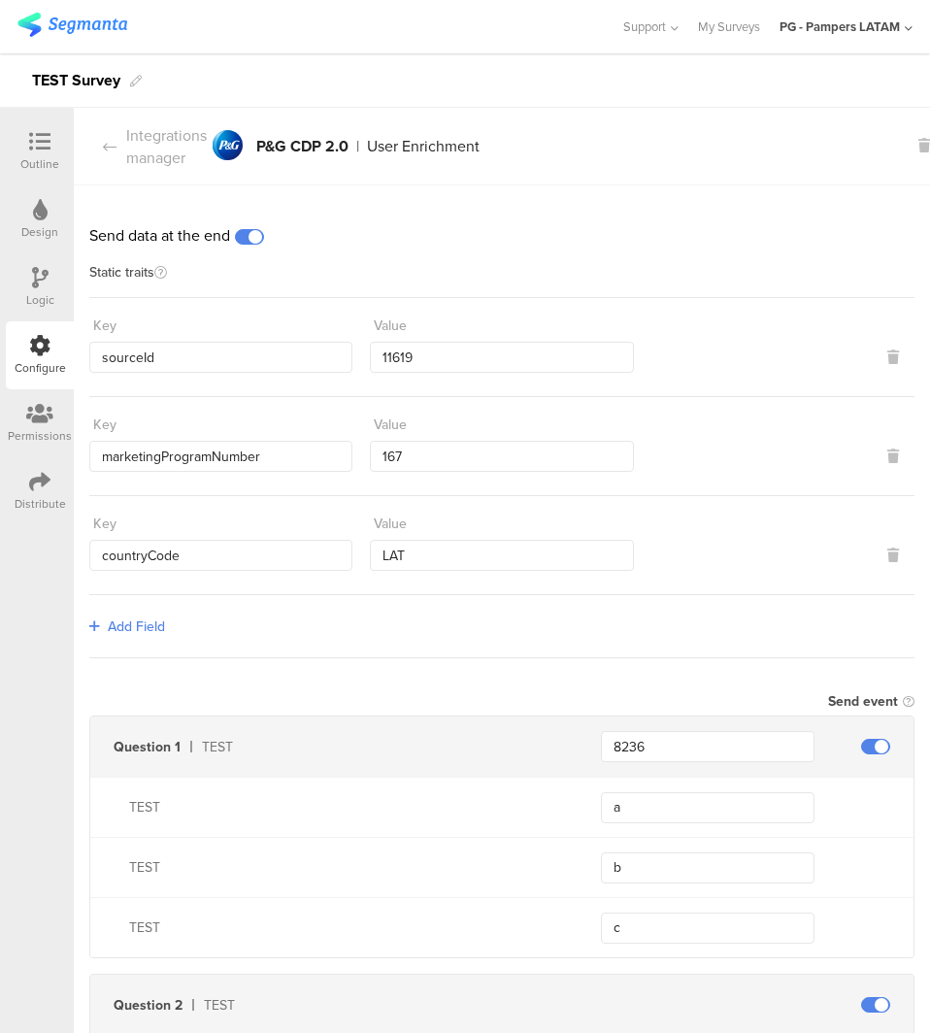
click at [479, 549] on div "Value LAT" at bounding box center [501, 539] width 263 height 63
click at [479, 549] on input "LAT" at bounding box center [501, 555] width 263 height 31
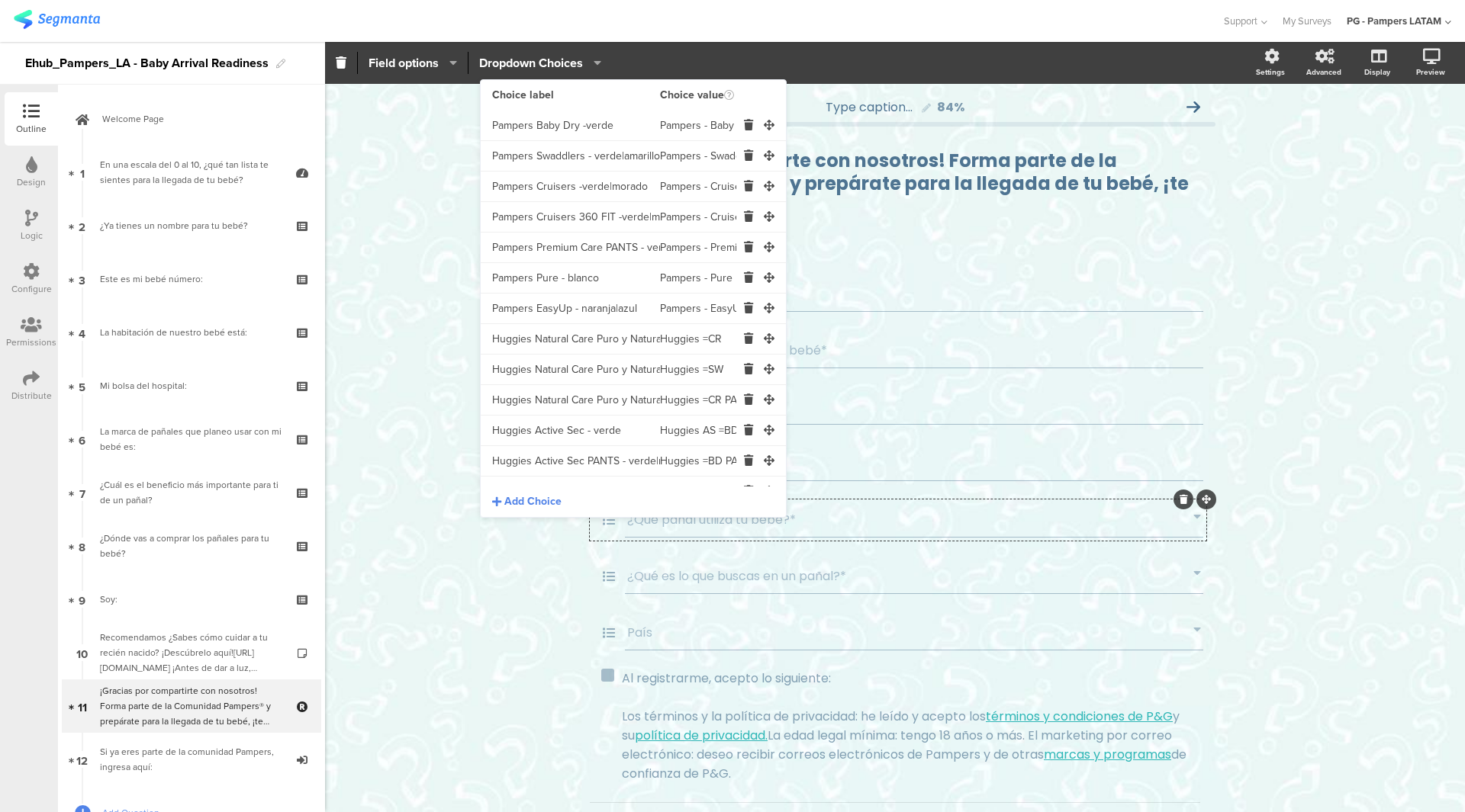
click at [660, 123] on input "Pampers - Baby Dry" at bounding box center [698, 126] width 76 height 31
click at [687, 159] on input "Pampers - Swaddlers" at bounding box center [698, 156] width 76 height 31
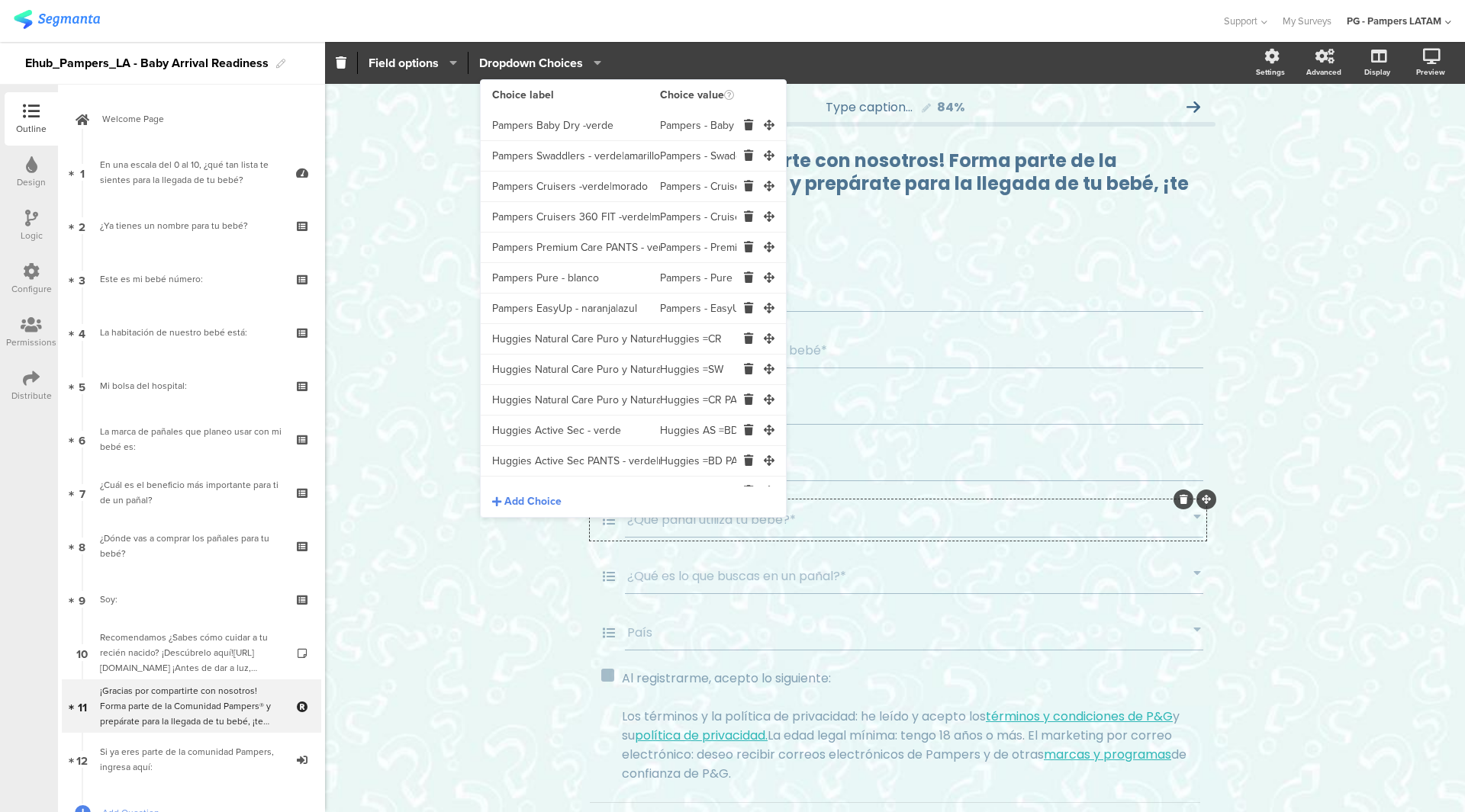
click at [687, 159] on input "Pampers - Swaddlers" at bounding box center [698, 156] width 76 height 31
click at [664, 188] on input "Pampers - Cruisers" at bounding box center [698, 187] width 76 height 31
click at [695, 220] on input "Pampers - Cruisers Pants" at bounding box center [698, 217] width 76 height 31
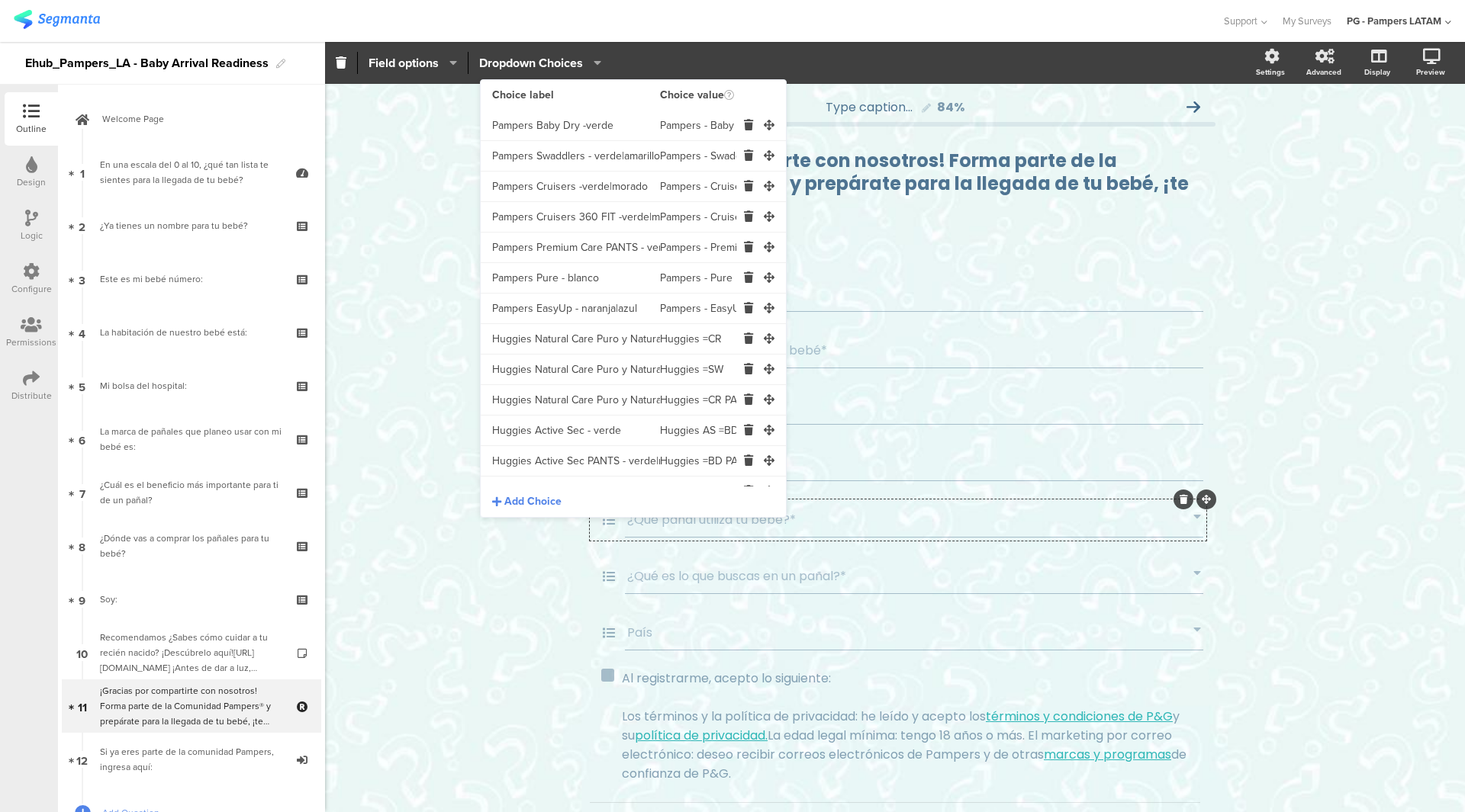
click at [695, 220] on input "Pampers - Cruisers Pants" at bounding box center [698, 217] width 76 height 31
click at [689, 222] on input "Pampers - Cruisers Pants" at bounding box center [698, 217] width 76 height 31
click at [660, 246] on input "Pampers - Premium Care Pants" at bounding box center [698, 247] width 76 height 31
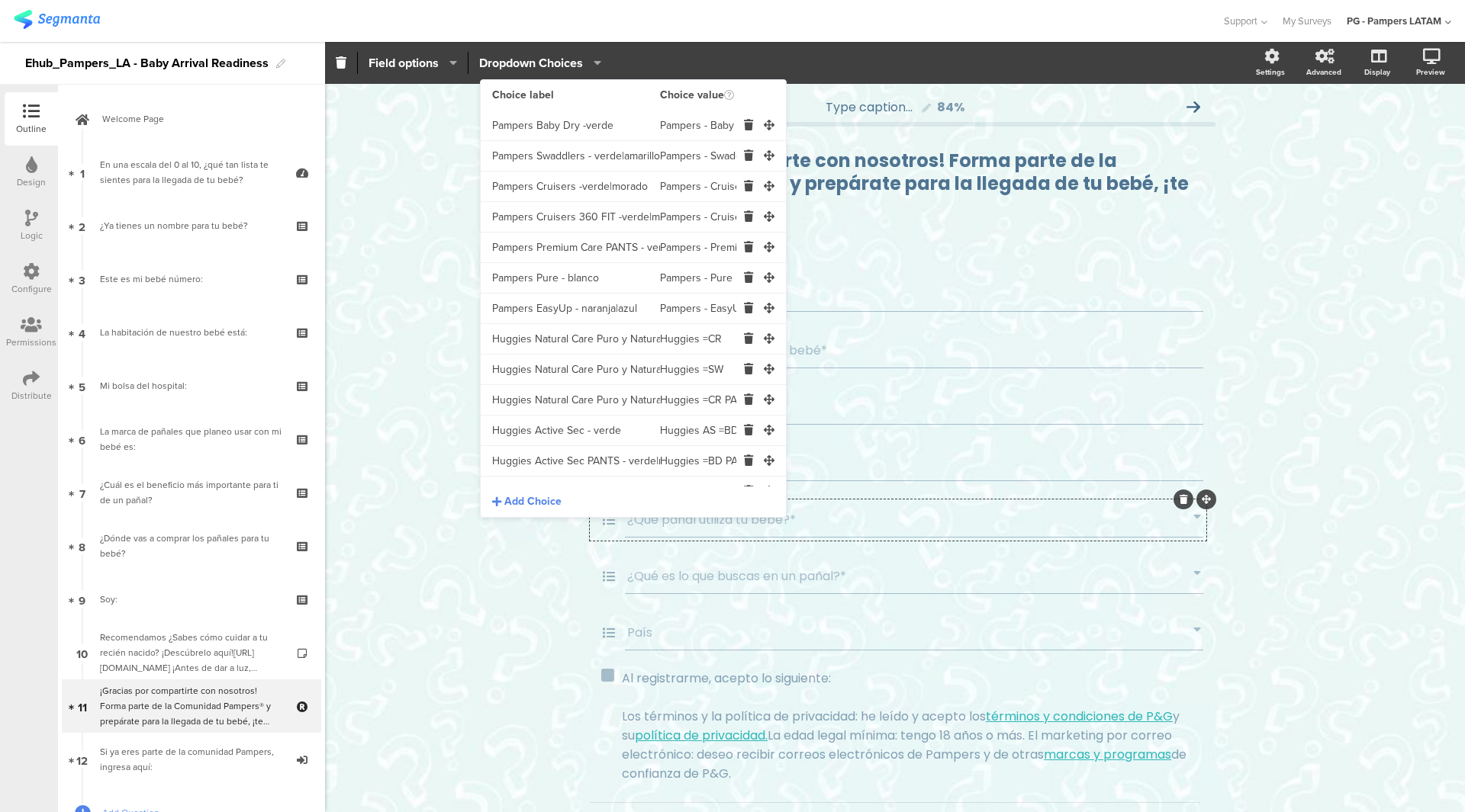
click at [660, 246] on input "Pampers - Premium Care Pants" at bounding box center [698, 247] width 76 height 31
click at [682, 282] on input "Pampers - Pure" at bounding box center [698, 278] width 76 height 31
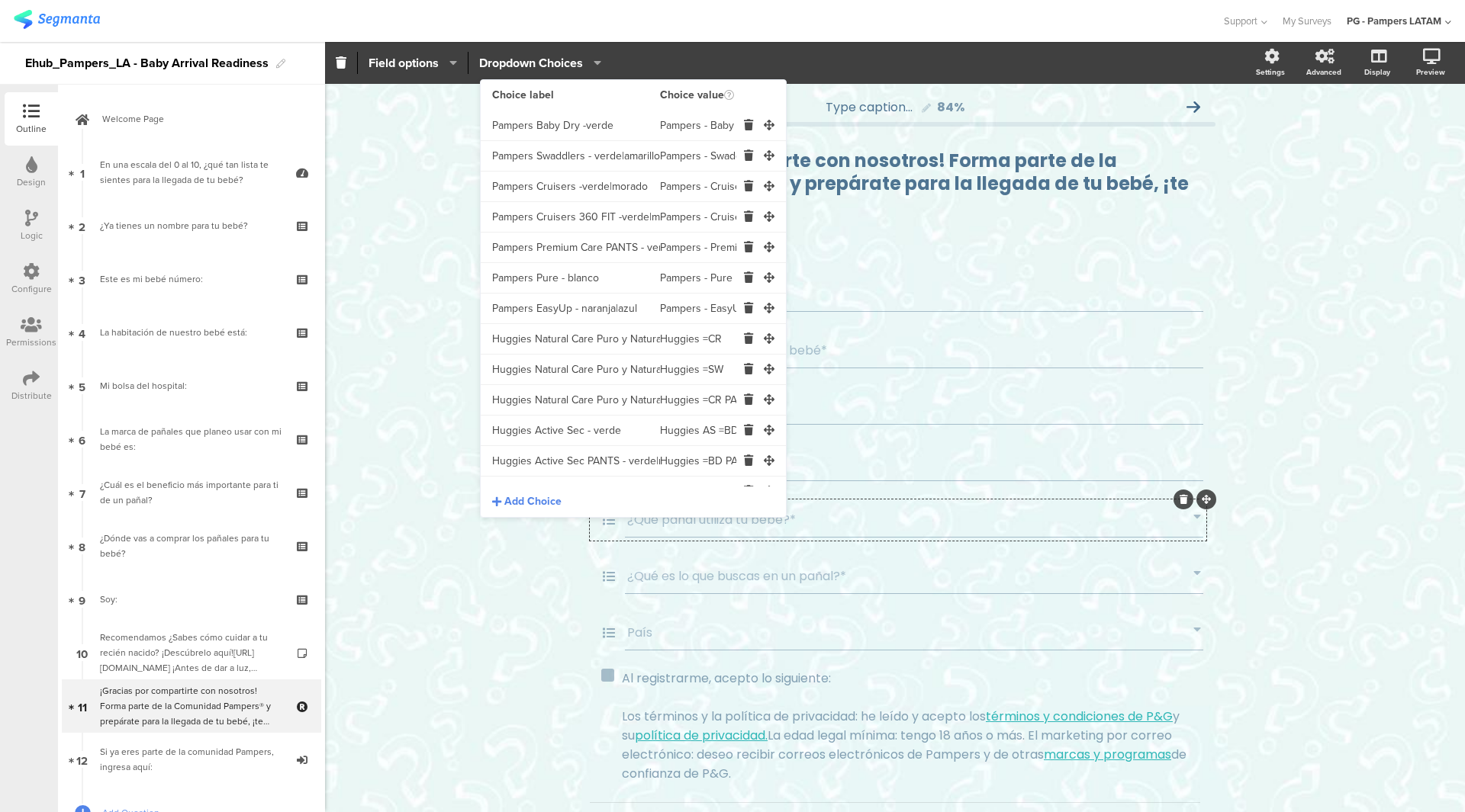
click at [699, 309] on input "Pampers - EasyUp" at bounding box center [698, 309] width 76 height 31
click at [688, 331] on input "Huggies =CR" at bounding box center [698, 339] width 76 height 31
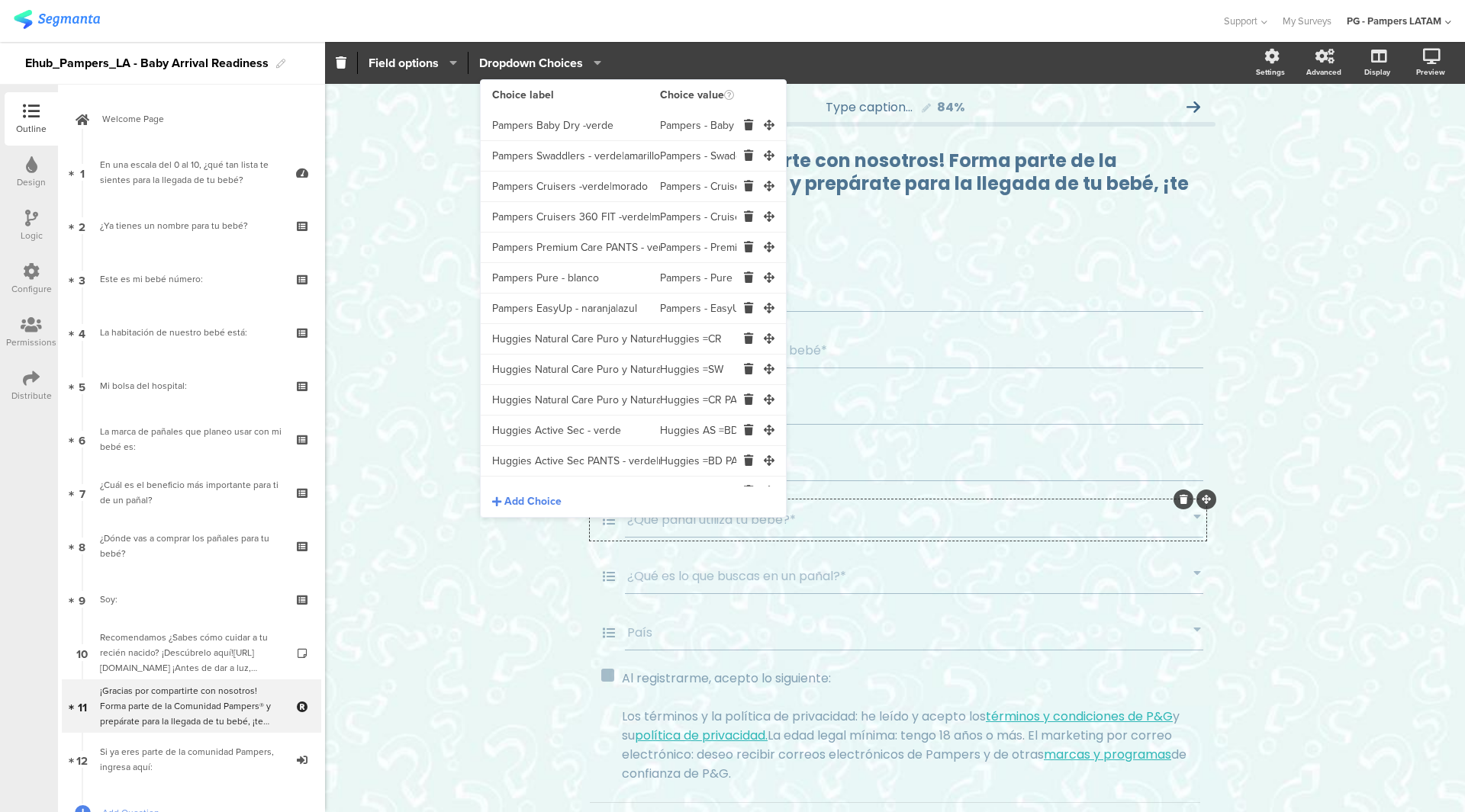
click at [688, 331] on input "Huggies =CR" at bounding box center [698, 339] width 76 height 31
click at [668, 379] on input "Huggies =SW" at bounding box center [698, 370] width 76 height 31
click at [685, 401] on input "Huggies =CR PANTS" at bounding box center [698, 400] width 76 height 31
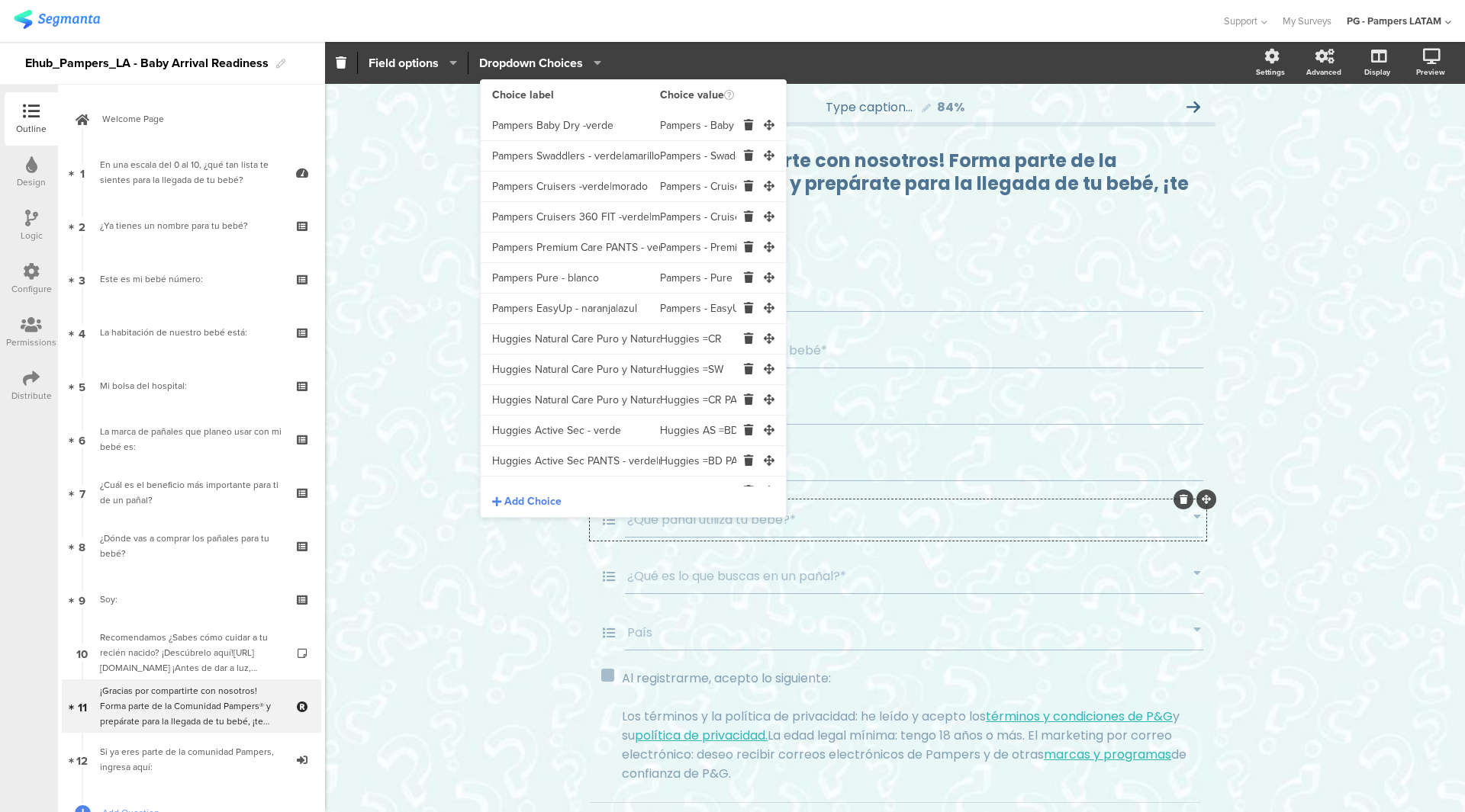
click at [685, 401] on input "Huggies =CR PANTS" at bounding box center [698, 400] width 76 height 31
click at [674, 437] on input "Huggies AS =BD" at bounding box center [698, 430] width 76 height 31
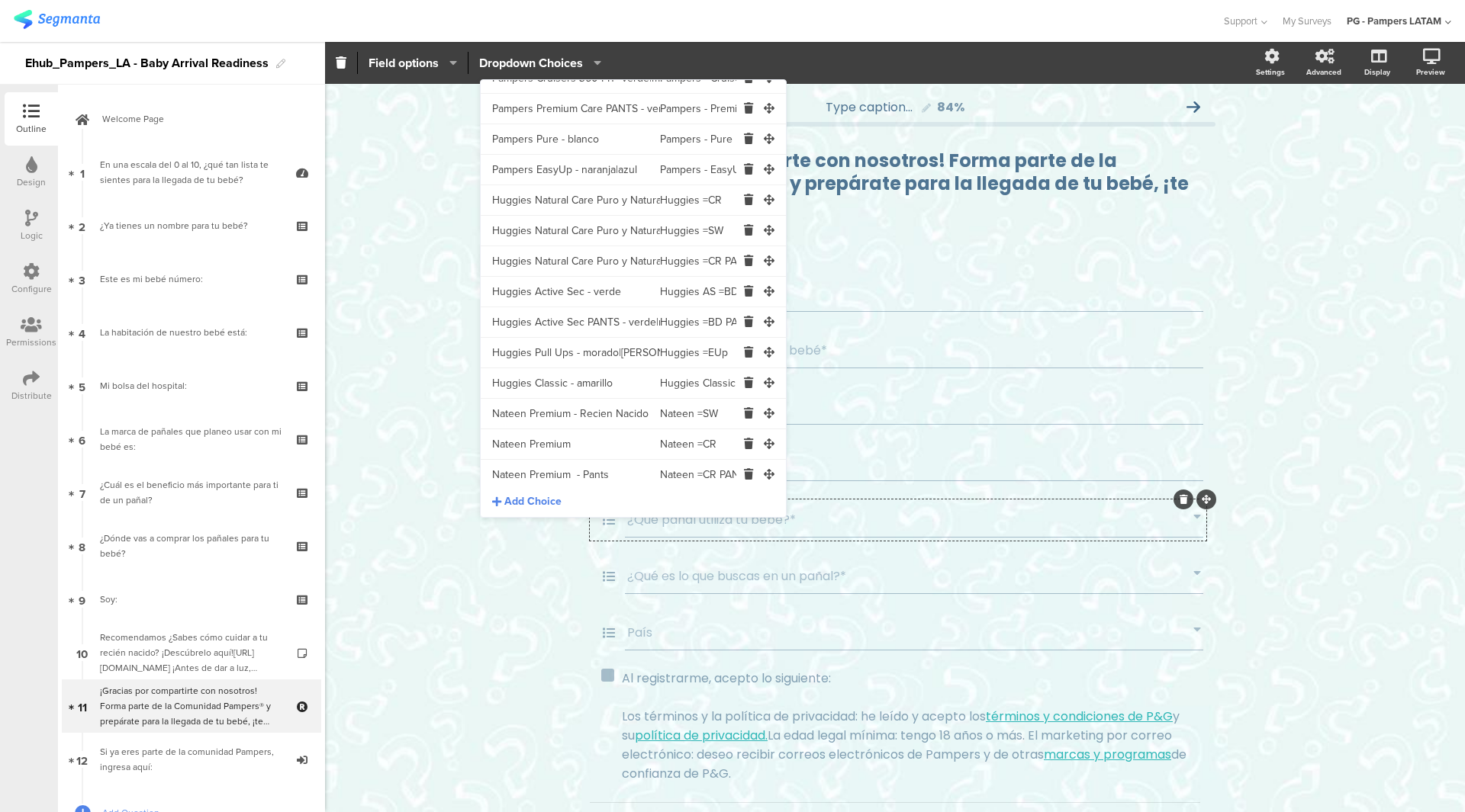
scroll to position [152, 0]
click at [692, 301] on input "Huggies =BD PANTS" at bounding box center [698, 309] width 76 height 31
click at [683, 342] on input "Huggies =EUp" at bounding box center [698, 339] width 76 height 31
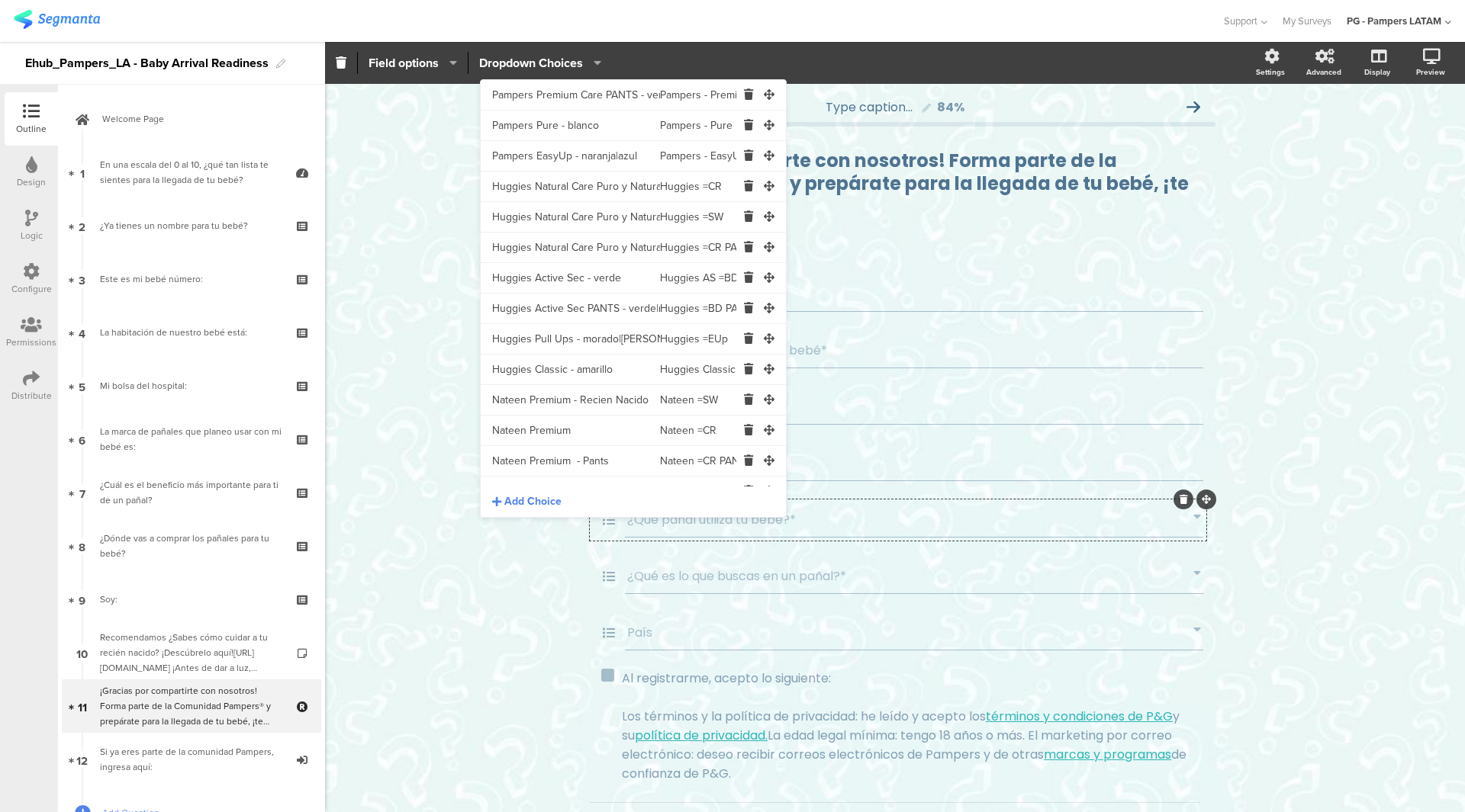
click at [683, 342] on input "Huggies =EUp" at bounding box center [698, 339] width 76 height 31
click at [674, 394] on input "Nateen =SW" at bounding box center [698, 400] width 76 height 31
click at [679, 371] on input "Huggies Classic =BD" at bounding box center [698, 370] width 76 height 31
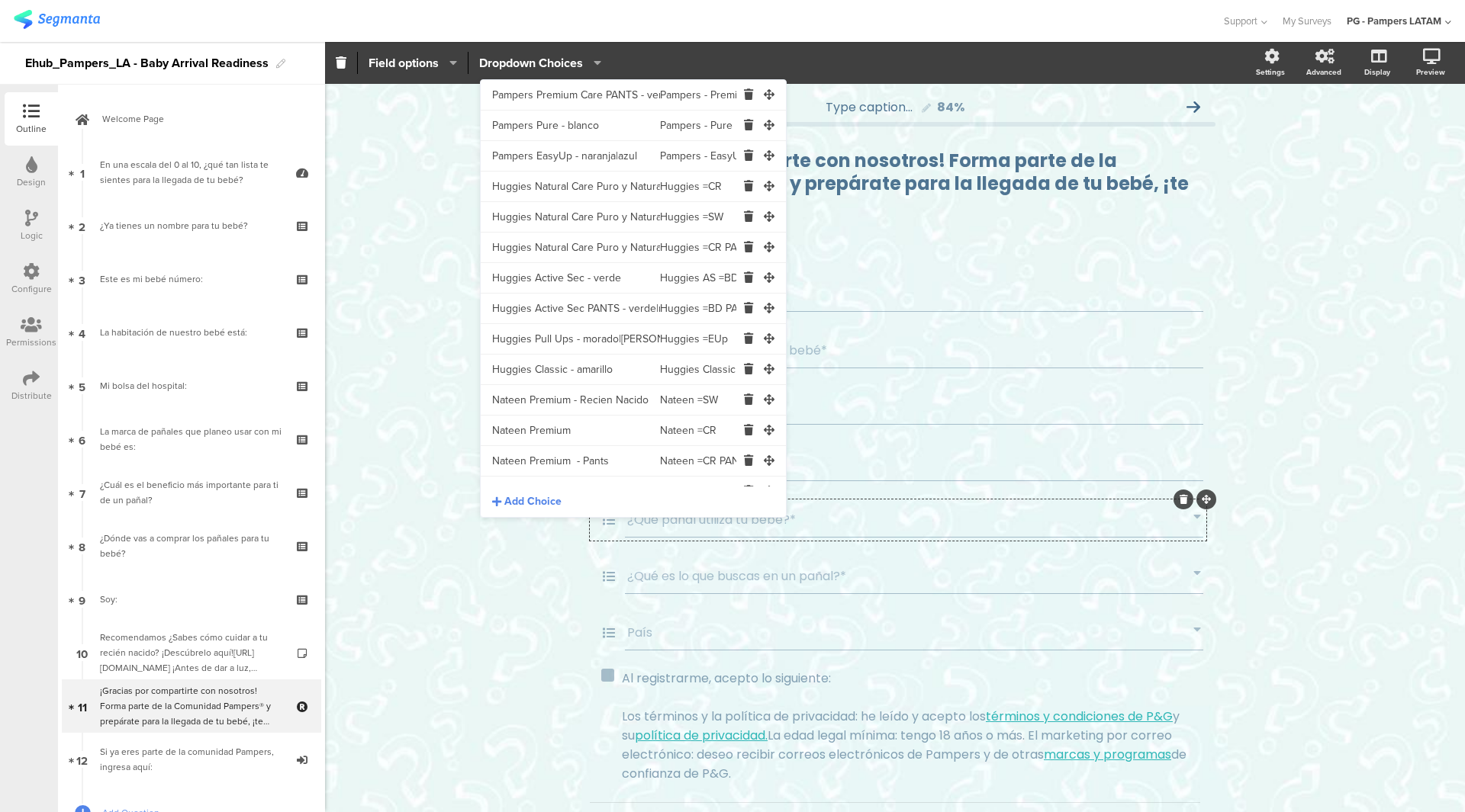
click at [679, 371] on input "Huggies Classic =BD" at bounding box center [698, 370] width 76 height 31
click at [685, 405] on input "Nateen =SW" at bounding box center [698, 400] width 76 height 31
click at [676, 426] on input "Nateen =CR" at bounding box center [698, 430] width 76 height 31
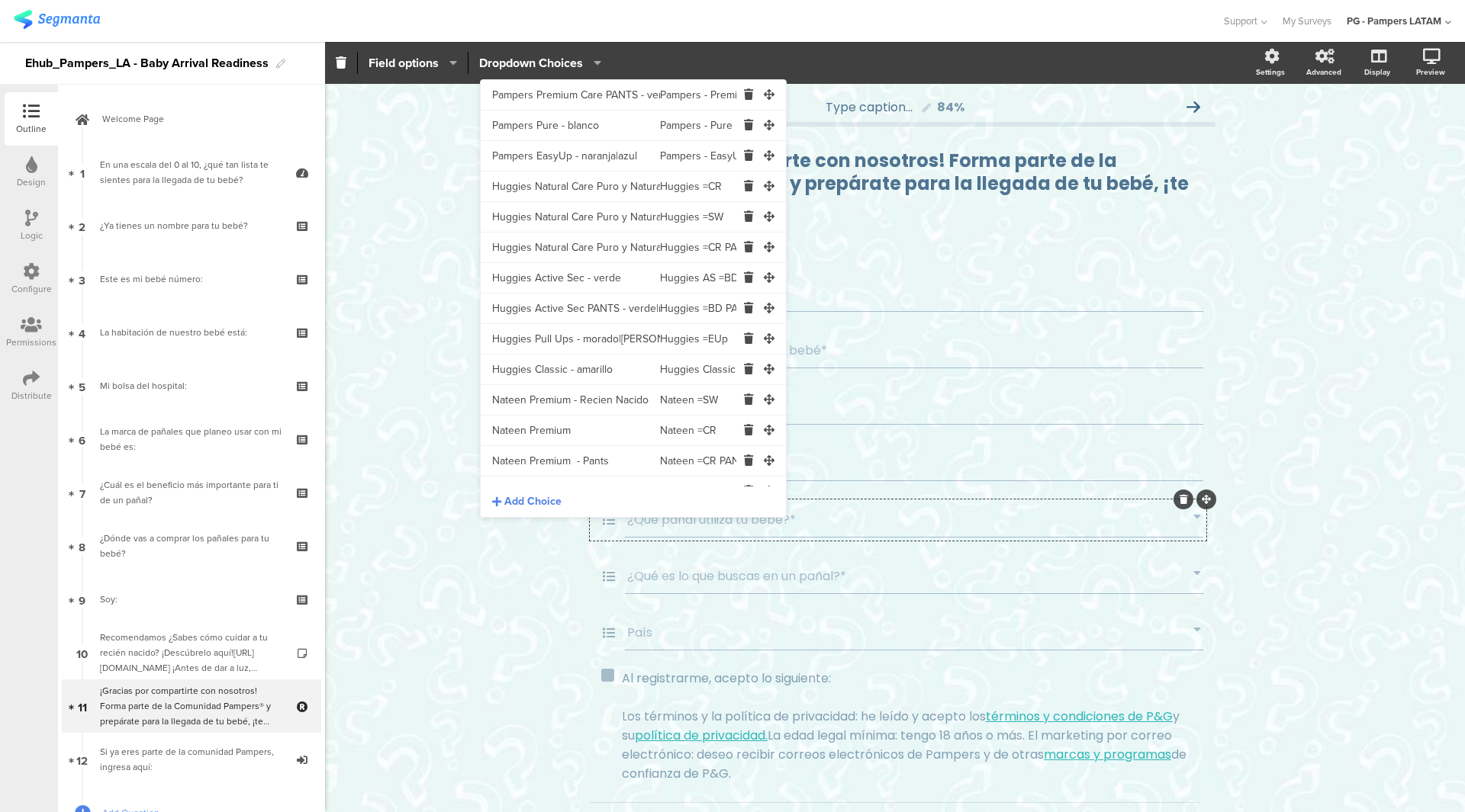
click at [676, 426] on input "Nateen =CR" at bounding box center [698, 430] width 76 height 31
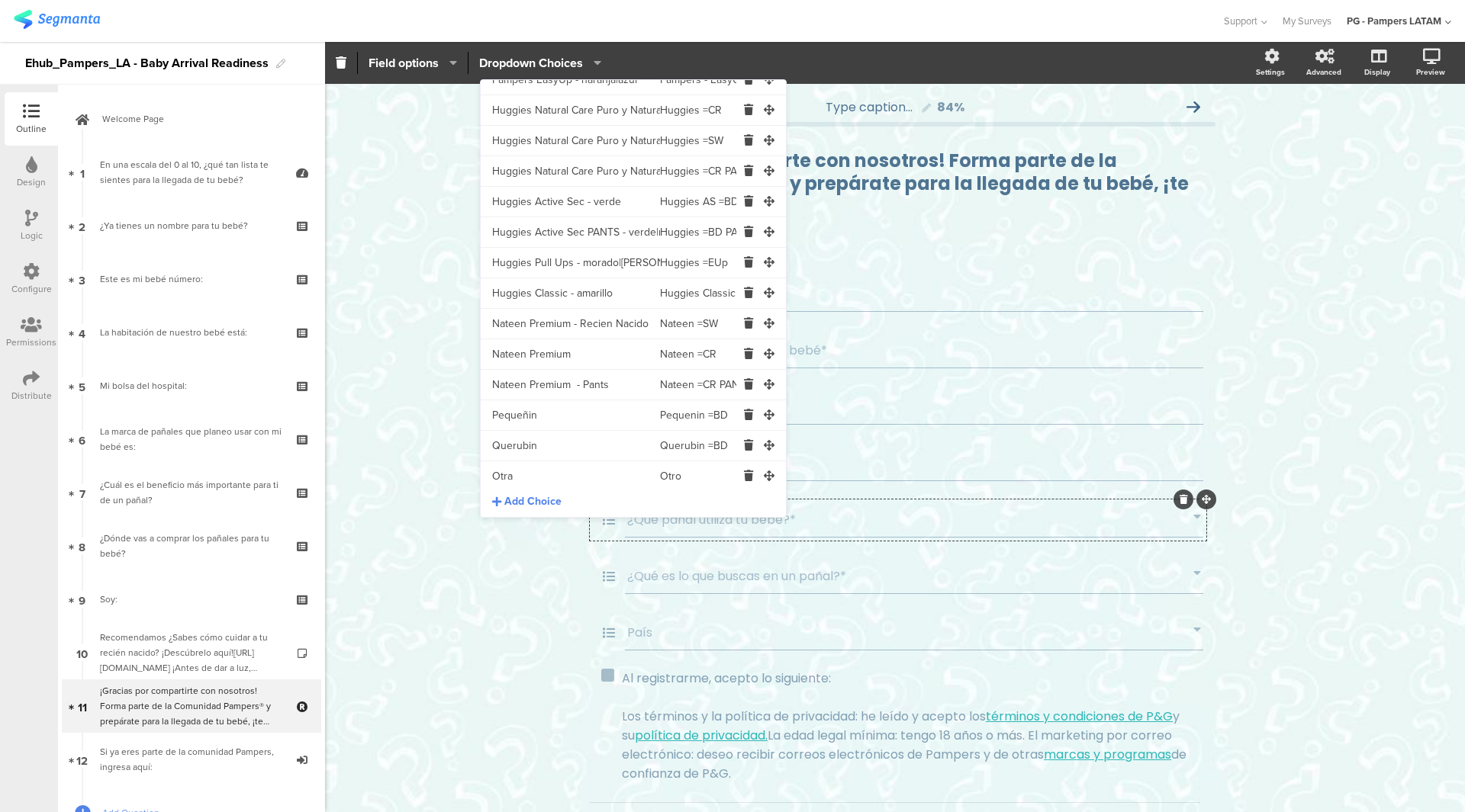
click at [672, 396] on input "Nateen =CR PANTS" at bounding box center [698, 385] width 76 height 31
click at [676, 412] on input "Pequenin =BD" at bounding box center [698, 415] width 76 height 31
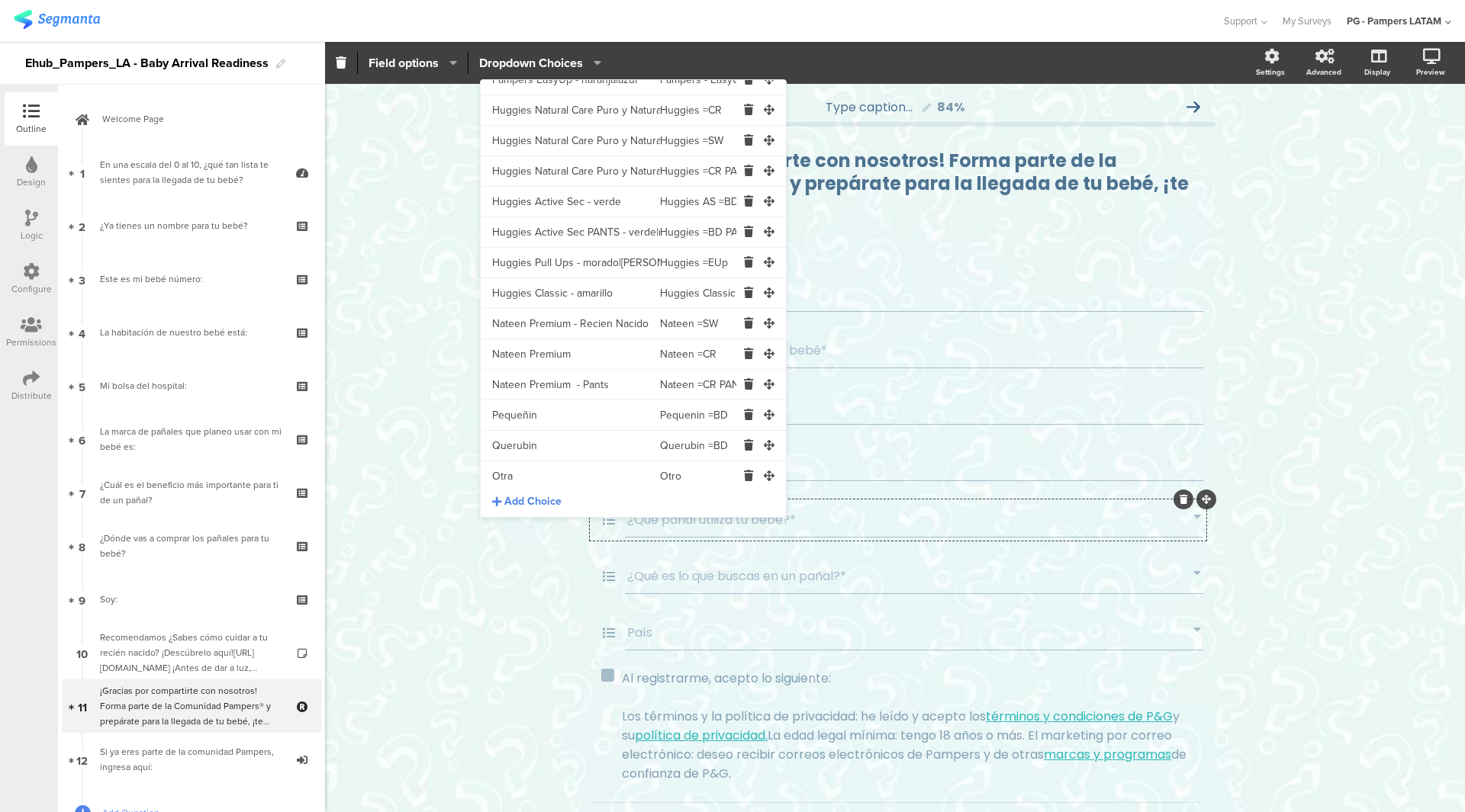
click at [676, 412] on input "Pequenin =BD" at bounding box center [698, 415] width 76 height 31
click at [660, 439] on input "Querubin =BD" at bounding box center [698, 446] width 76 height 31
click at [668, 442] on input "Querubin =BD" at bounding box center [698, 446] width 76 height 31
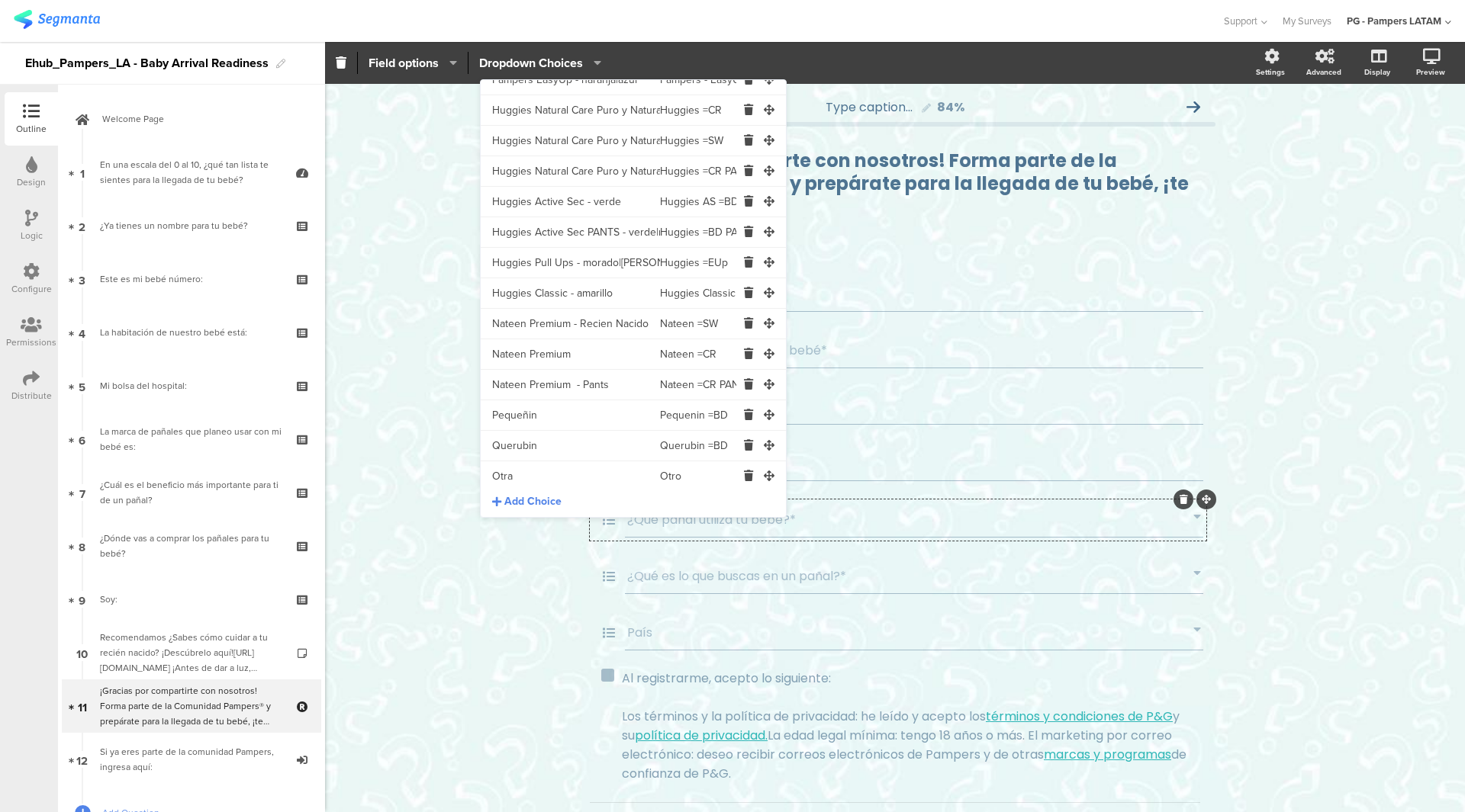
click at [668, 442] on input "Querubin =BD" at bounding box center [698, 446] width 76 height 31
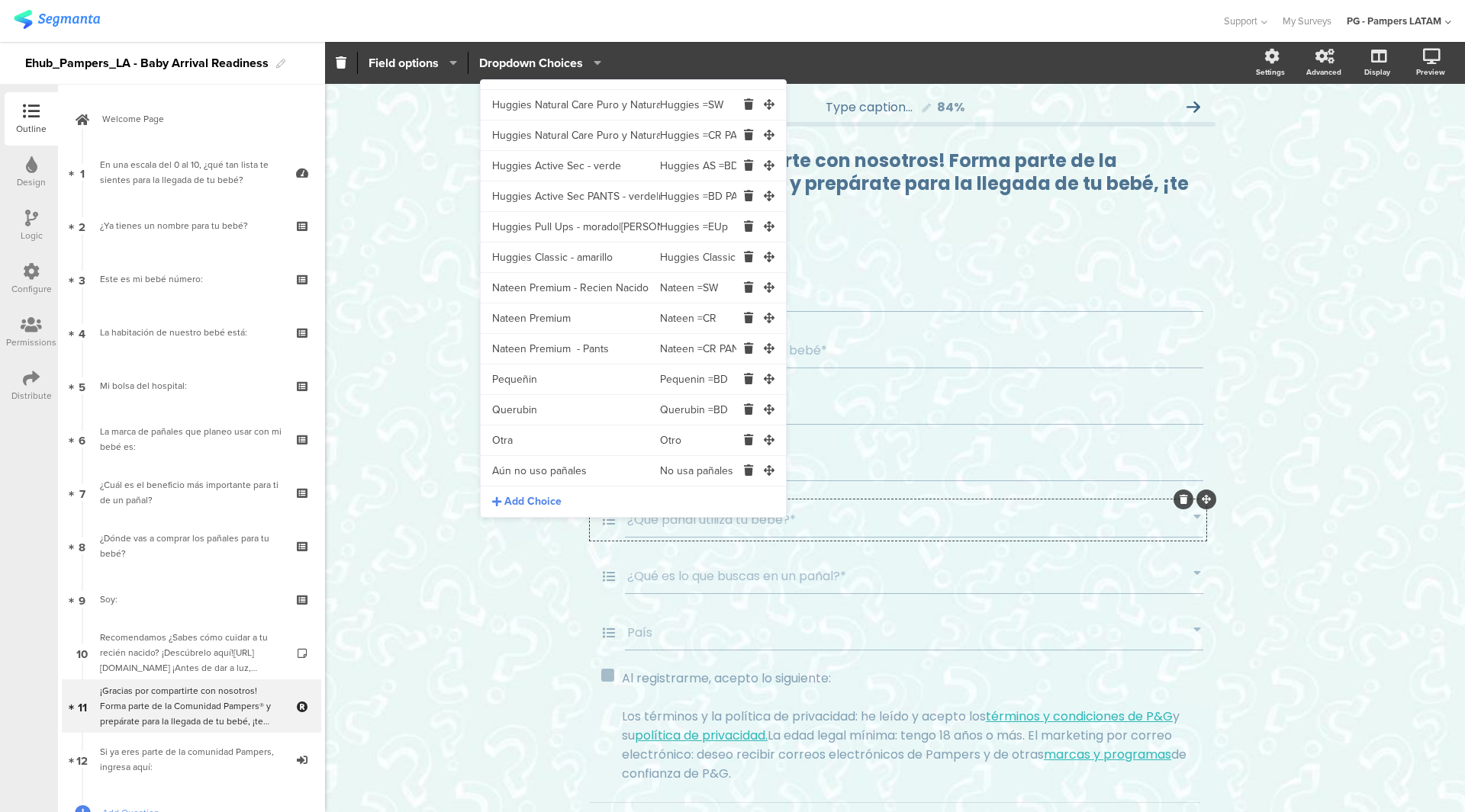
click at [666, 447] on input "Otro" at bounding box center [698, 441] width 76 height 31
click at [661, 467] on input "No usa pañales" at bounding box center [698, 471] width 76 height 31
